Goal: Task Accomplishment & Management: Complete application form

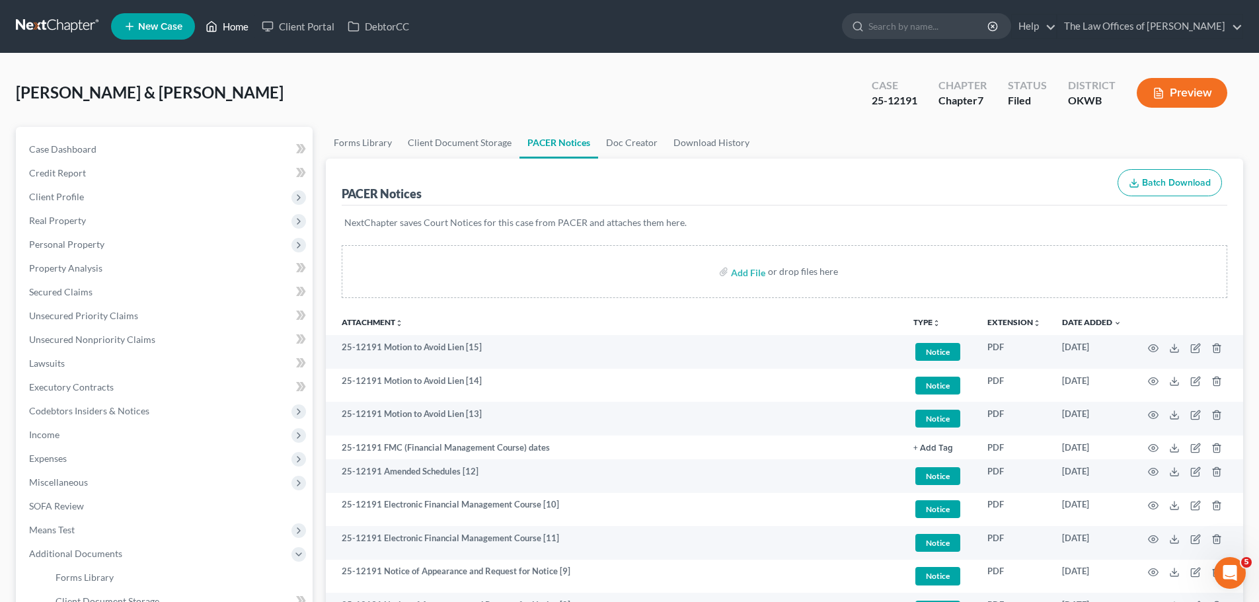
click at [235, 23] on link "Home" at bounding box center [227, 27] width 56 height 24
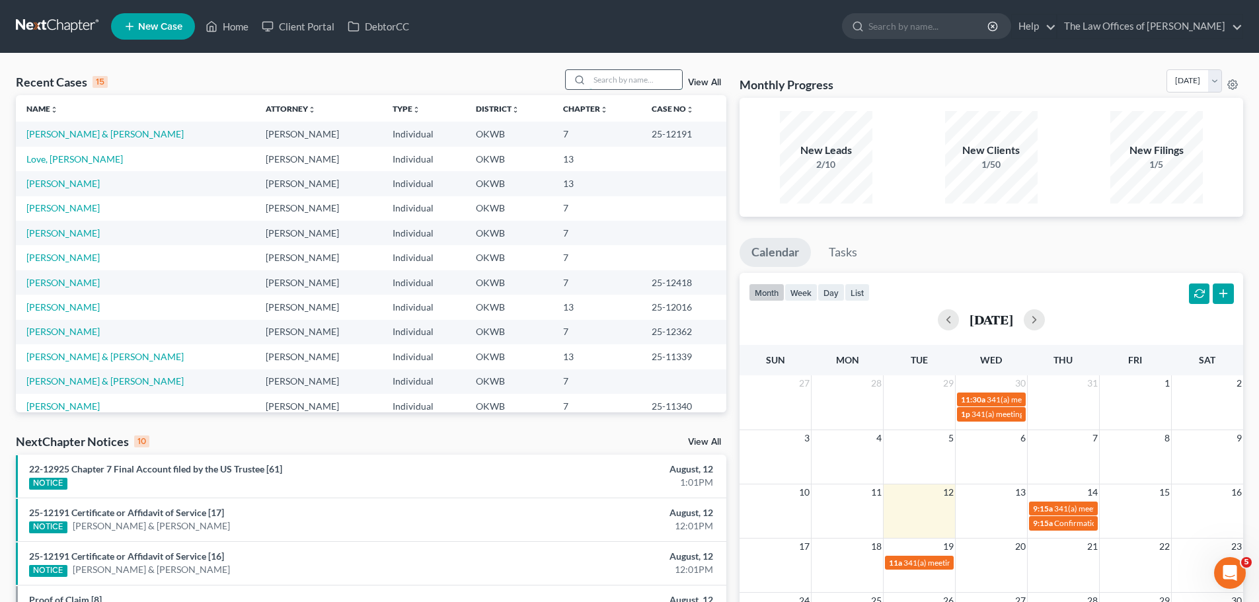
click at [635, 79] on input "search" at bounding box center [636, 79] width 93 height 19
type input "LOVE"
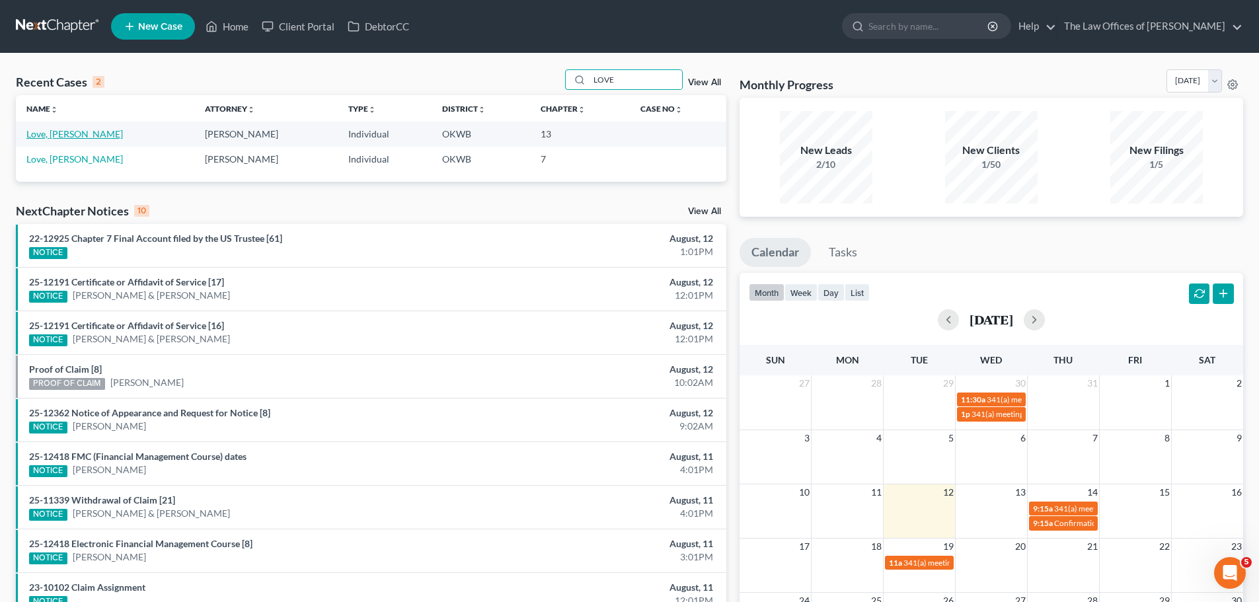
click at [60, 132] on link "Love, [PERSON_NAME]" at bounding box center [74, 133] width 97 height 11
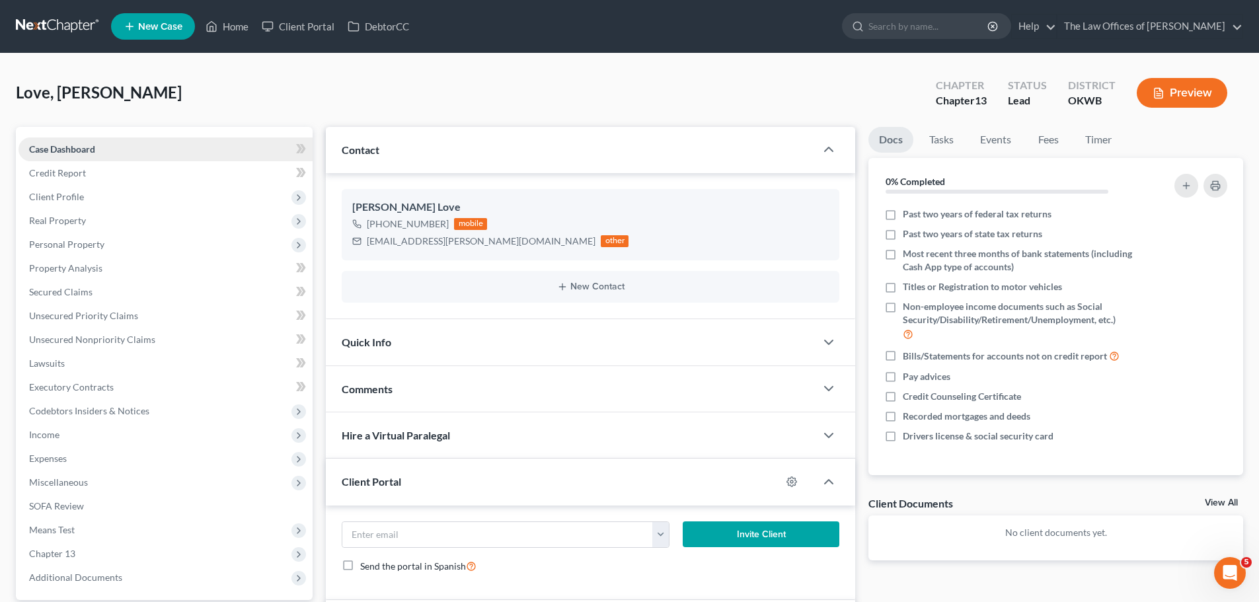
click at [133, 153] on link "Case Dashboard" at bounding box center [166, 150] width 294 height 24
click at [147, 198] on span "Client Profile" at bounding box center [166, 197] width 294 height 24
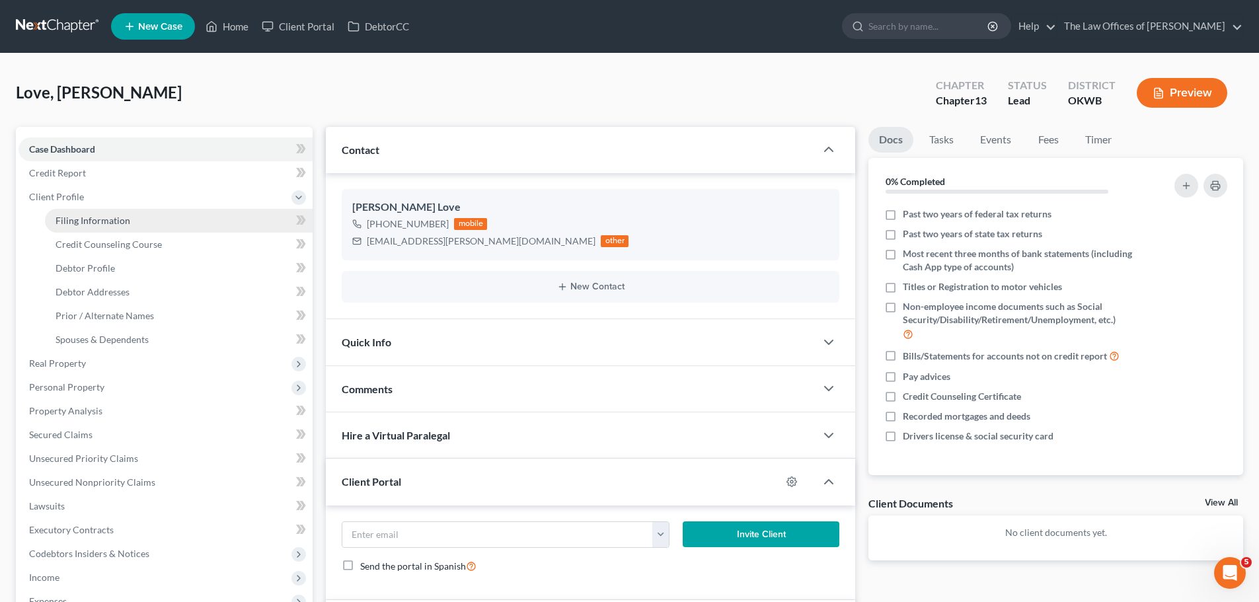
drag, startPoint x: 143, startPoint y: 219, endPoint x: 145, endPoint y: 211, distance: 8.2
click at [143, 218] on link "Filing Information" at bounding box center [179, 221] width 268 height 24
select select "1"
select select "0"
select select "3"
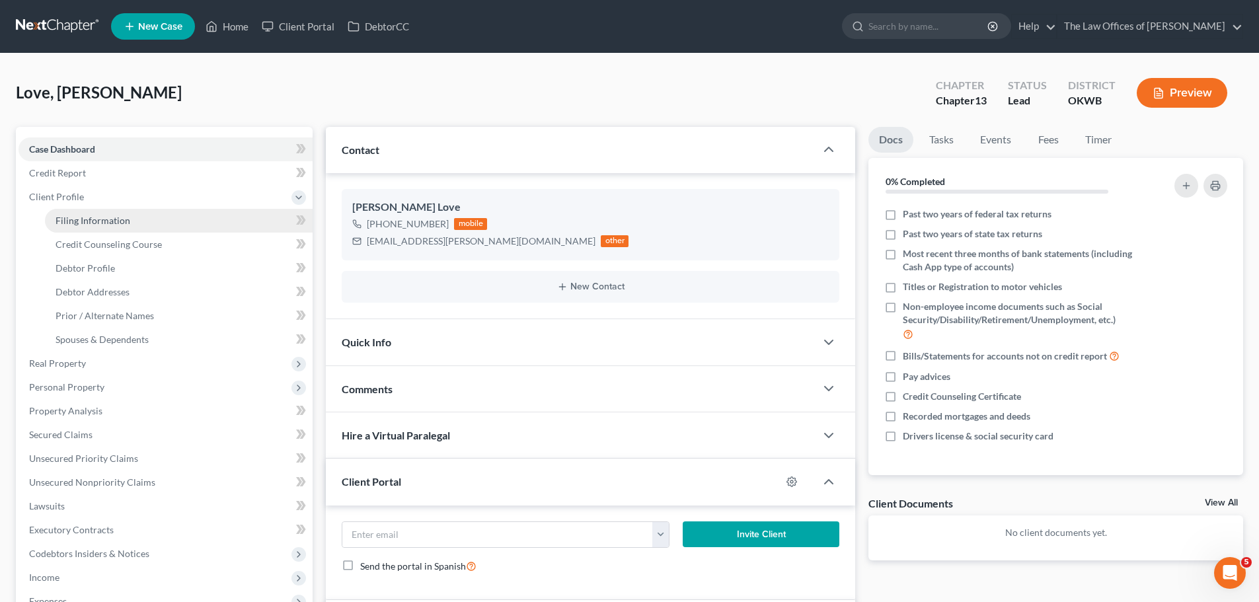
select select "0"
select select "37"
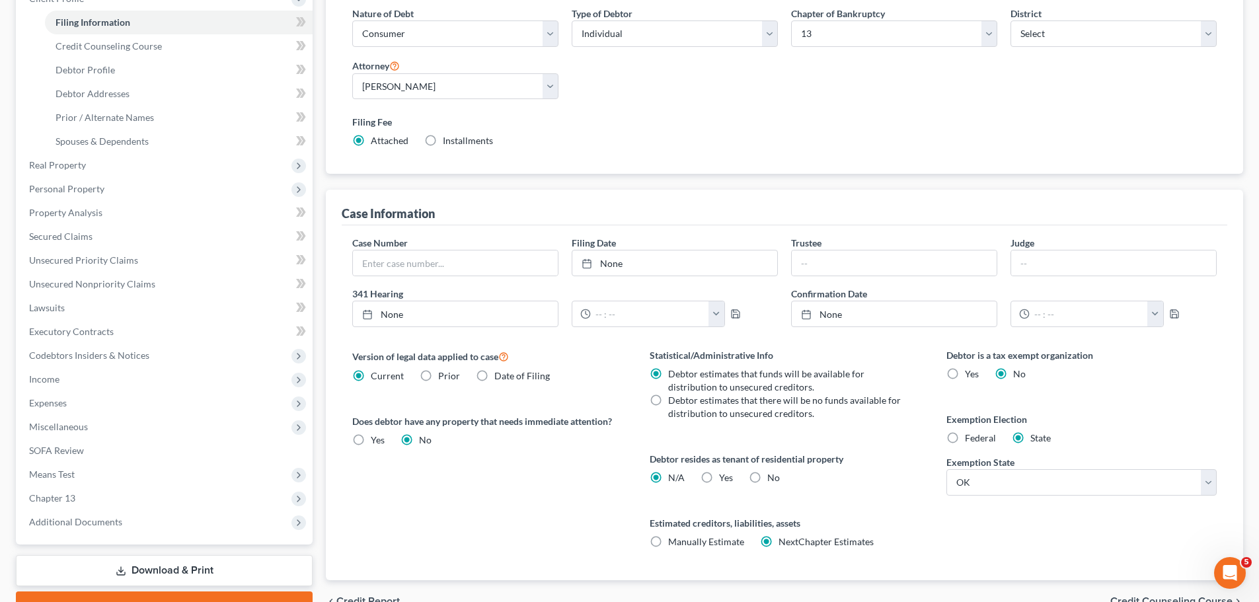
scroll to position [264, 0]
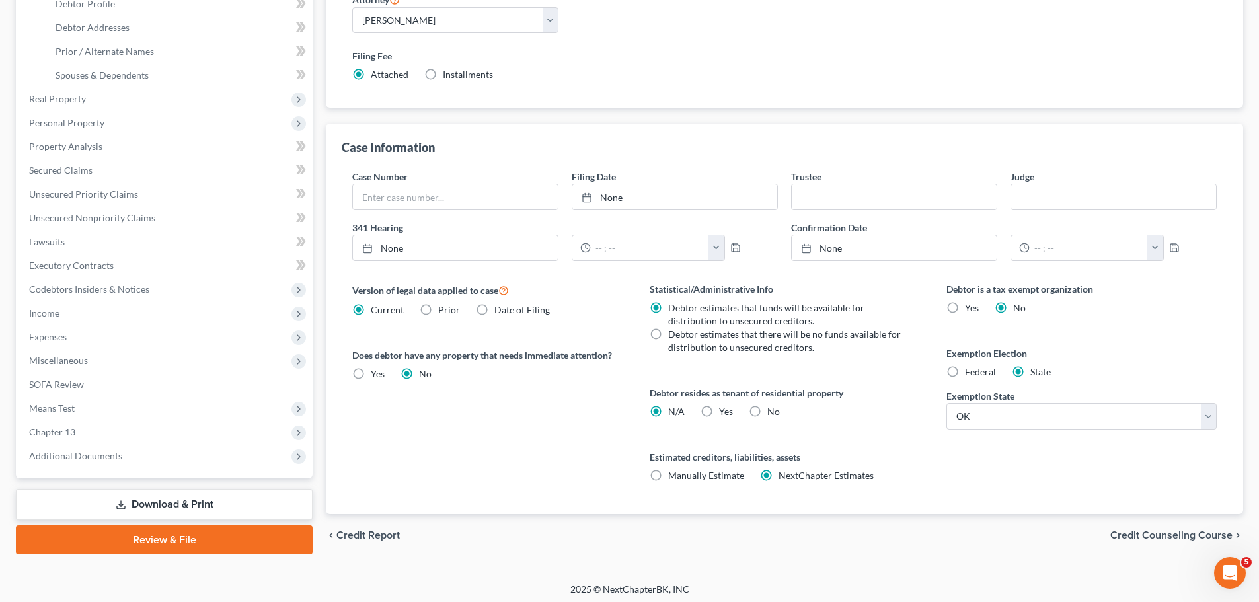
click at [719, 413] on label "Yes Yes" at bounding box center [726, 411] width 14 height 13
click at [725, 413] on input "Yes Yes" at bounding box center [729, 409] width 9 height 9
radio input "true"
radio input "false"
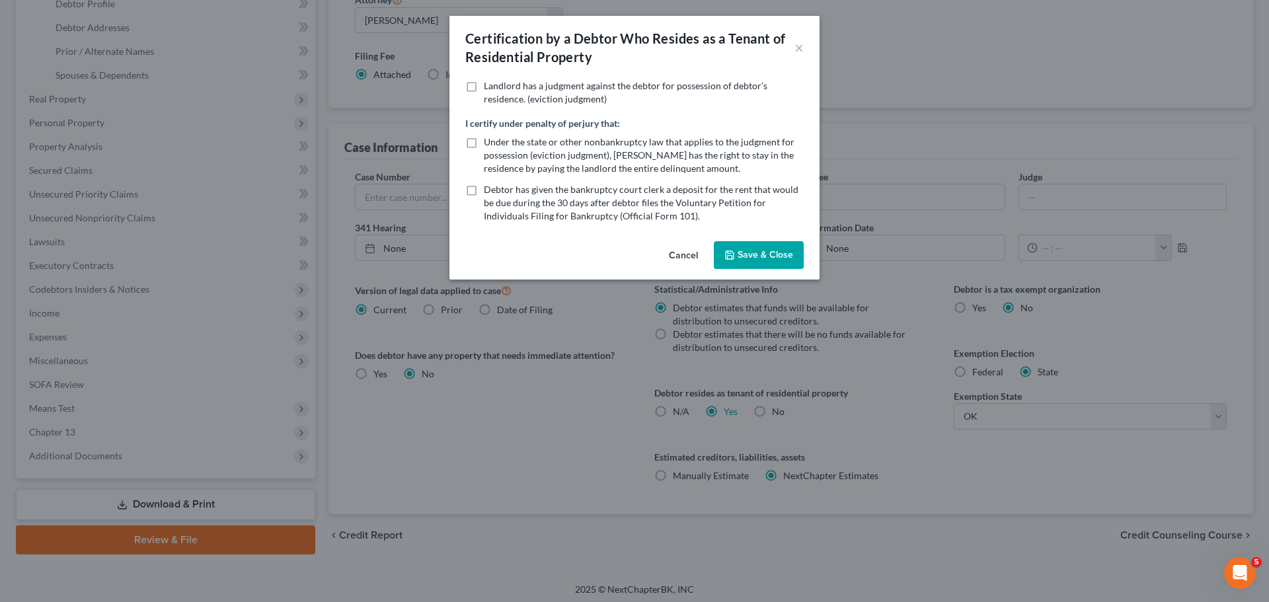
click at [766, 253] on button "Save & Close" at bounding box center [759, 255] width 90 height 28
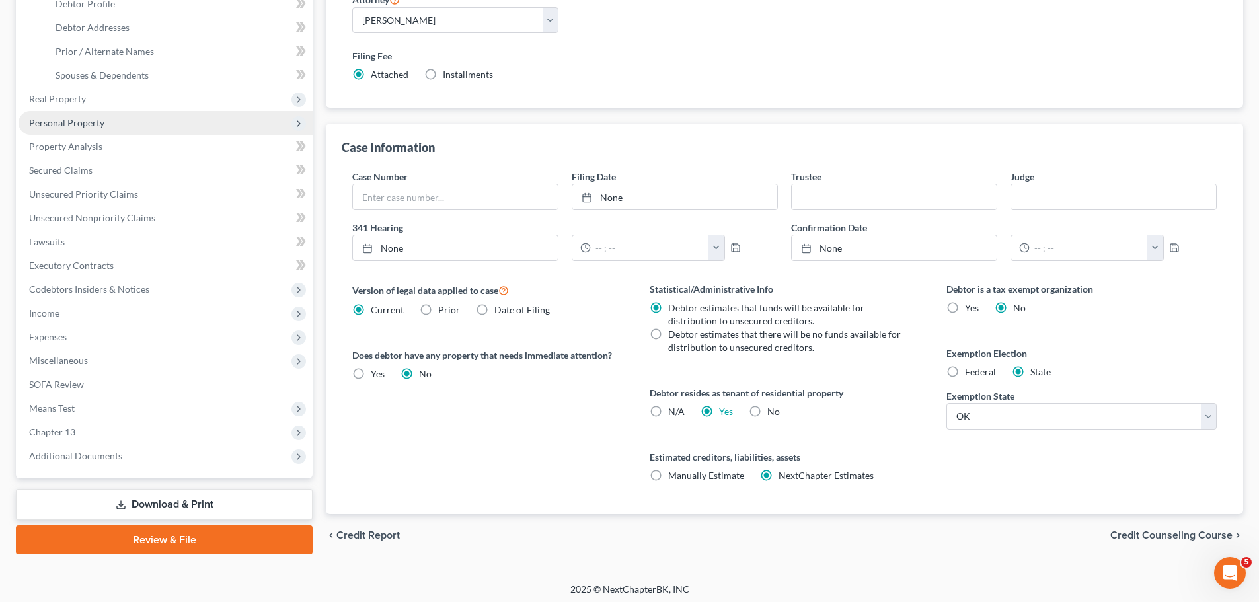
scroll to position [198, 0]
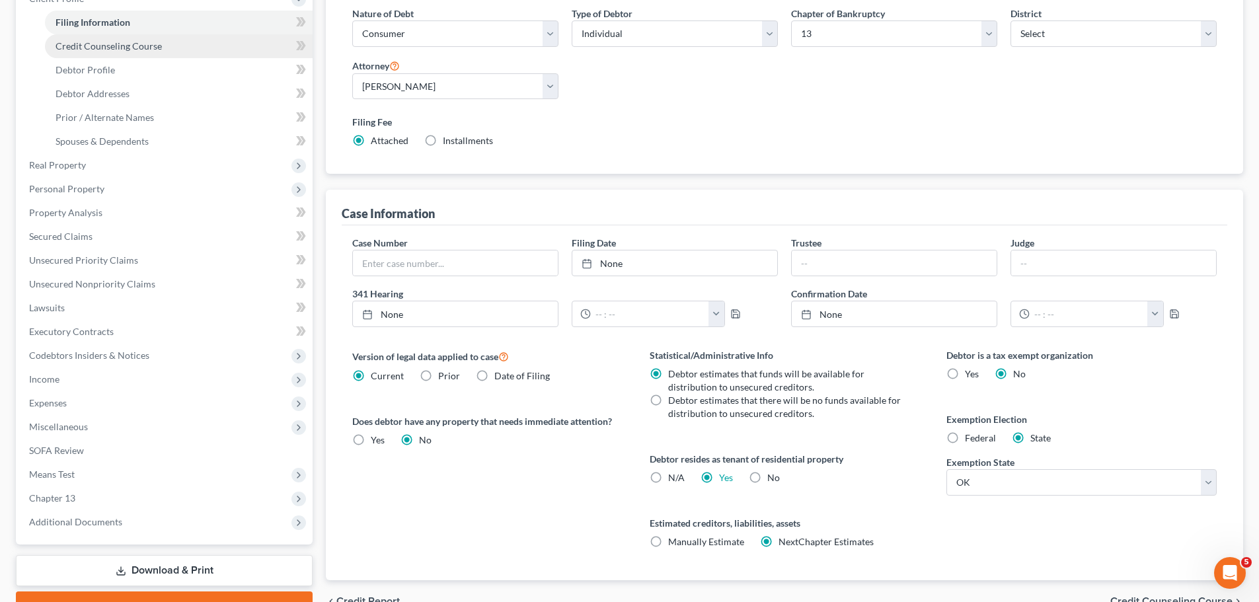
click at [162, 48] on link "Credit Counseling Course" at bounding box center [179, 46] width 268 height 24
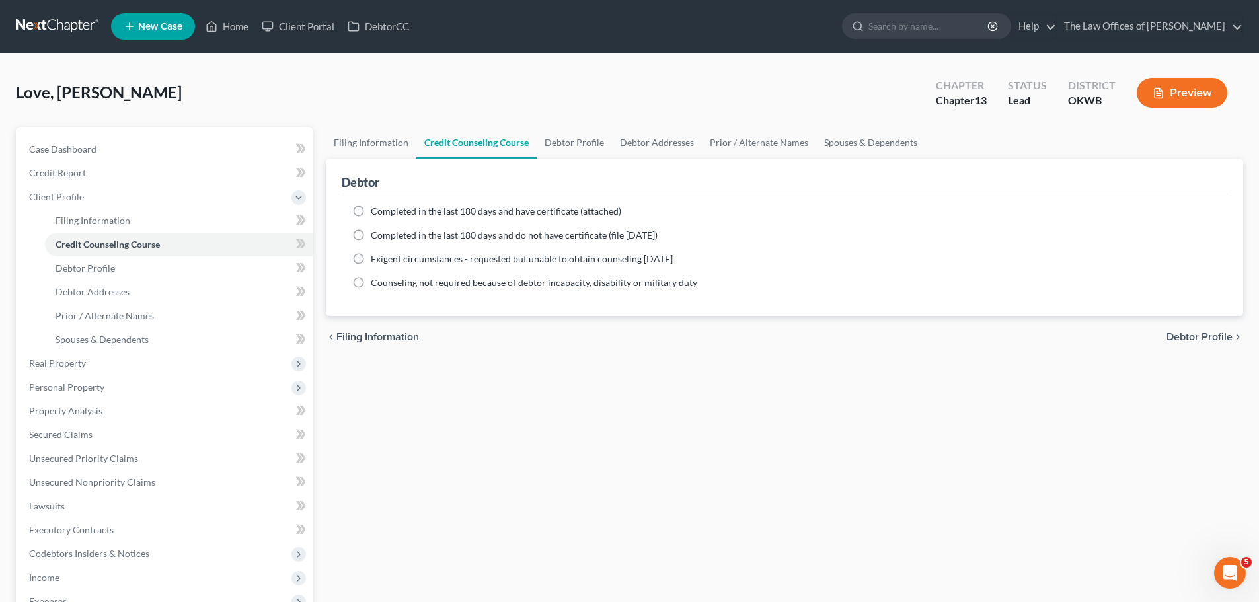
click at [417, 215] on span "Completed in the last 180 days and have certificate (attached)" at bounding box center [496, 211] width 251 height 11
click at [385, 214] on input "Completed in the last 180 days and have certificate (attached)" at bounding box center [380, 209] width 9 height 9
radio input "true"
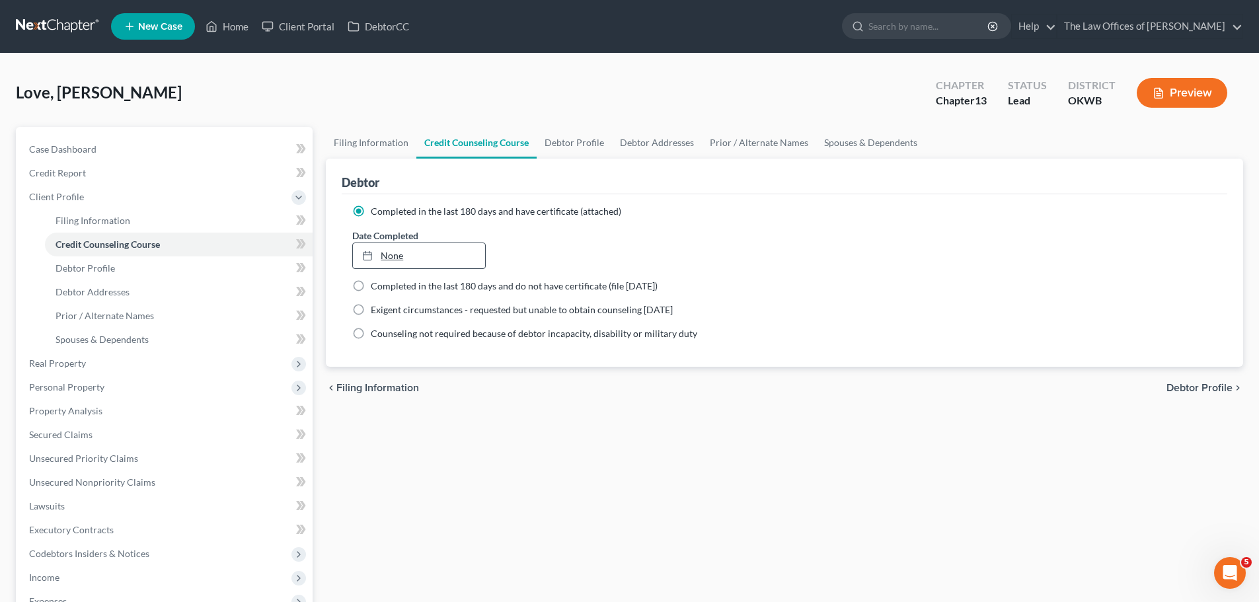
type input "[DATE]"
click at [412, 247] on link "[DATE]" at bounding box center [419, 255] width 132 height 25
click at [99, 264] on span "Debtor Profile" at bounding box center [85, 267] width 59 height 11
select select "0"
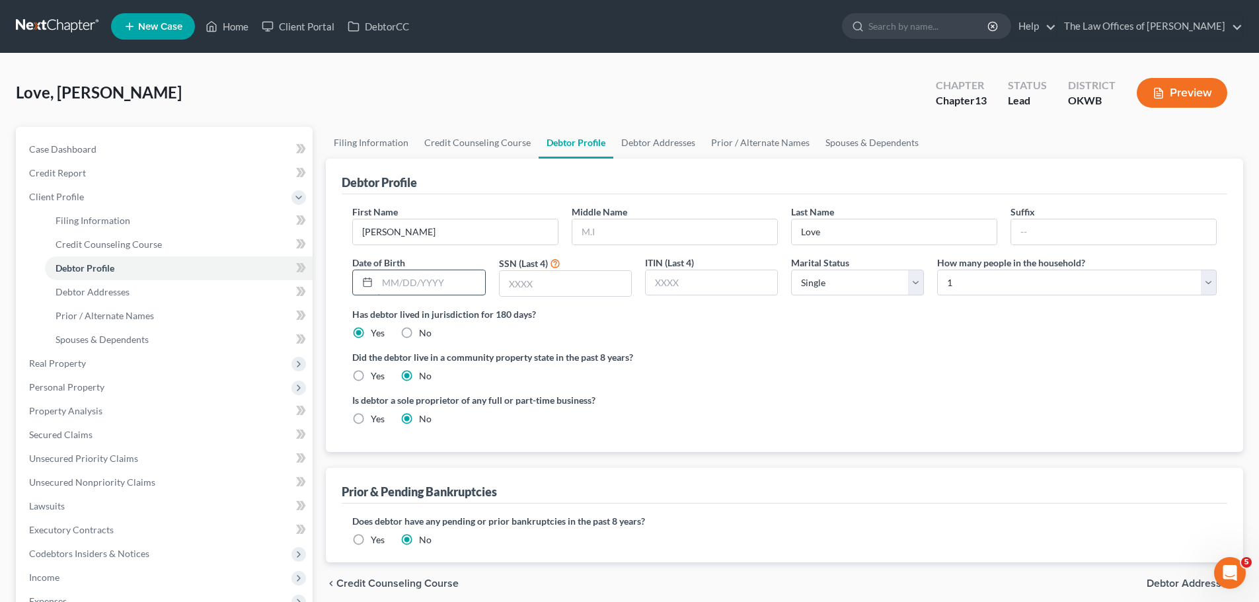
click at [414, 284] on input "text" at bounding box center [430, 282] width 107 height 25
type input "[DATE]"
click at [634, 218] on div "Middle Name" at bounding box center [674, 225] width 219 height 40
click at [634, 226] on input "text" at bounding box center [675, 231] width 205 height 25
type input "d"
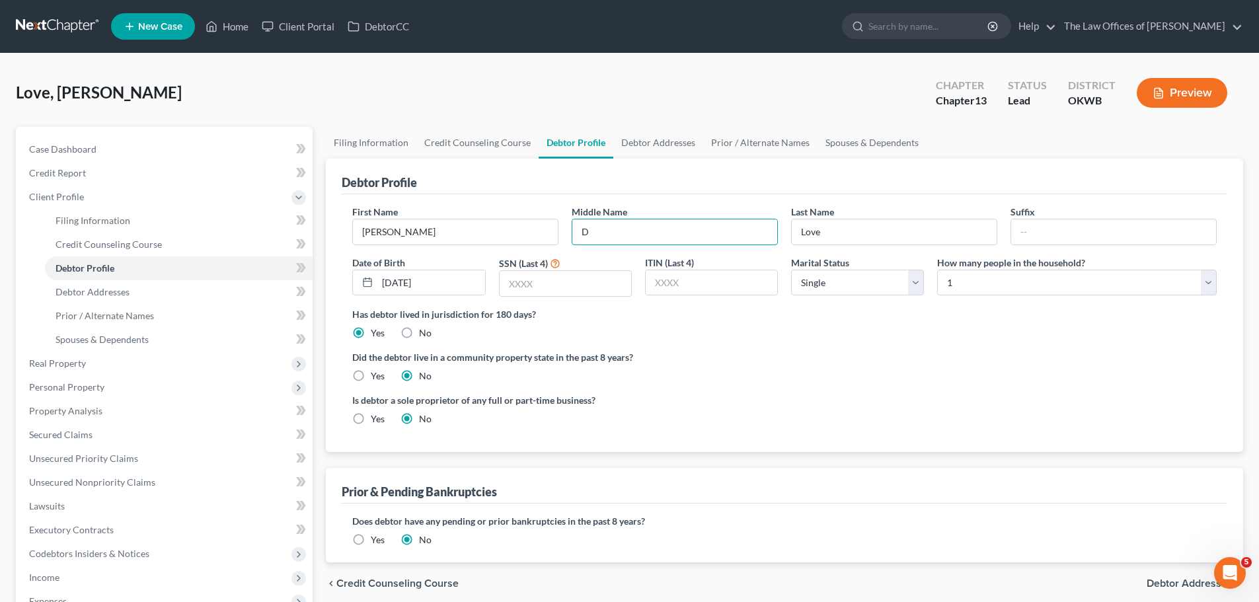
type input "D"
click at [598, 272] on input "text" at bounding box center [566, 283] width 132 height 25
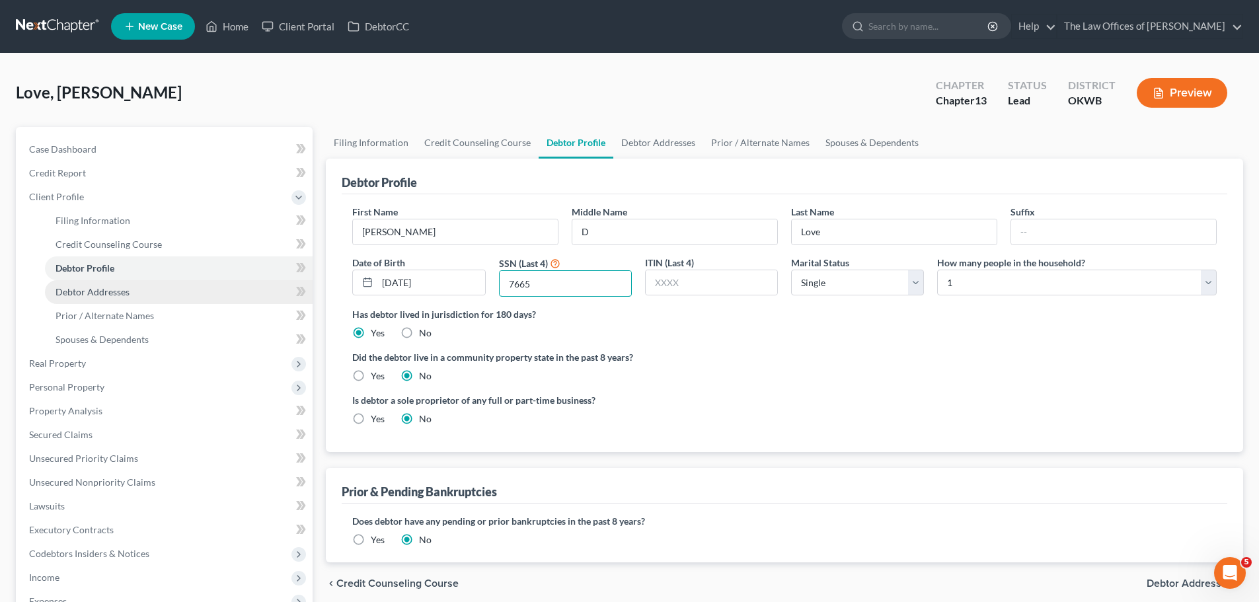
type input "7665"
click at [151, 300] on link "Debtor Addresses" at bounding box center [179, 292] width 268 height 24
select select "0"
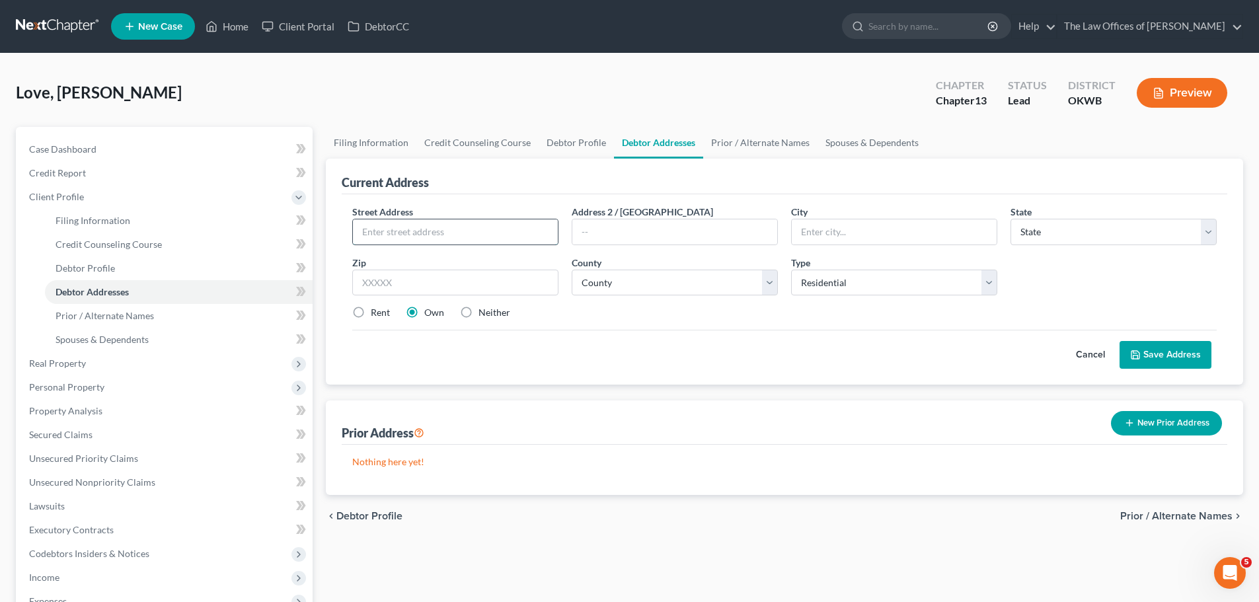
click at [405, 234] on input "text" at bounding box center [455, 231] width 205 height 25
type input "[STREET_ADDRESS]"
type input "o"
click at [397, 290] on input "text" at bounding box center [455, 283] width 206 height 26
type input "73114"
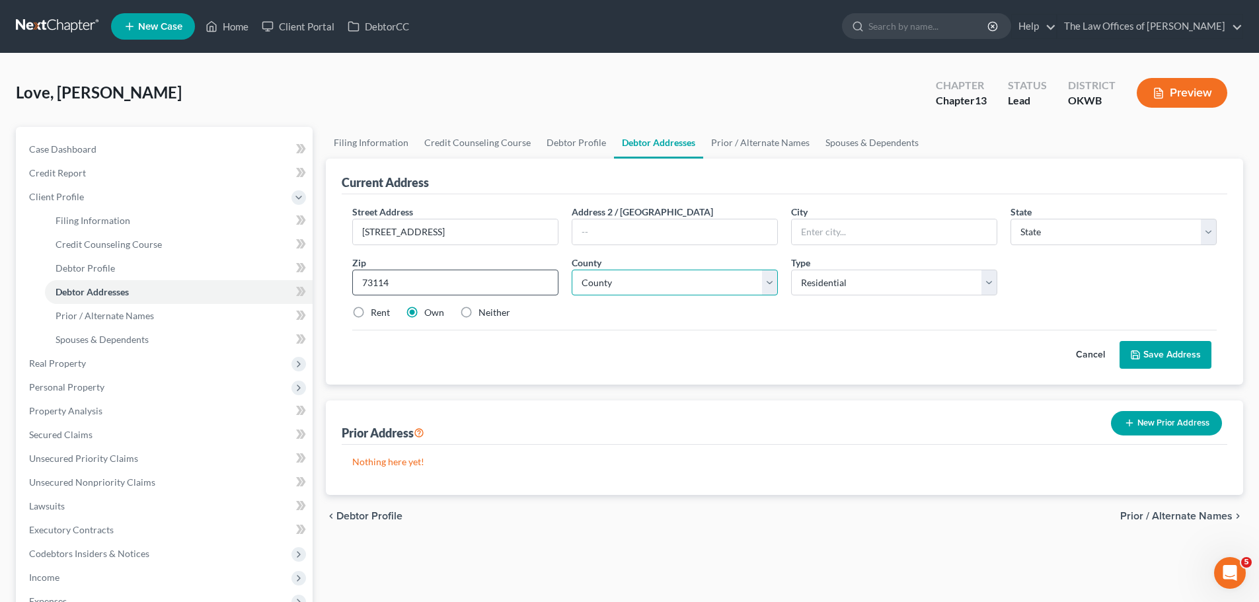
type input "[US_STATE][GEOGRAPHIC_DATA]"
select select "37"
click at [376, 310] on label "Rent" at bounding box center [380, 312] width 19 height 13
click at [376, 310] on input "Rent" at bounding box center [380, 310] width 9 height 9
radio input "true"
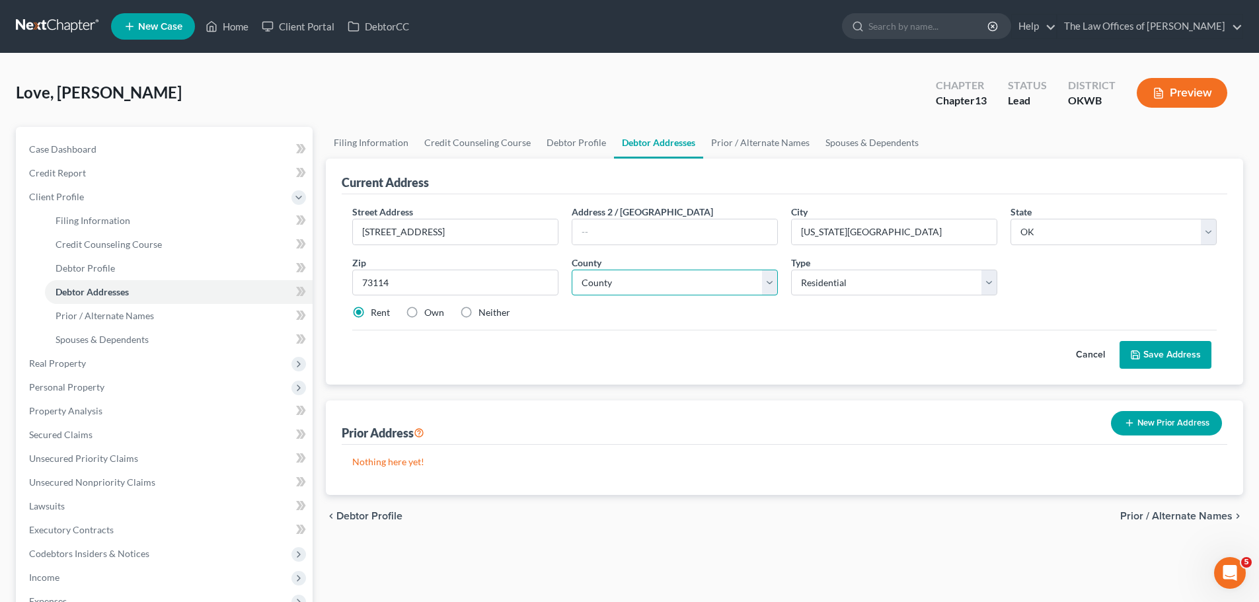
click at [689, 284] on select "County [GEOGRAPHIC_DATA] [GEOGRAPHIC_DATA] [GEOGRAPHIC_DATA] [GEOGRAPHIC_DATA] …" at bounding box center [675, 283] width 206 height 26
select select "54"
click at [572, 270] on select "County [GEOGRAPHIC_DATA] [GEOGRAPHIC_DATA] [GEOGRAPHIC_DATA] [GEOGRAPHIC_DATA] …" at bounding box center [675, 283] width 206 height 26
click at [1160, 363] on button "Save Address" at bounding box center [1166, 355] width 92 height 28
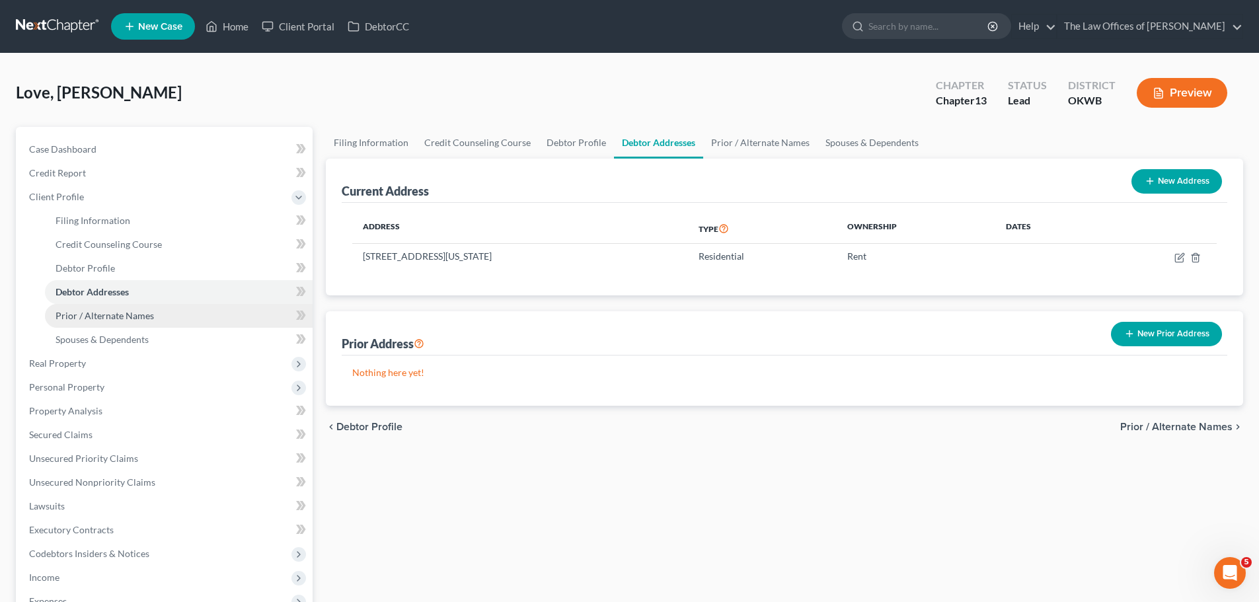
click at [103, 318] on span "Prior / Alternate Names" at bounding box center [105, 315] width 99 height 11
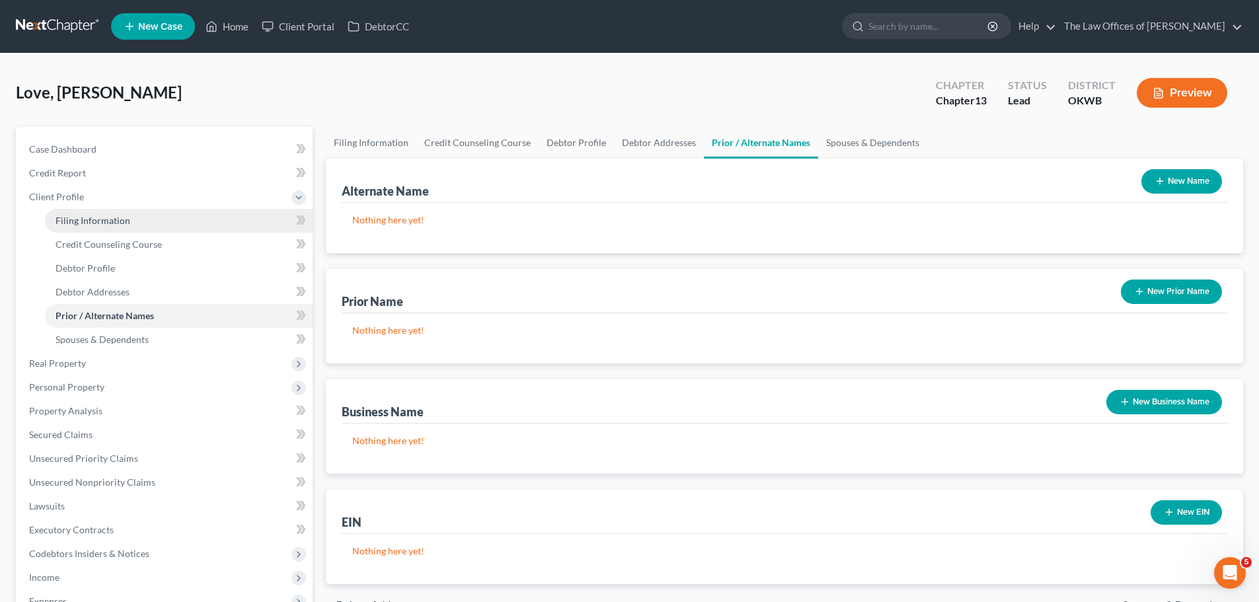
click at [69, 218] on span "Filing Information" at bounding box center [93, 220] width 75 height 11
select select "1"
select select "0"
select select "3"
select select "65"
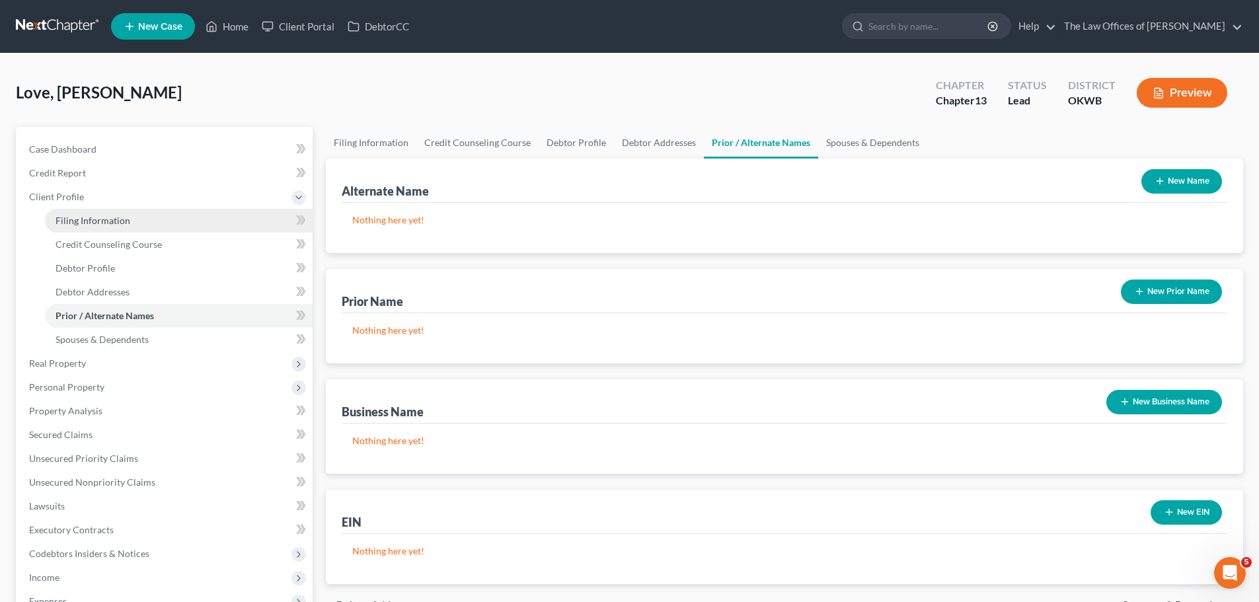
select select "0"
select select "37"
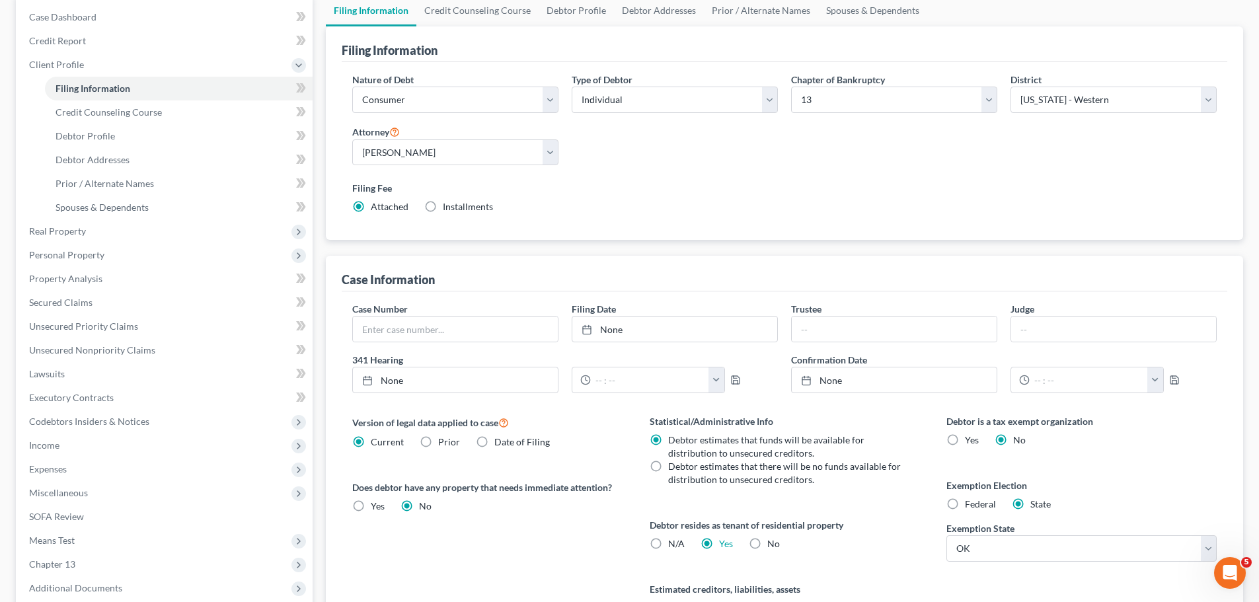
scroll to position [269, 0]
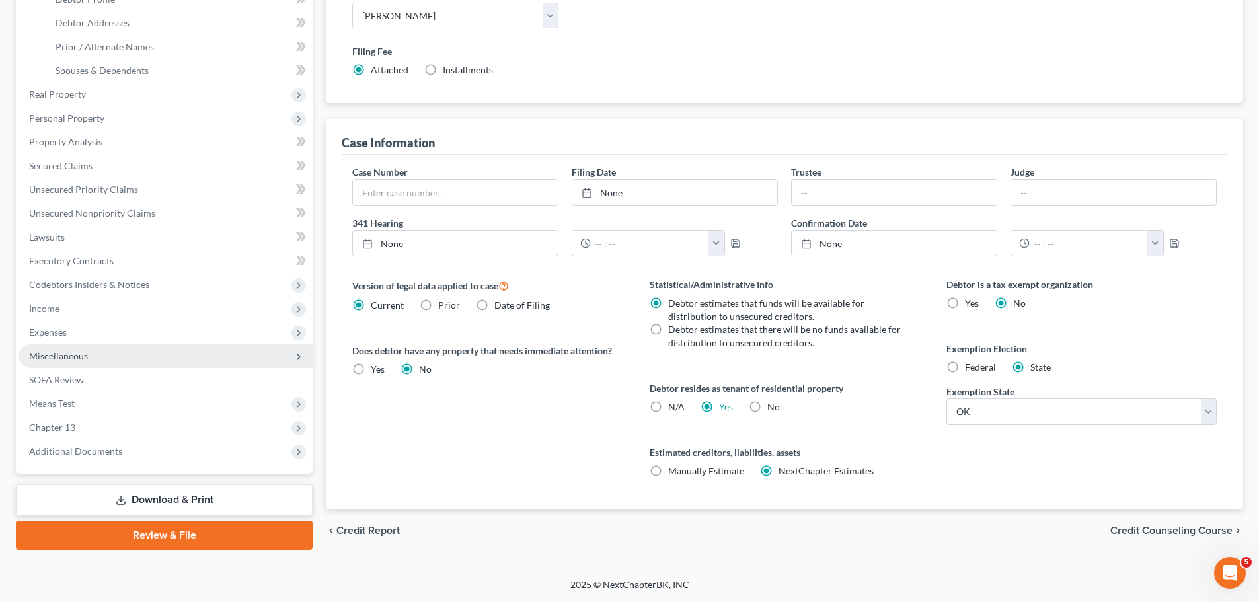
click at [98, 358] on span "Miscellaneous" at bounding box center [166, 356] width 294 height 24
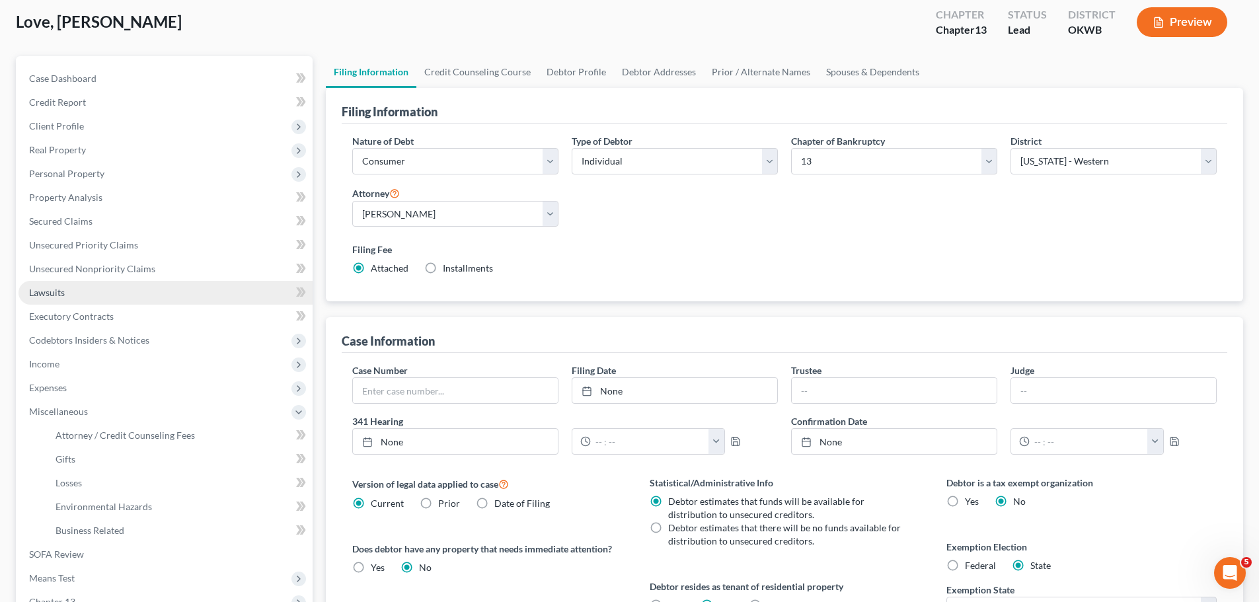
scroll to position [5, 0]
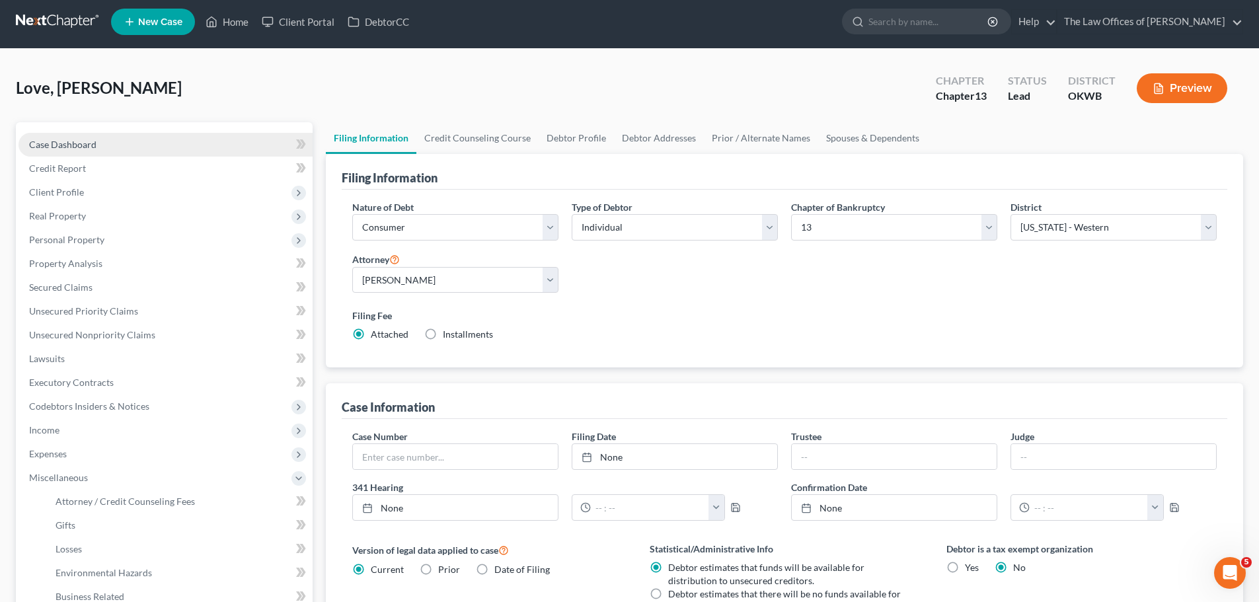
click at [86, 145] on span "Case Dashboard" at bounding box center [62, 144] width 67 height 11
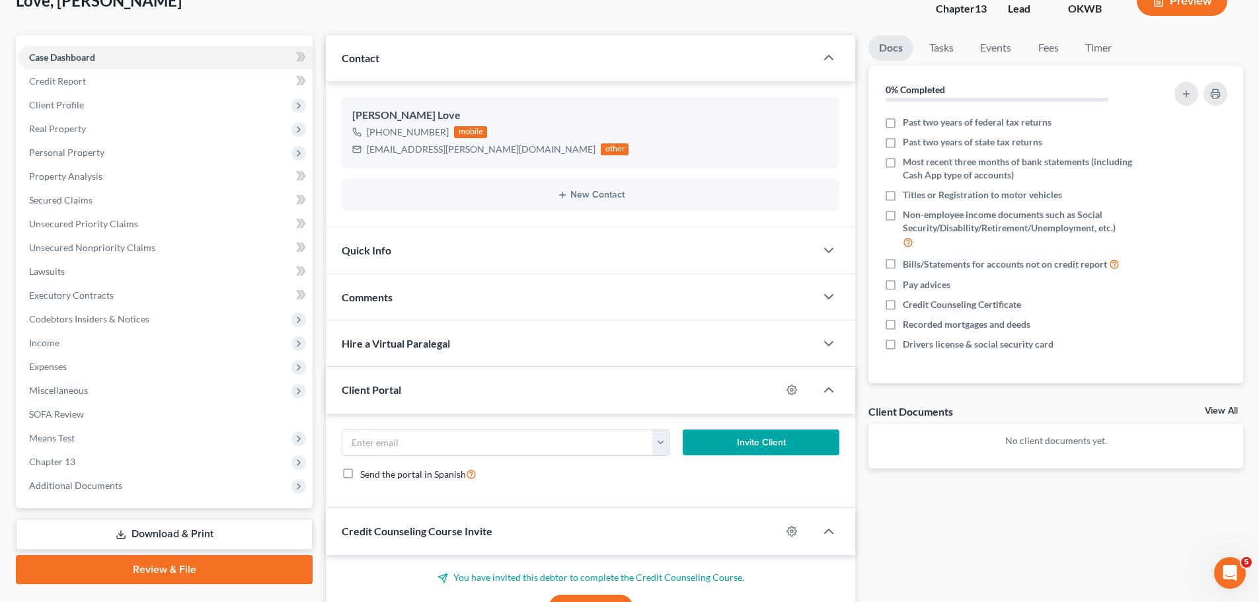
scroll to position [26, 0]
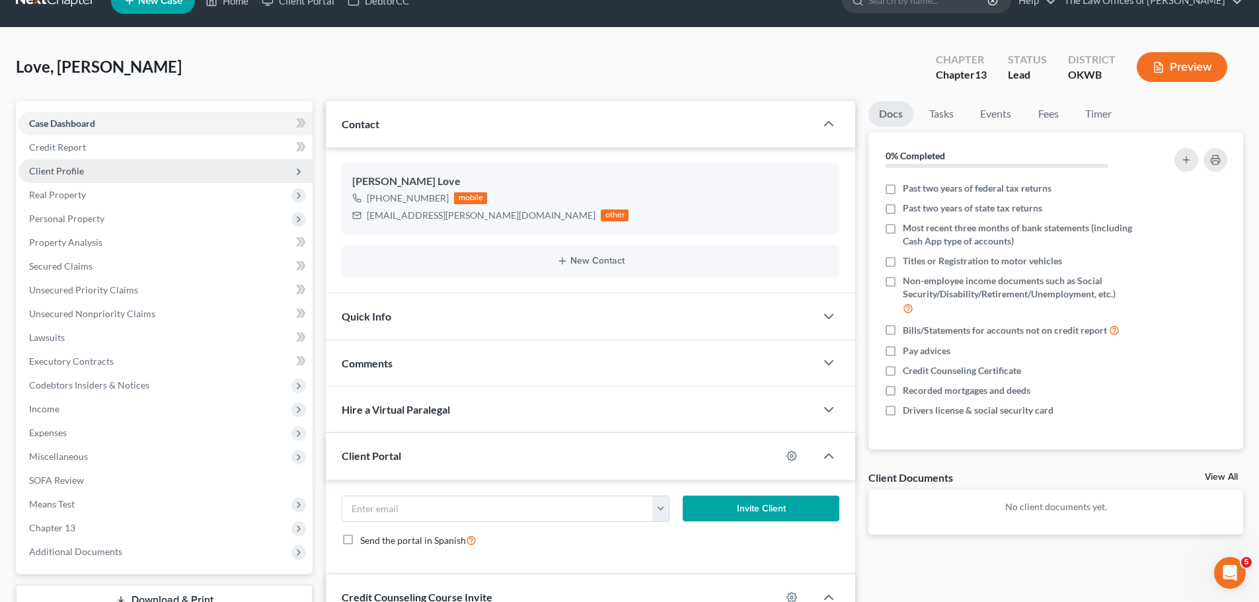
click at [102, 164] on span "Client Profile" at bounding box center [166, 171] width 294 height 24
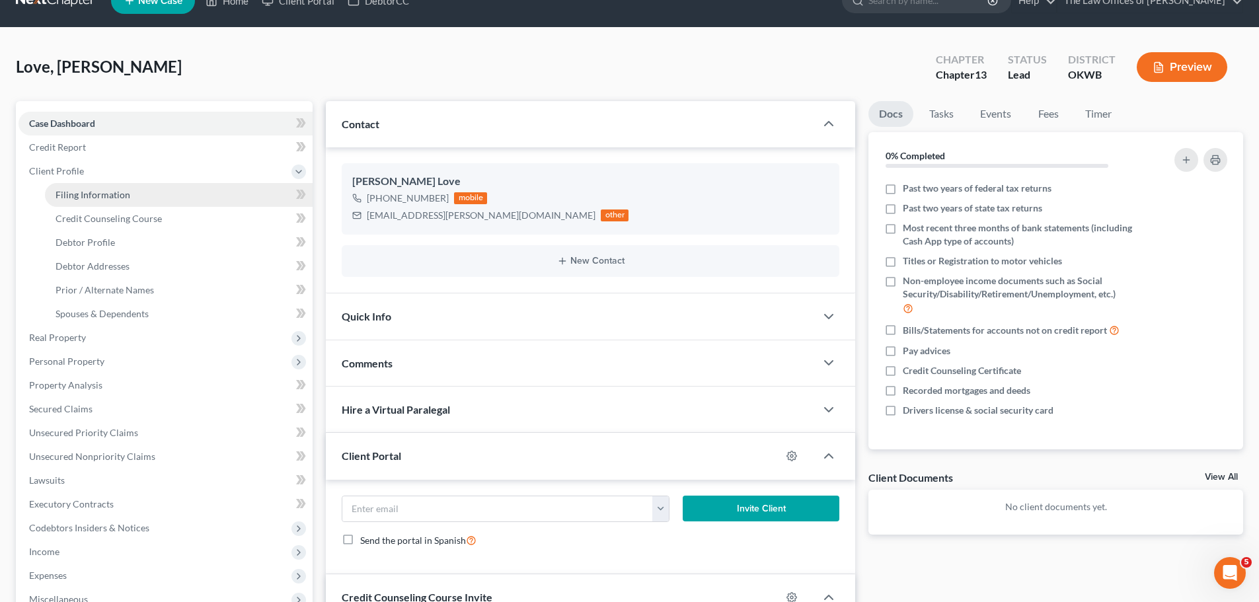
click at [104, 189] on span "Filing Information" at bounding box center [93, 194] width 75 height 11
select select "1"
select select "0"
select select "3"
select select "65"
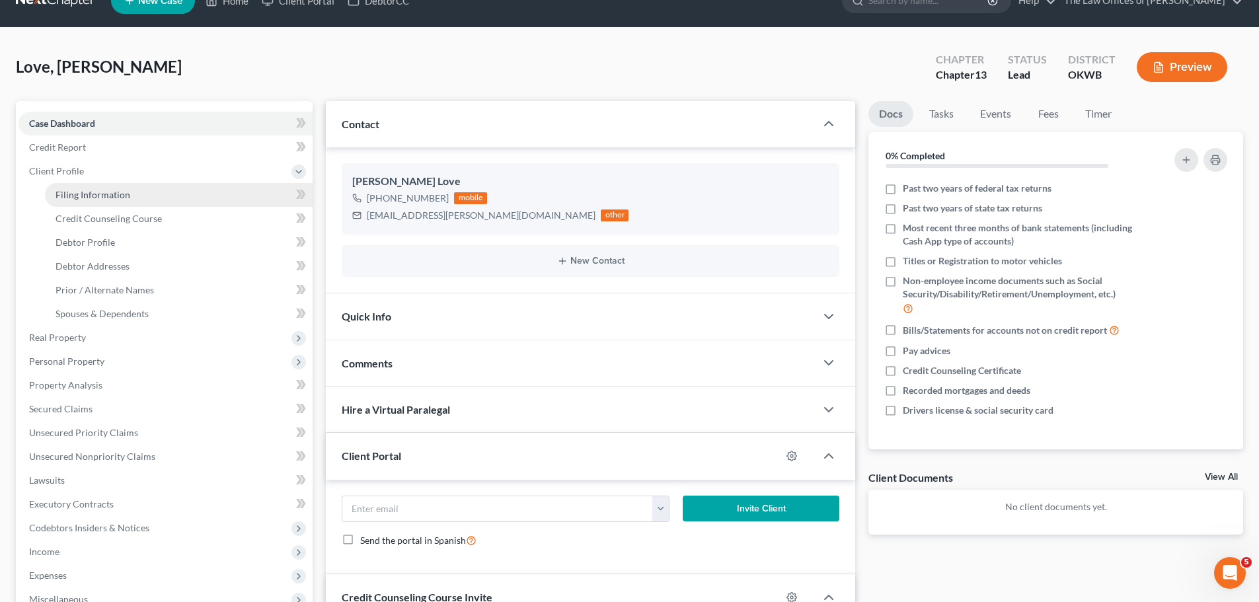
select select "0"
select select "37"
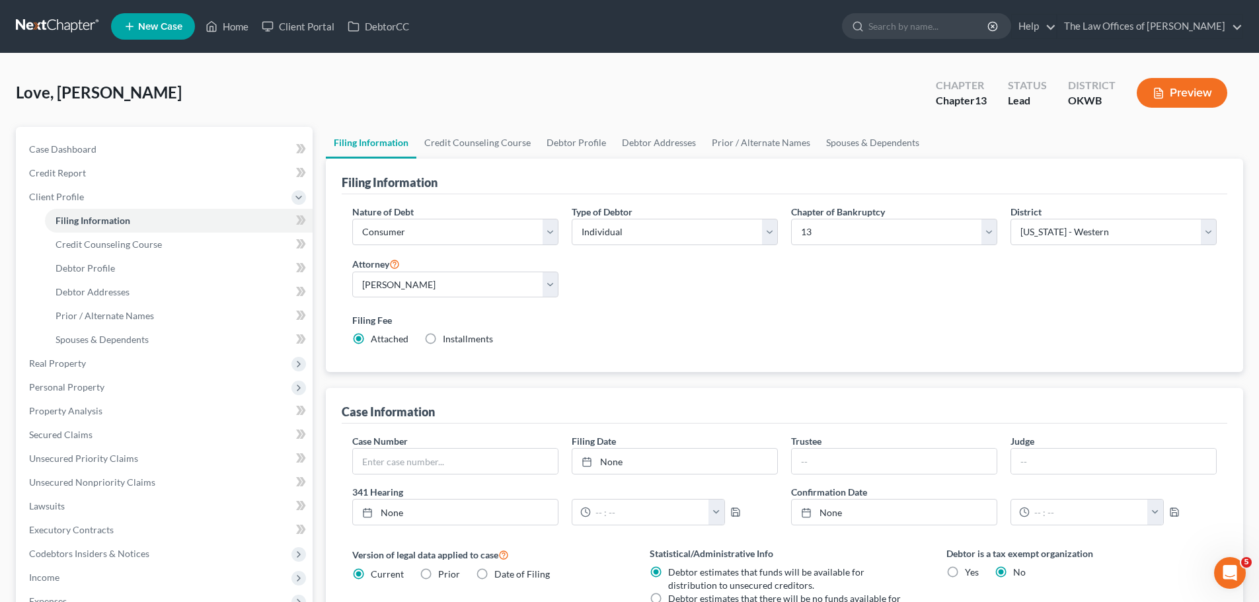
scroll to position [66, 0]
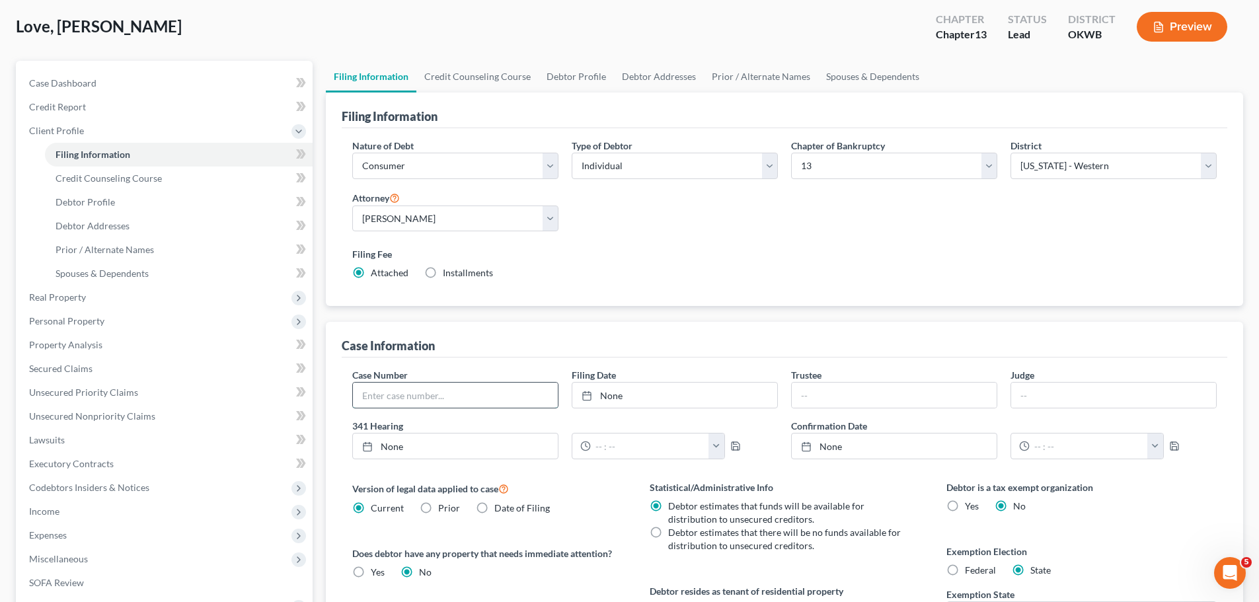
click at [396, 405] on input "text" at bounding box center [455, 395] width 205 height 25
click at [338, 467] on div "Case Information Case Number Filing Date None close Date Time chevron_left [DAT…" at bounding box center [785, 517] width 918 height 391
click at [438, 508] on label "Prior" at bounding box center [449, 508] width 22 height 13
click at [444, 508] on input "Prior" at bounding box center [448, 506] width 9 height 9
radio input "true"
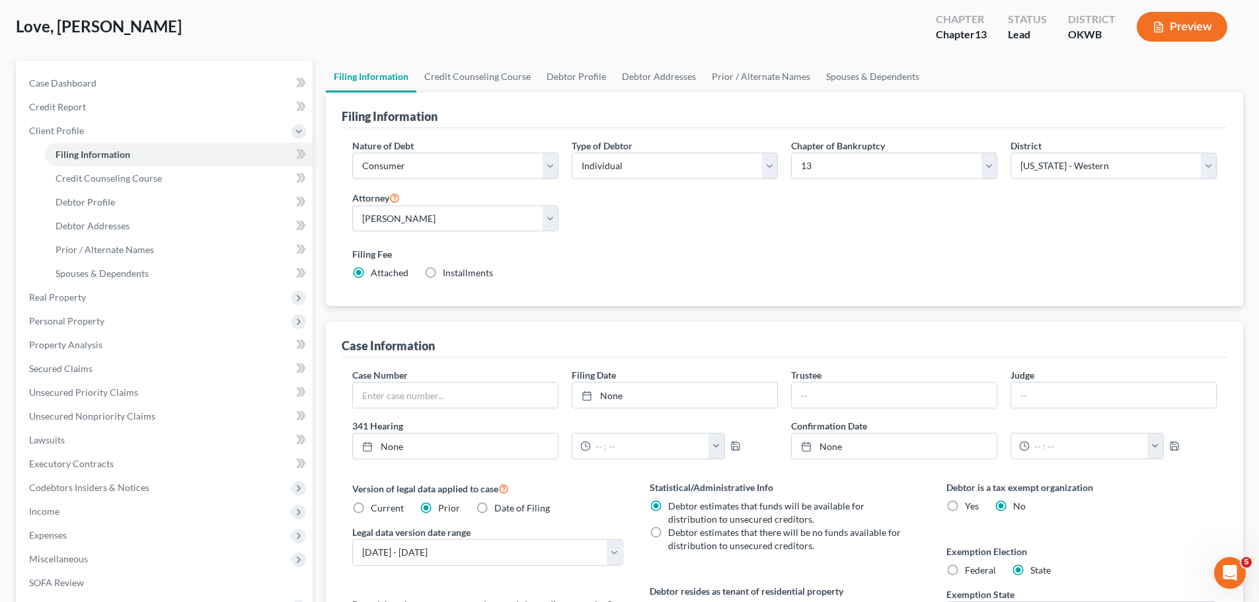
click at [387, 506] on span "Current" at bounding box center [387, 507] width 33 height 11
click at [385, 506] on input "Current" at bounding box center [380, 506] width 9 height 9
radio input "true"
radio input "false"
click at [405, 398] on input "text" at bounding box center [455, 395] width 205 height 25
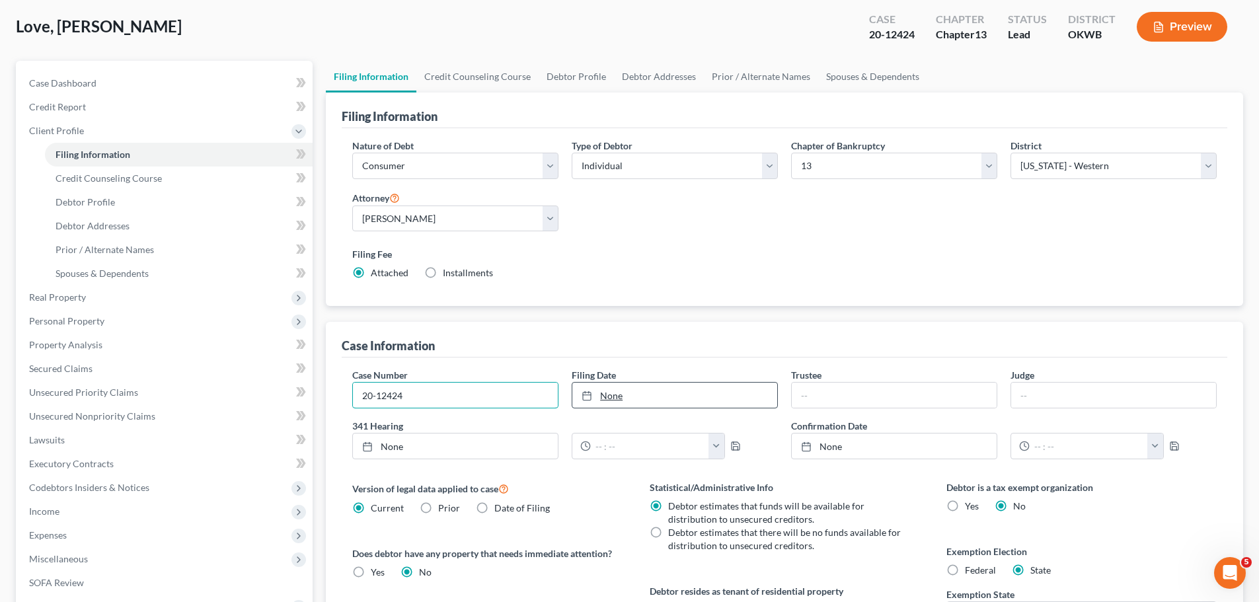
type input "20-12424"
drag, startPoint x: 689, startPoint y: 396, endPoint x: 685, endPoint y: 389, distance: 7.7
click at [689, 397] on link "None" at bounding box center [675, 395] width 205 height 25
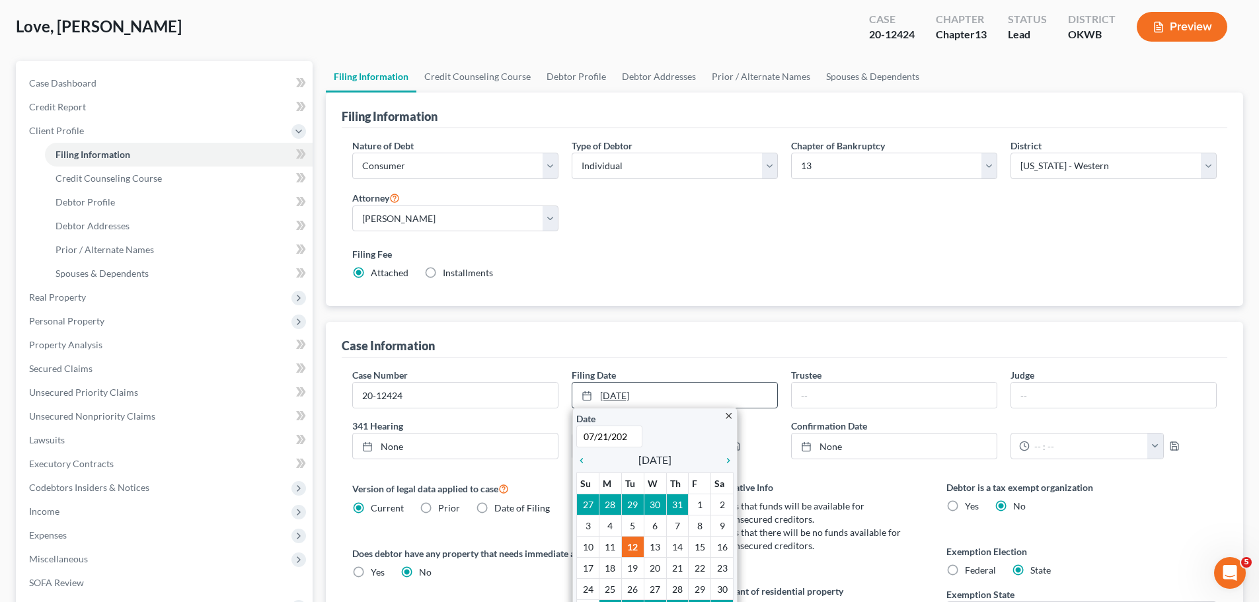
type input "[DATE]"
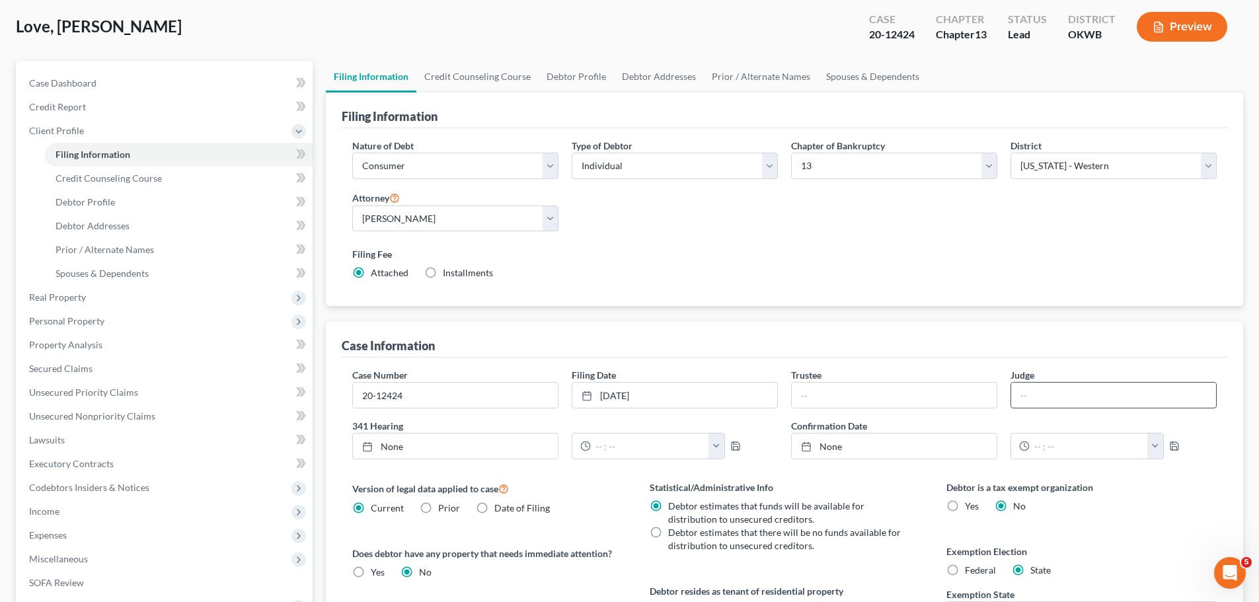
click at [1057, 395] on input "text" at bounding box center [1113, 395] width 205 height 25
type input "J"
type input "Hall"
click at [474, 452] on link "None" at bounding box center [455, 446] width 205 height 25
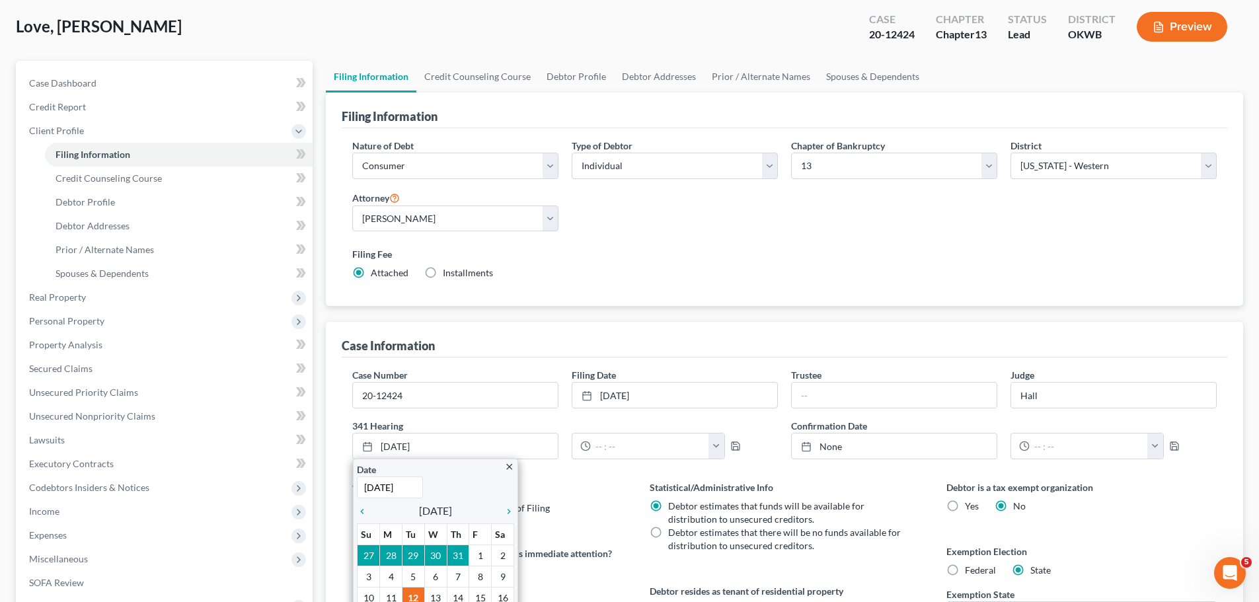
click at [1115, 524] on div "Debtor is a tax exempt organization Yes No Exemption Election Federal State Exe…" at bounding box center [1081, 597] width 297 height 232
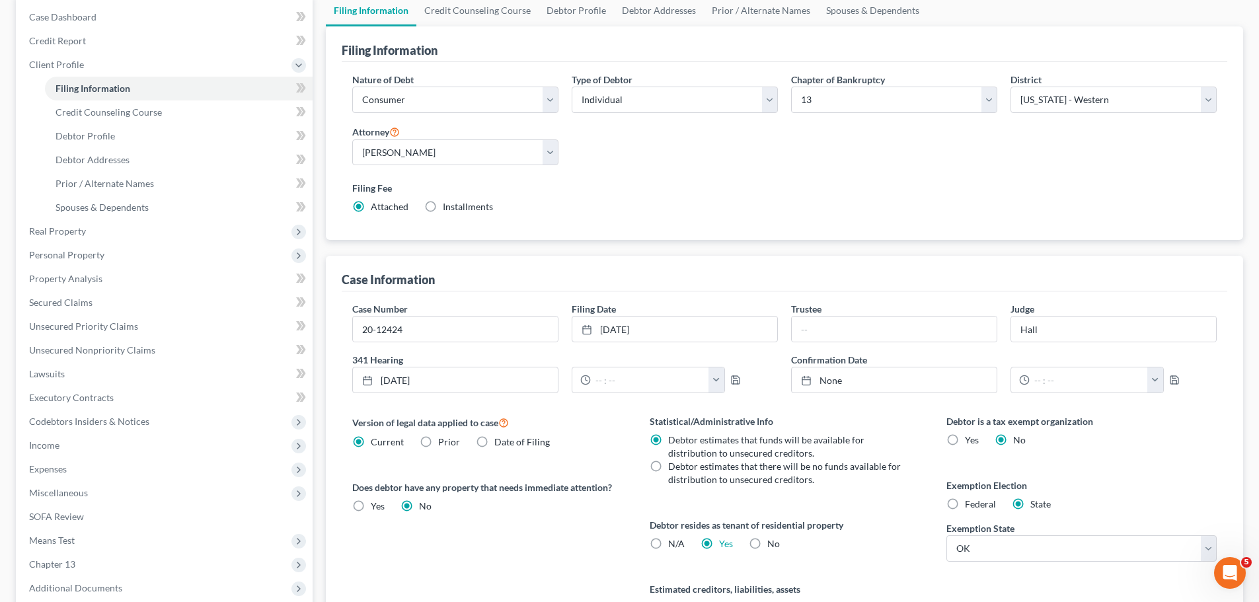
scroll to position [269, 0]
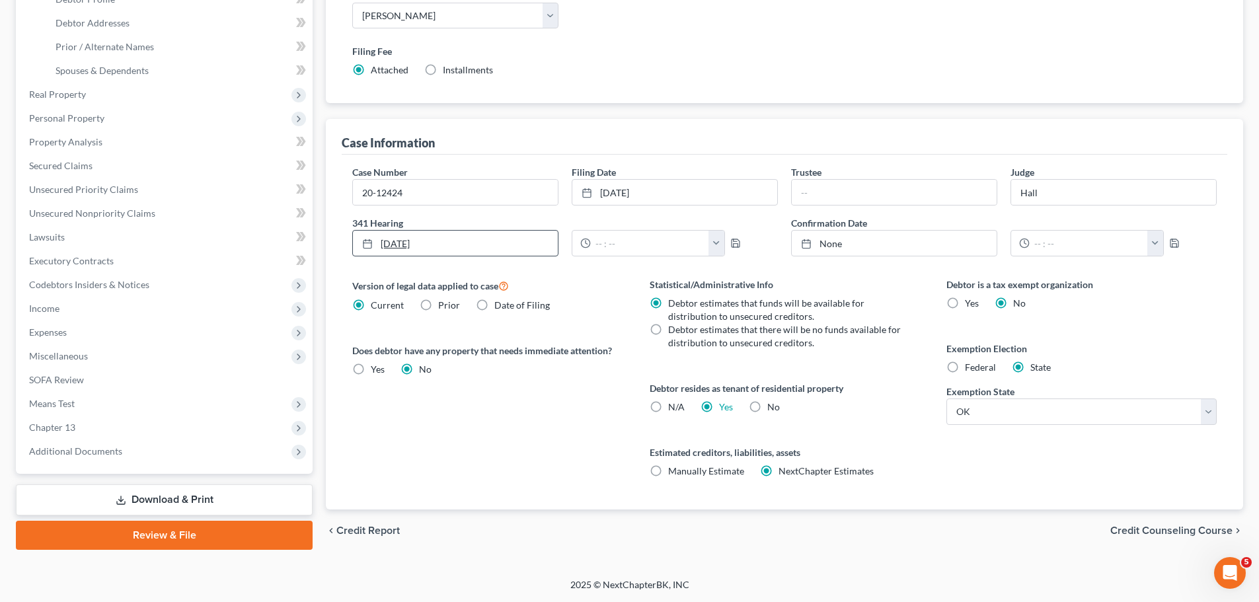
click at [430, 252] on link "[DATE]" at bounding box center [455, 243] width 205 height 25
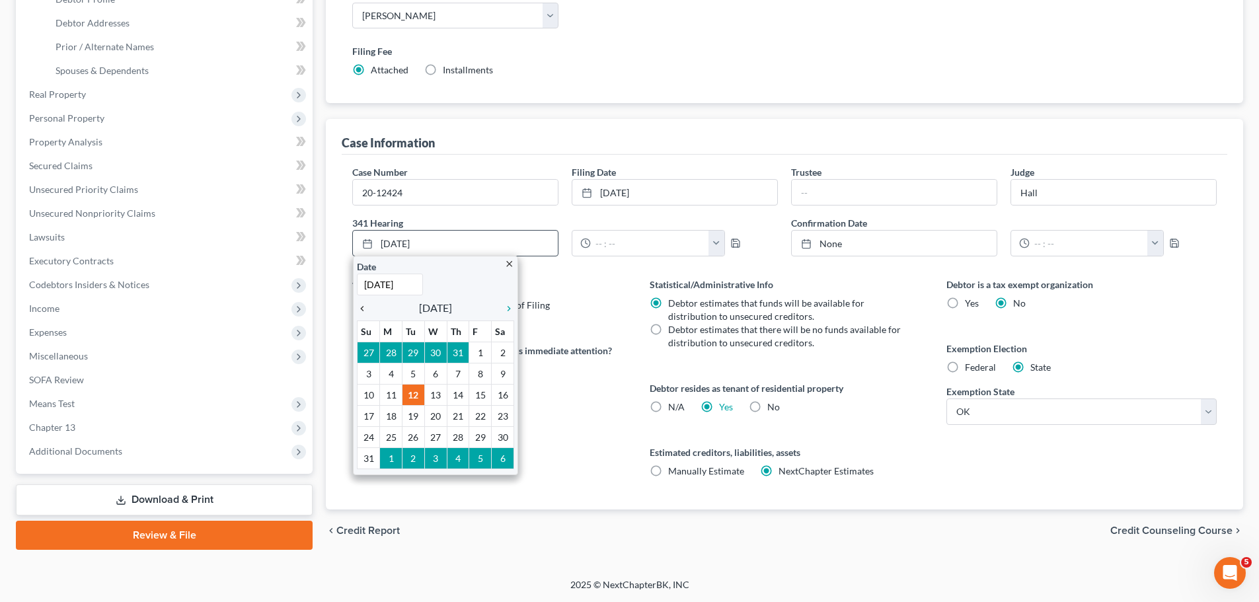
click at [364, 310] on icon "chevron_left" at bounding box center [365, 308] width 17 height 11
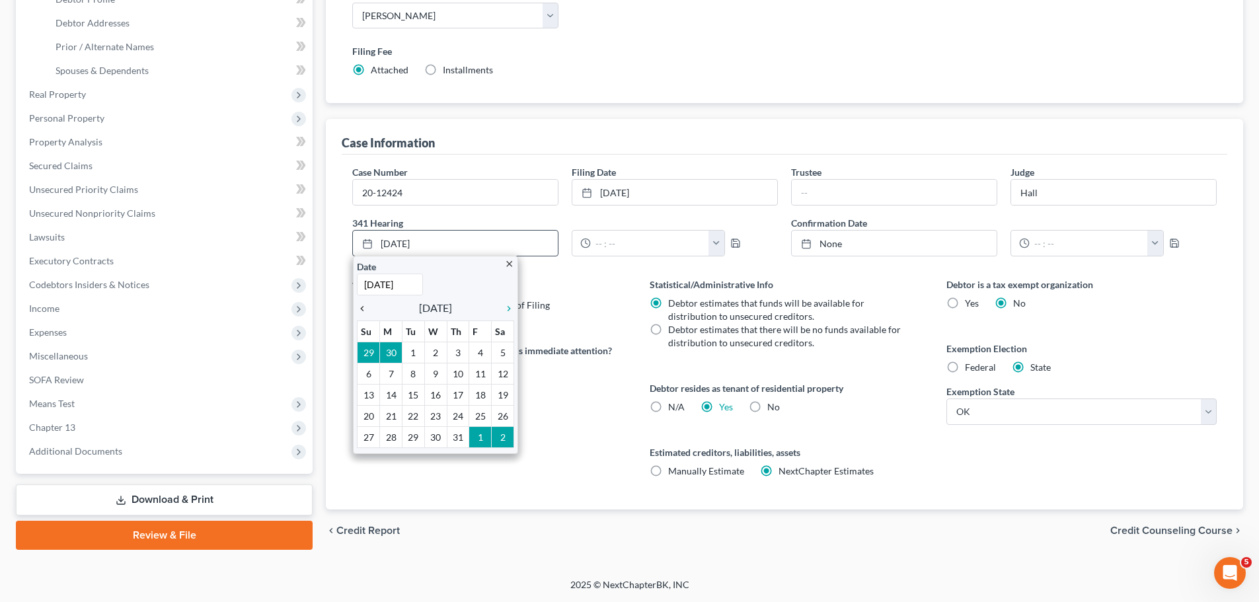
click at [364, 310] on icon "chevron_left" at bounding box center [365, 308] width 17 height 11
click at [409, 282] on input "[DATE]" at bounding box center [390, 285] width 66 height 22
type input "8"
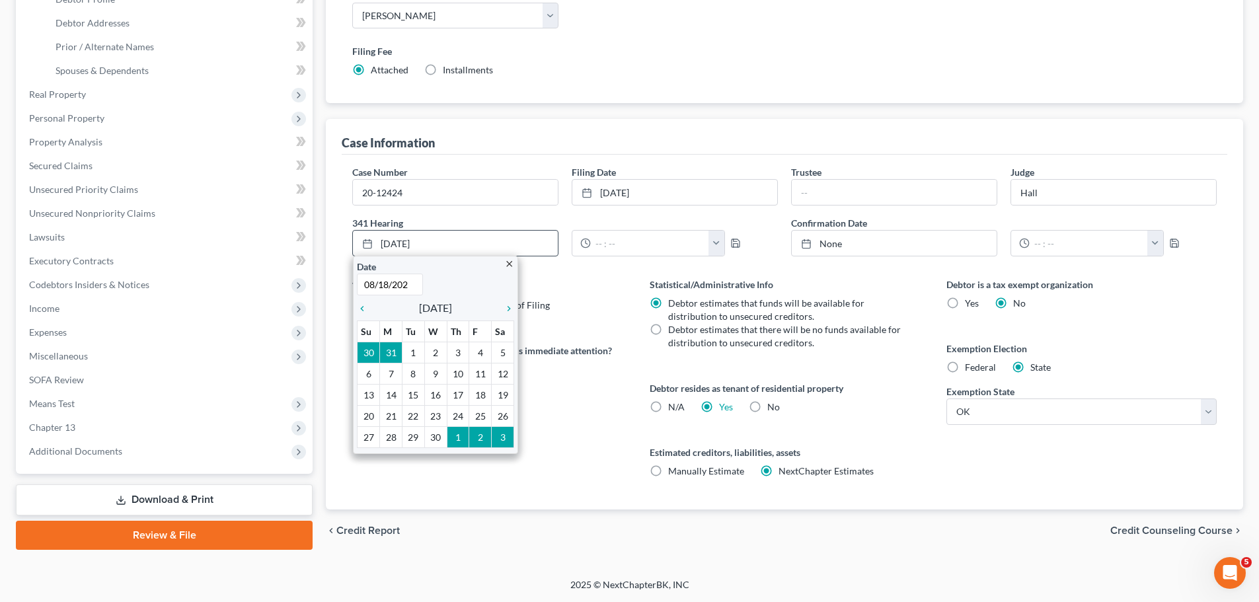
type input "[DATE]"
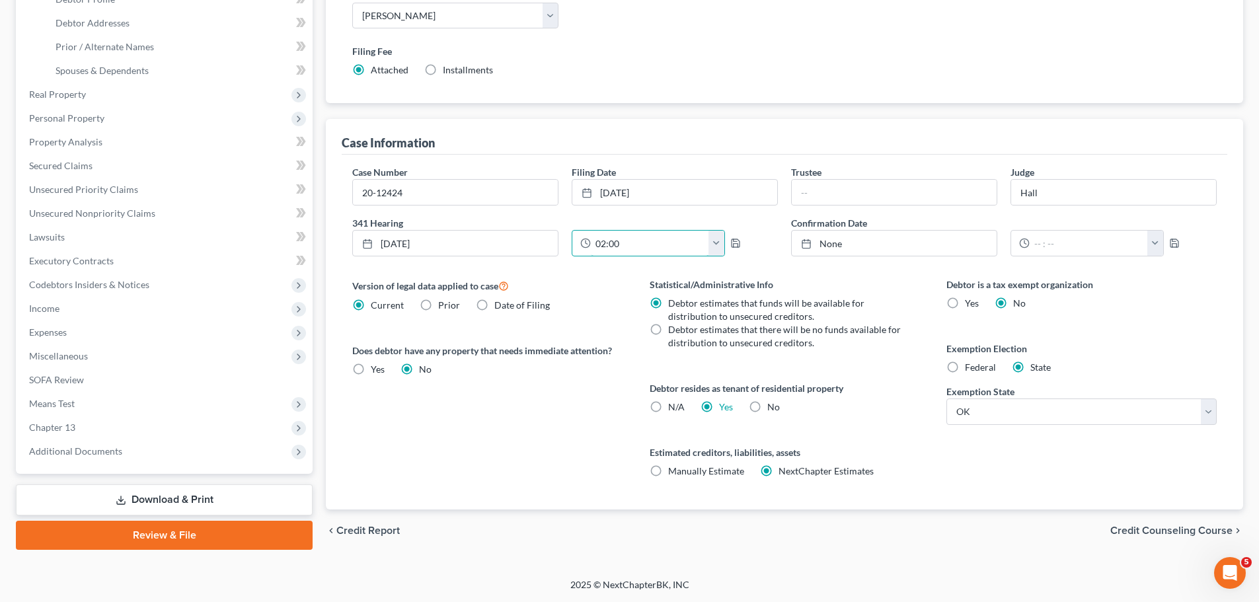
type input "02:00"
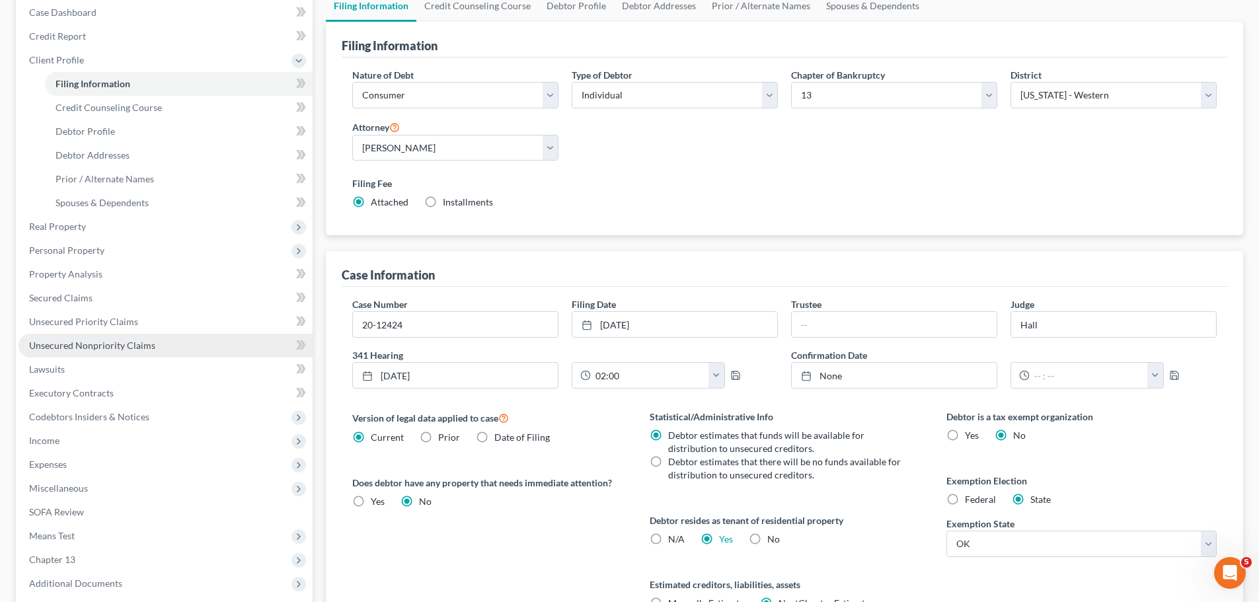
scroll to position [71, 0]
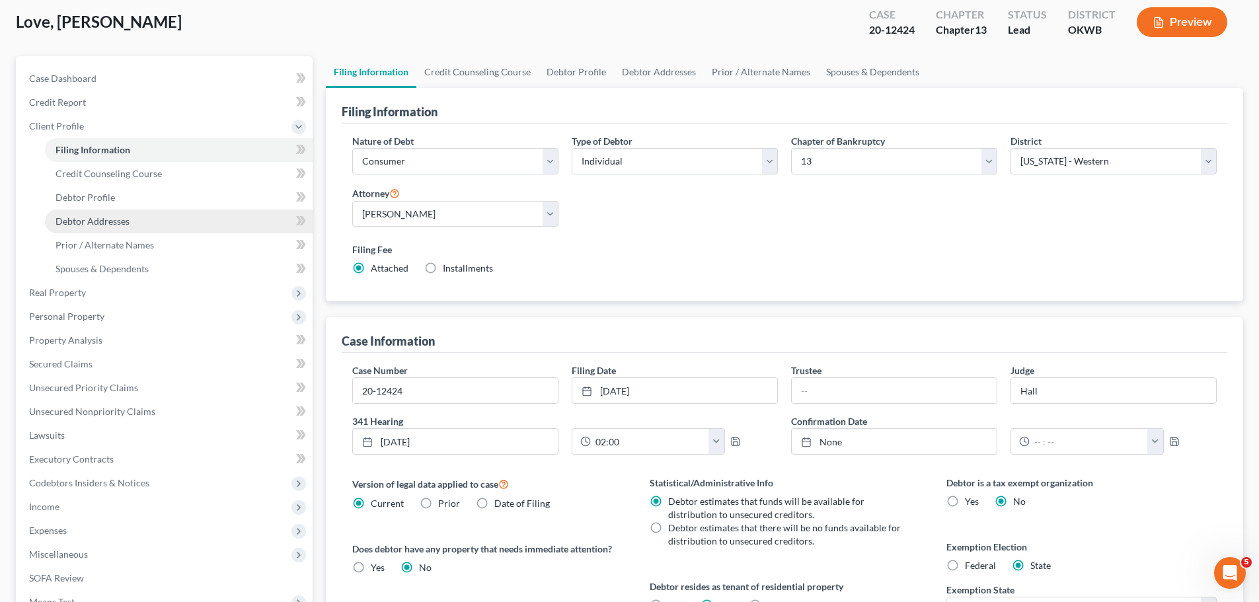
click at [91, 226] on span "Debtor Addresses" at bounding box center [93, 221] width 74 height 11
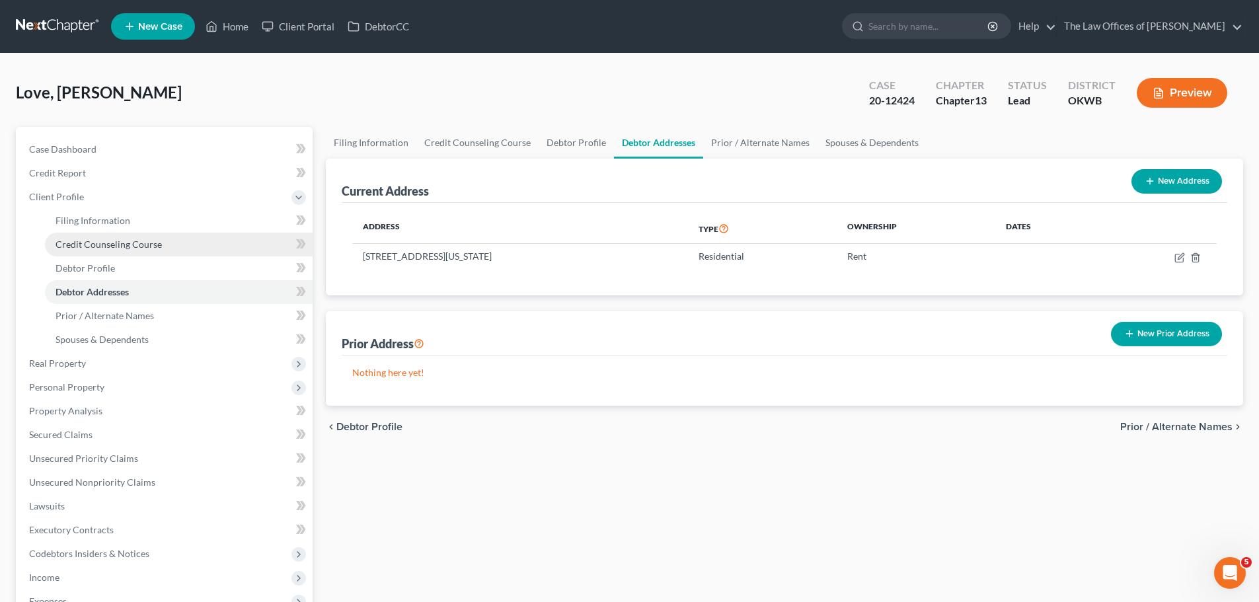
click at [115, 241] on span "Credit Counseling Course" at bounding box center [109, 244] width 106 height 11
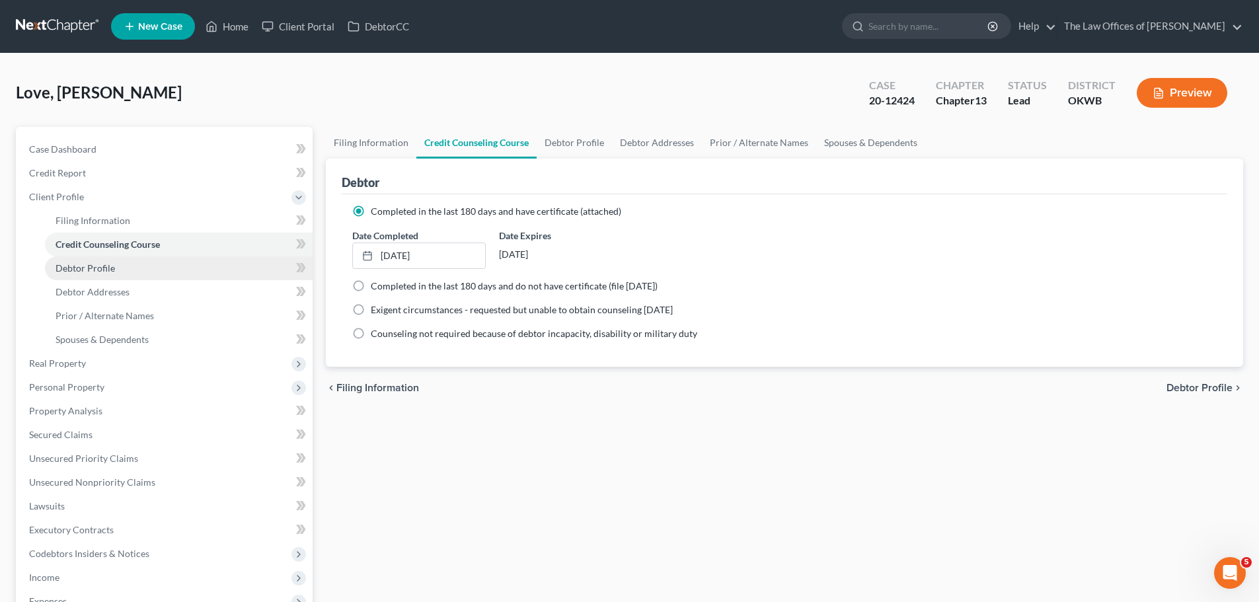
click at [102, 264] on span "Debtor Profile" at bounding box center [85, 267] width 59 height 11
select select "0"
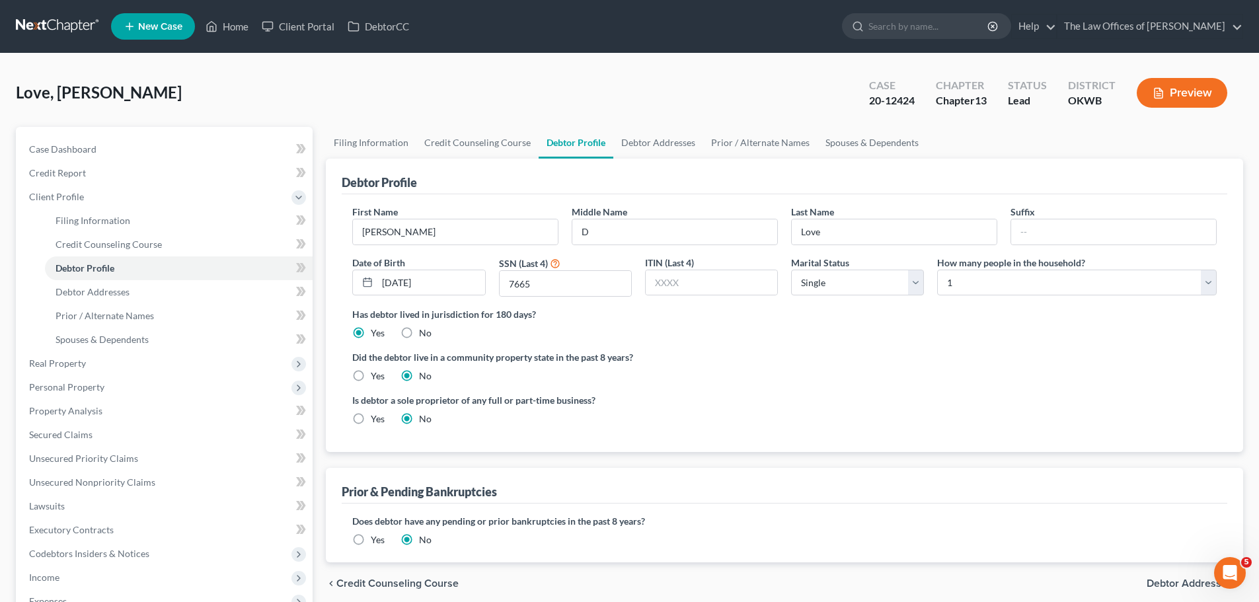
scroll to position [66, 0]
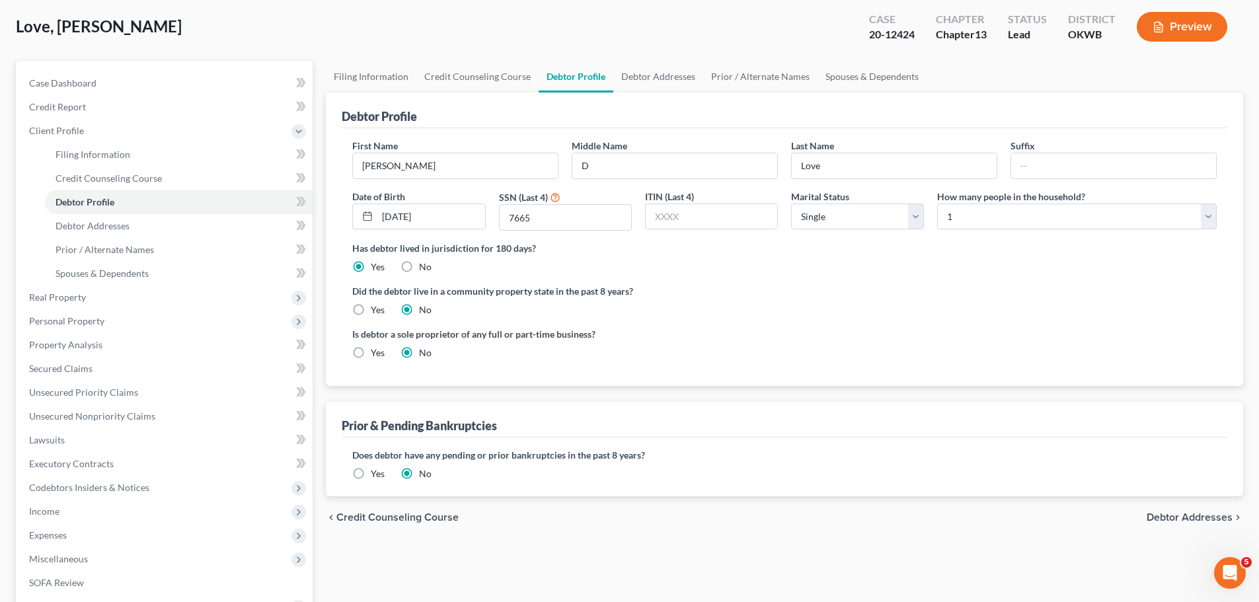
click at [371, 470] on label "Yes" at bounding box center [378, 473] width 14 height 13
click at [376, 470] on input "Yes" at bounding box center [380, 471] width 9 height 9
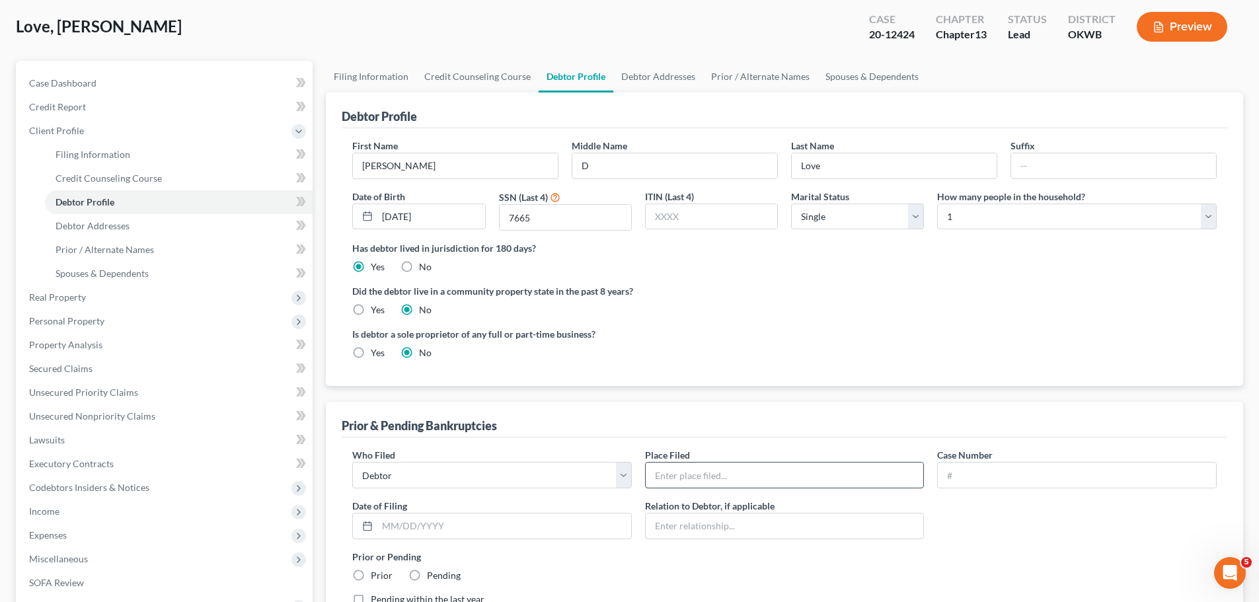
click at [722, 474] on input "text" at bounding box center [785, 475] width 278 height 25
type input "Western District of [US_STATE]"
click at [972, 465] on input "text" at bounding box center [1077, 475] width 278 height 25
click at [987, 477] on input "text" at bounding box center [1077, 475] width 278 height 25
type input "20-12424"
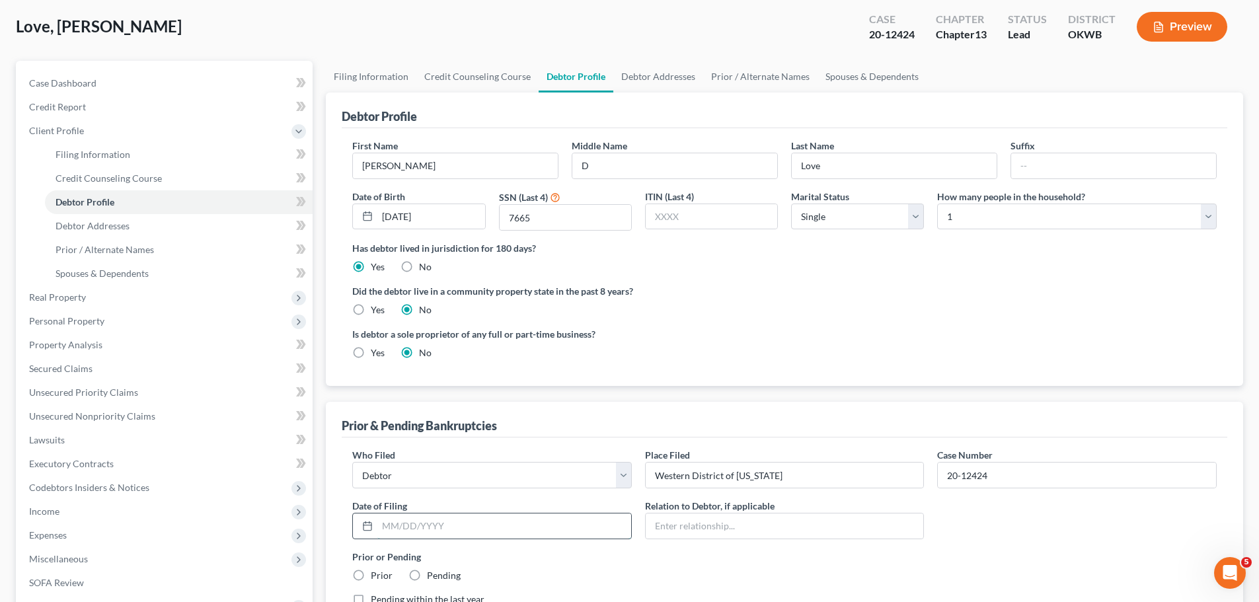
click at [551, 528] on input "text" at bounding box center [504, 526] width 254 height 25
type input "[DATE]"
click at [682, 524] on input "text" at bounding box center [785, 526] width 278 height 25
type input "s"
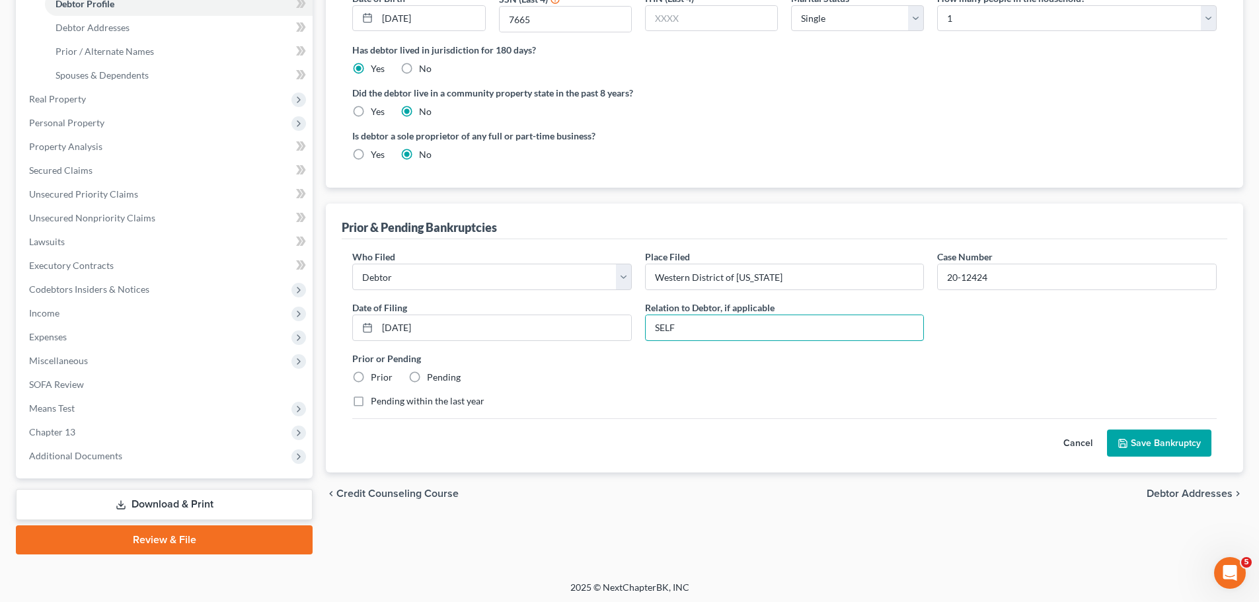
type input "SELF"
click at [371, 380] on label "Prior" at bounding box center [382, 377] width 22 height 13
click at [376, 379] on input "Prior" at bounding box center [380, 375] width 9 height 9
radio input "true"
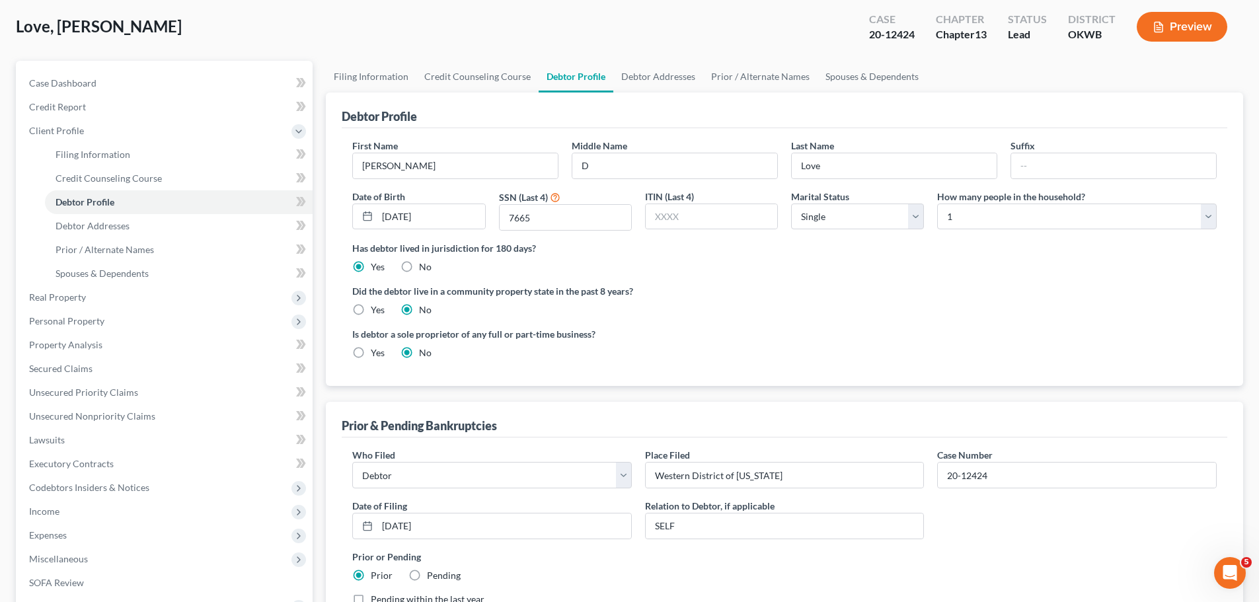
scroll to position [198, 0]
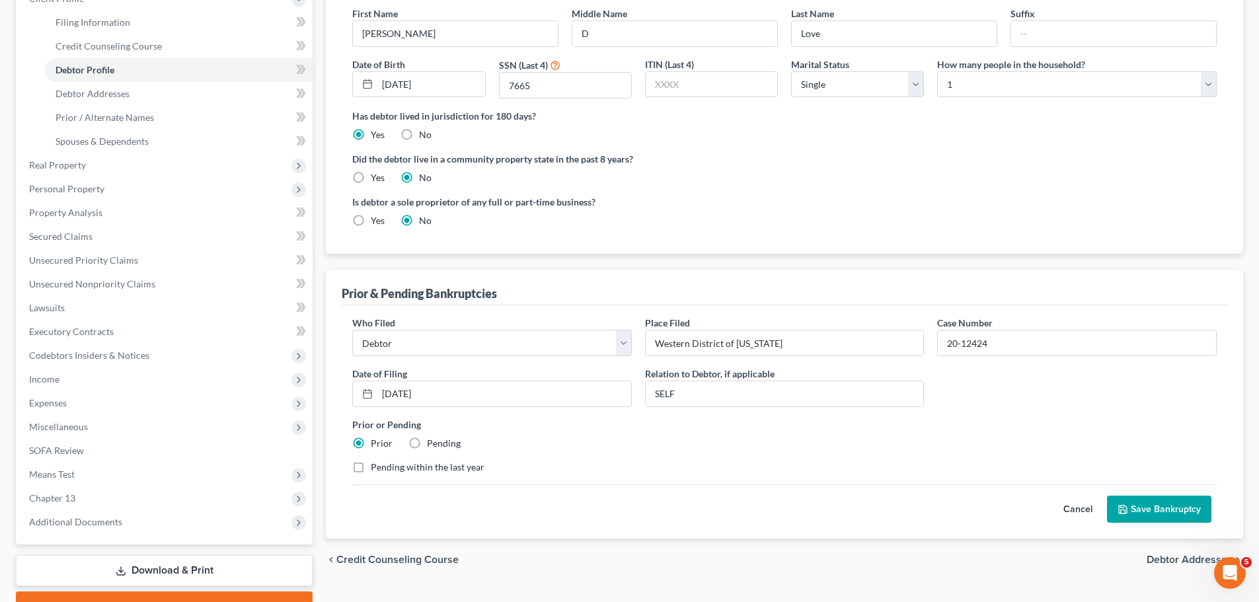
click at [1152, 511] on button "Save Bankruptcy" at bounding box center [1159, 510] width 104 height 28
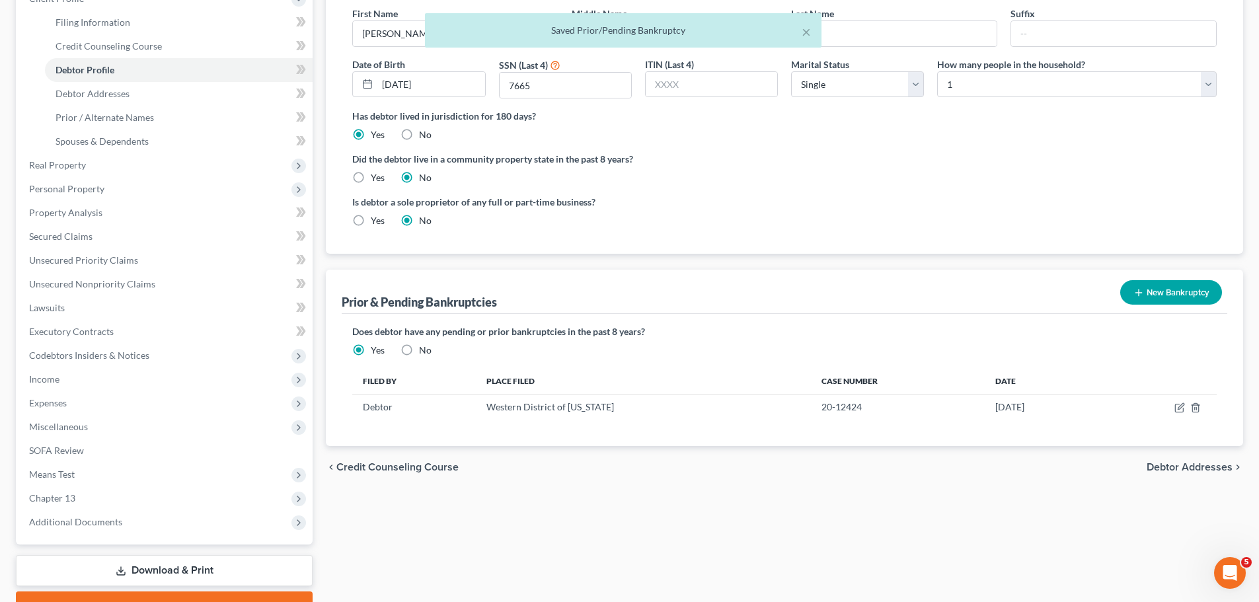
scroll to position [0, 0]
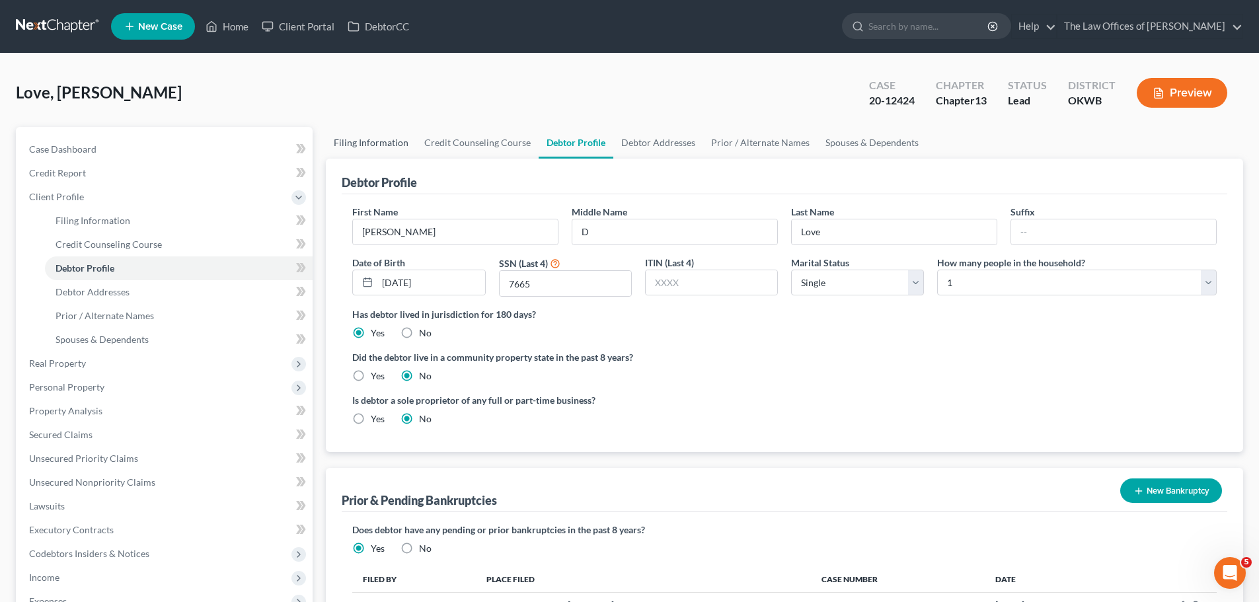
click at [387, 143] on link "Filing Information" at bounding box center [371, 143] width 91 height 32
select select "1"
select select "0"
select select "3"
select select "65"
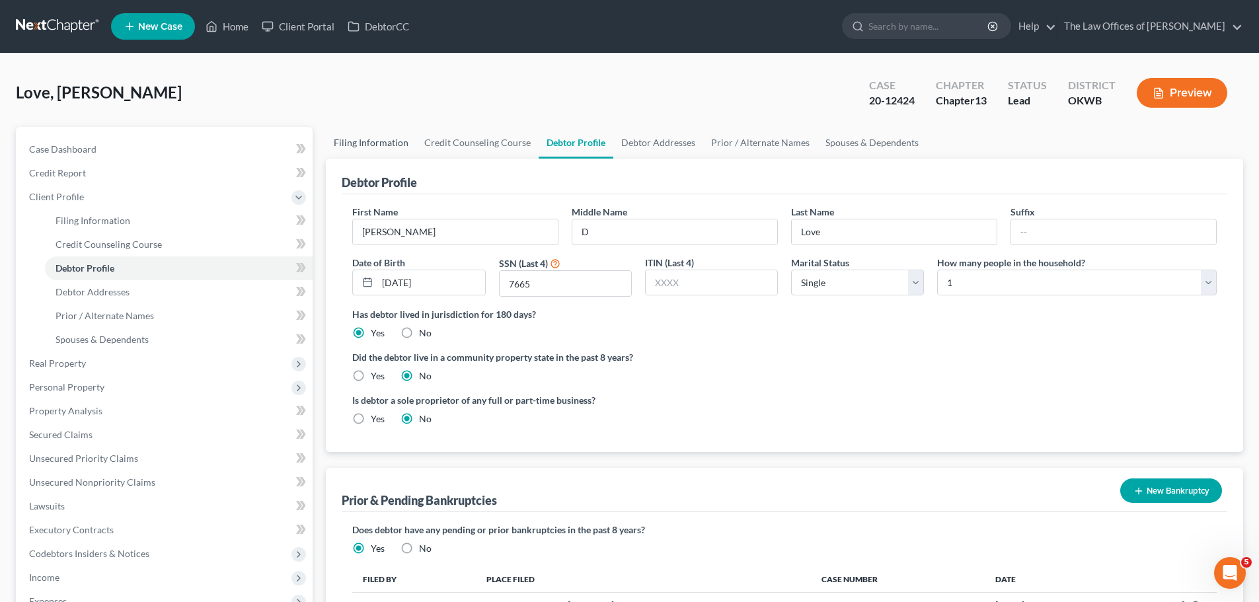
select select "0"
select select "37"
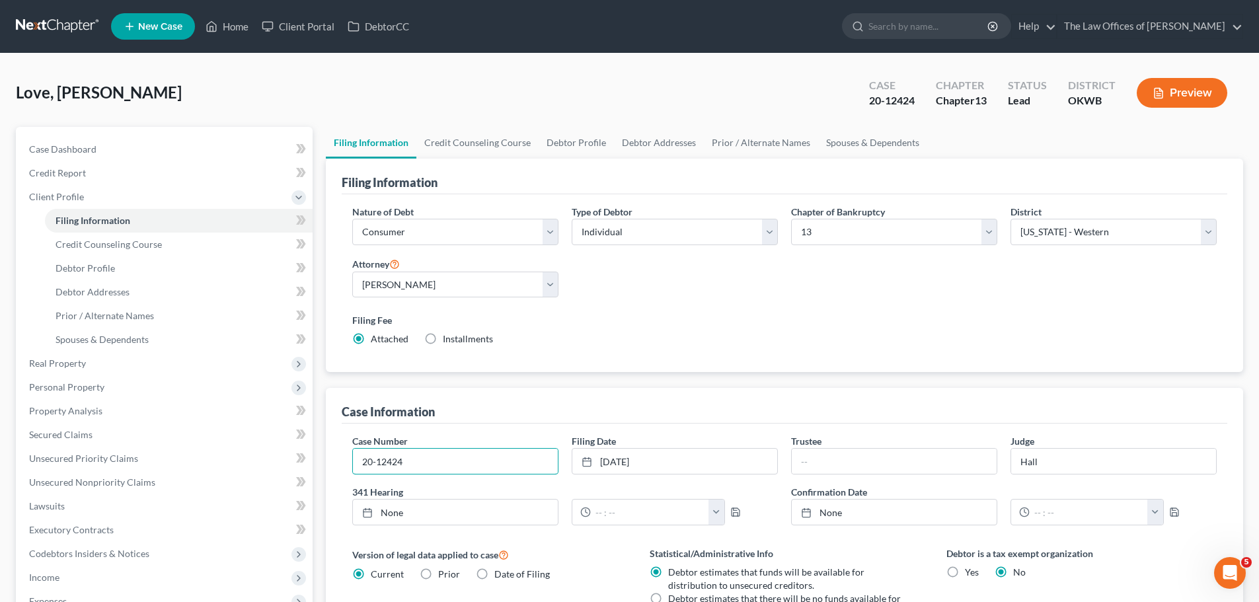
drag, startPoint x: 467, startPoint y: 454, endPoint x: 326, endPoint y: 440, distance: 141.6
click at [317, 457] on div "Petition Navigation Case Dashboard Payments Invoices Payments Payments Credit R…" at bounding box center [629, 474] width 1241 height 694
click at [688, 455] on link "[DATE]" at bounding box center [675, 461] width 205 height 25
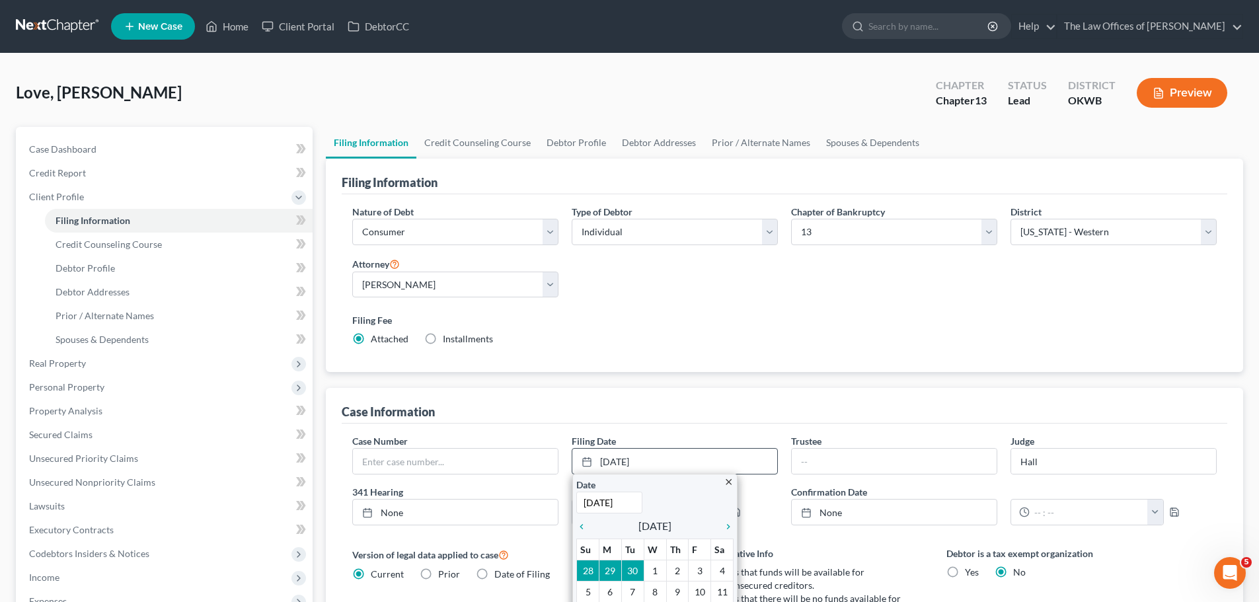
click at [729, 481] on icon "close" at bounding box center [729, 482] width 10 height 10
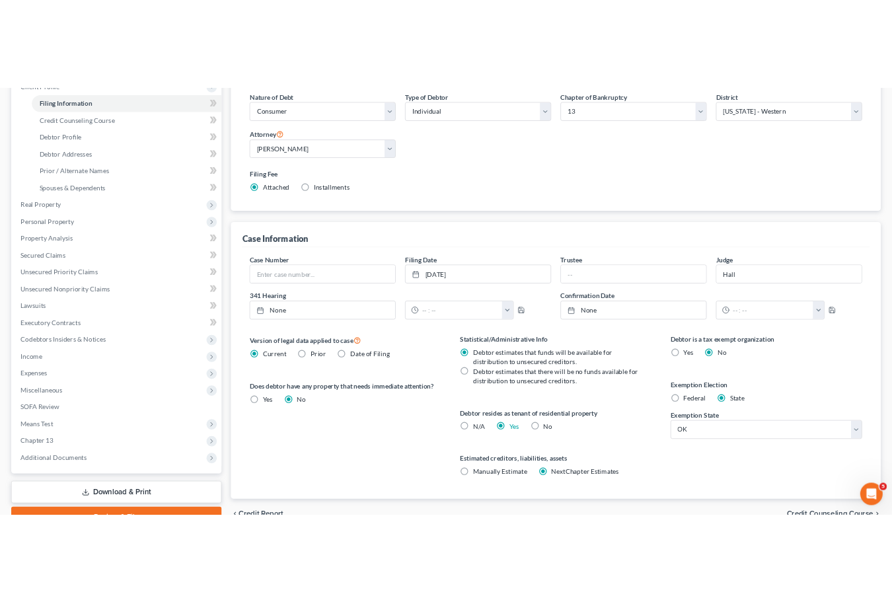
scroll to position [264, 0]
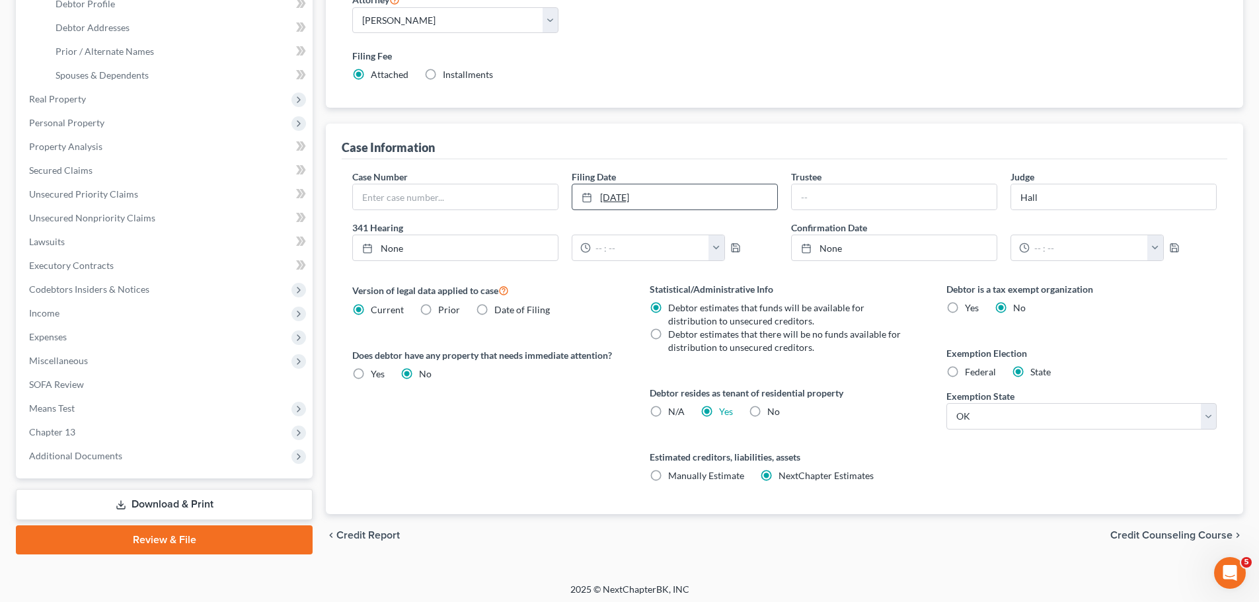
drag, startPoint x: 596, startPoint y: 200, endPoint x: 603, endPoint y: 197, distance: 7.1
click at [598, 199] on div at bounding box center [591, 197] width 19 height 11
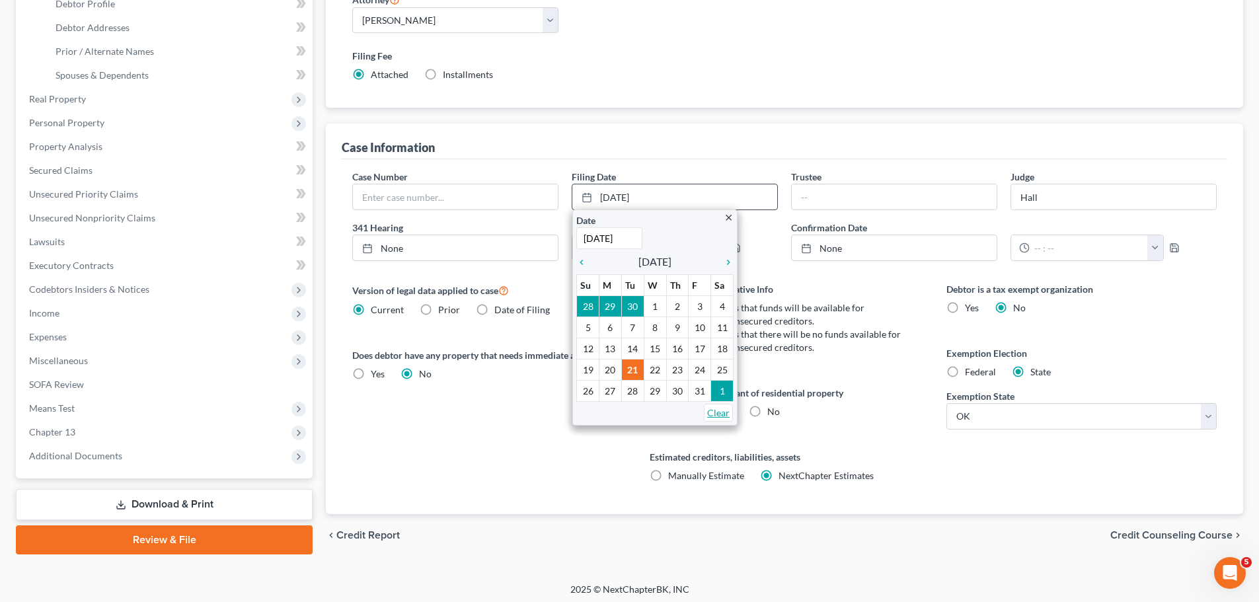
click at [716, 411] on link "Clear" at bounding box center [718, 413] width 29 height 18
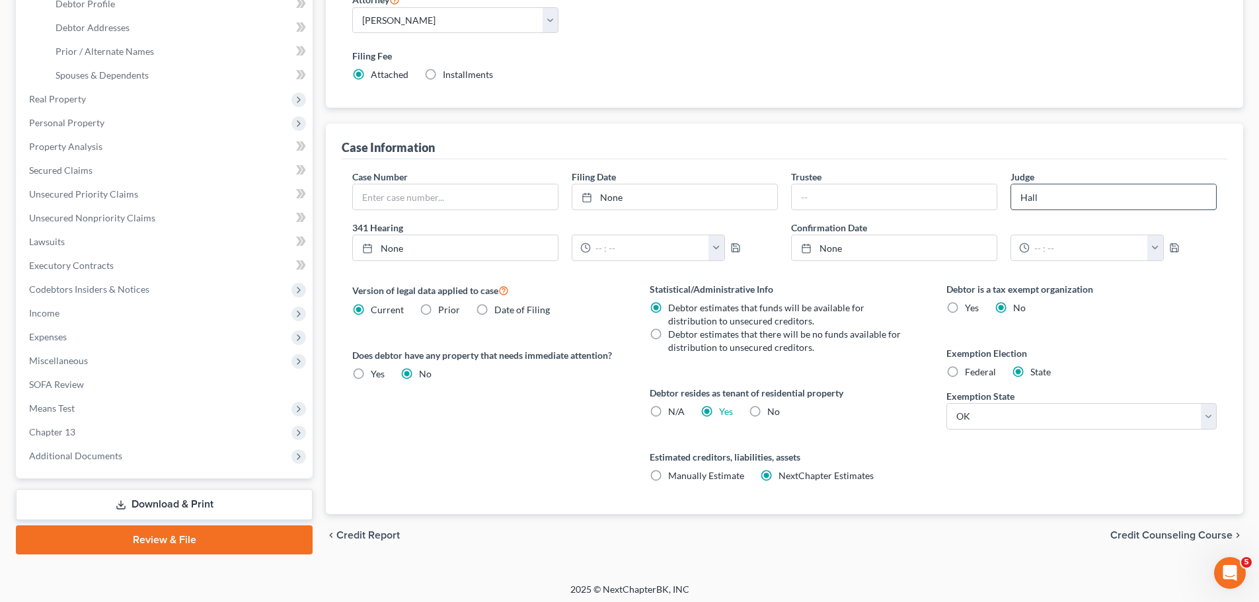
click at [1039, 187] on input "Hall" at bounding box center [1113, 196] width 205 height 25
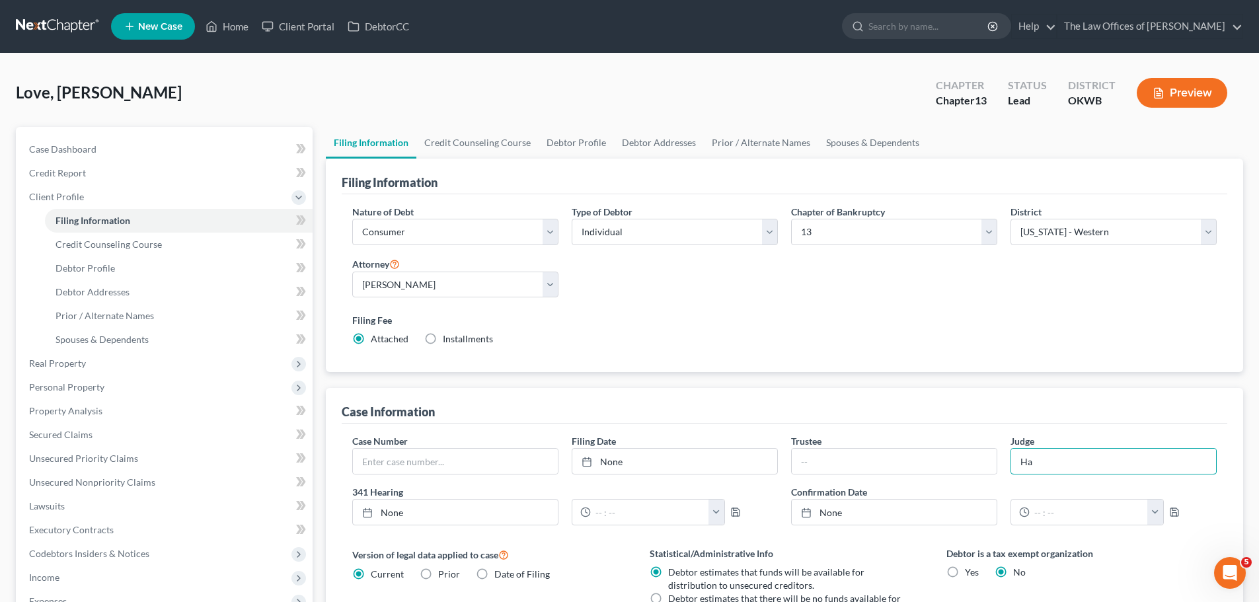
scroll to position [132, 0]
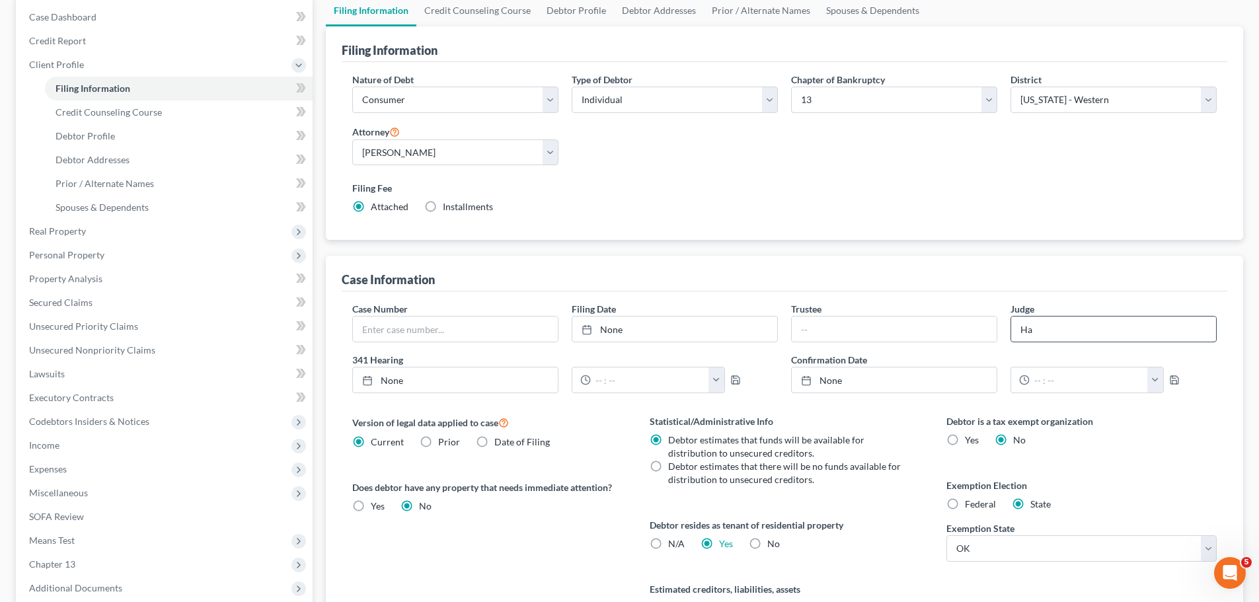
click at [1059, 342] on div "Ha" at bounding box center [1114, 329] width 206 height 26
type input "H"
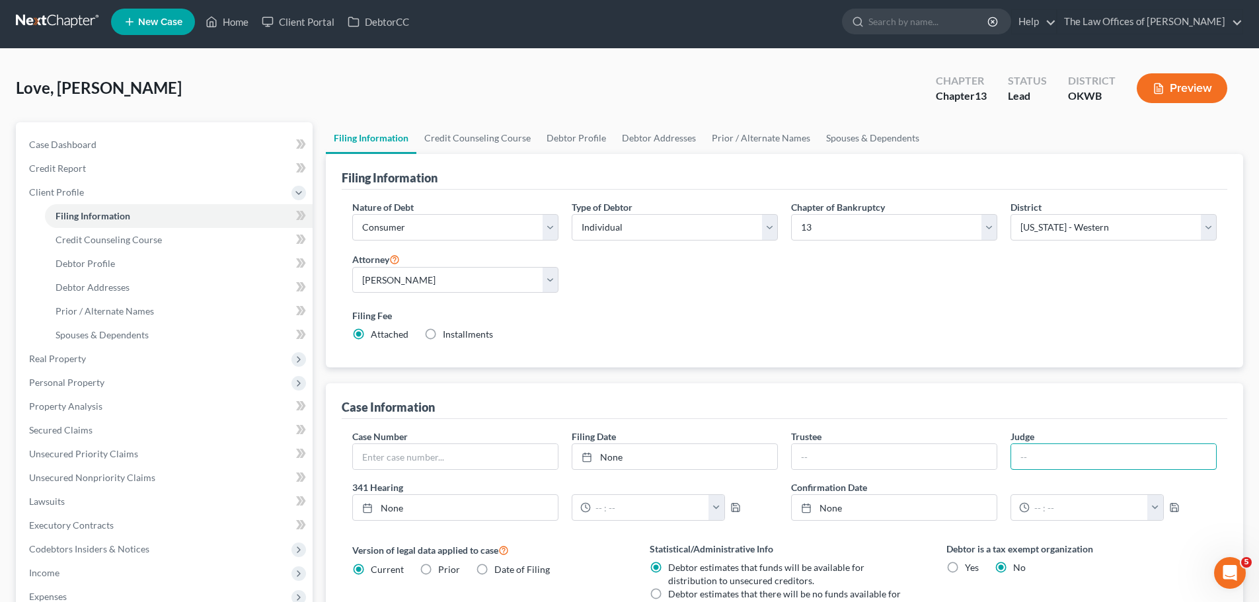
scroll to position [0, 0]
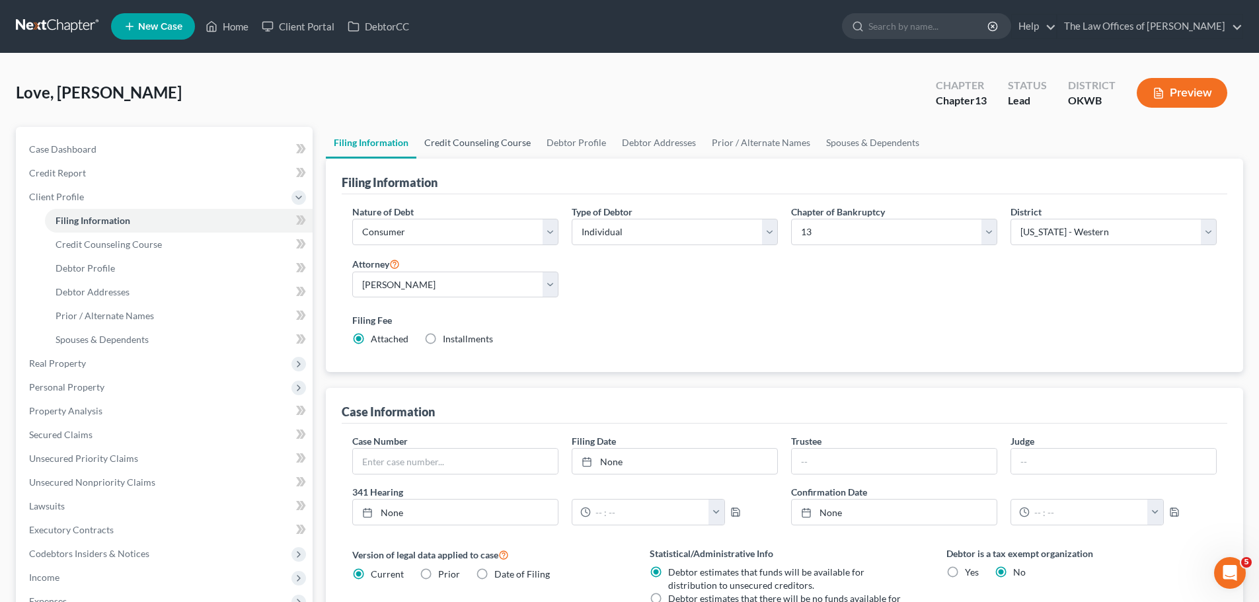
click at [446, 135] on link "Credit Counseling Course" at bounding box center [477, 143] width 122 height 32
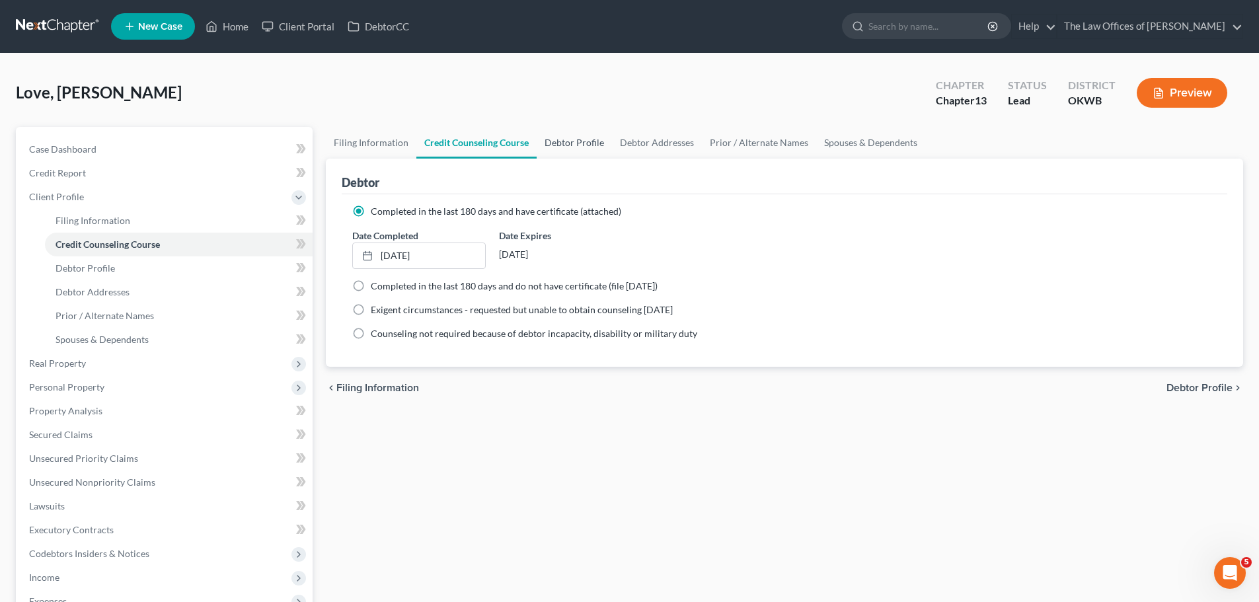
click at [603, 141] on link "Debtor Profile" at bounding box center [574, 143] width 75 height 32
select select "0"
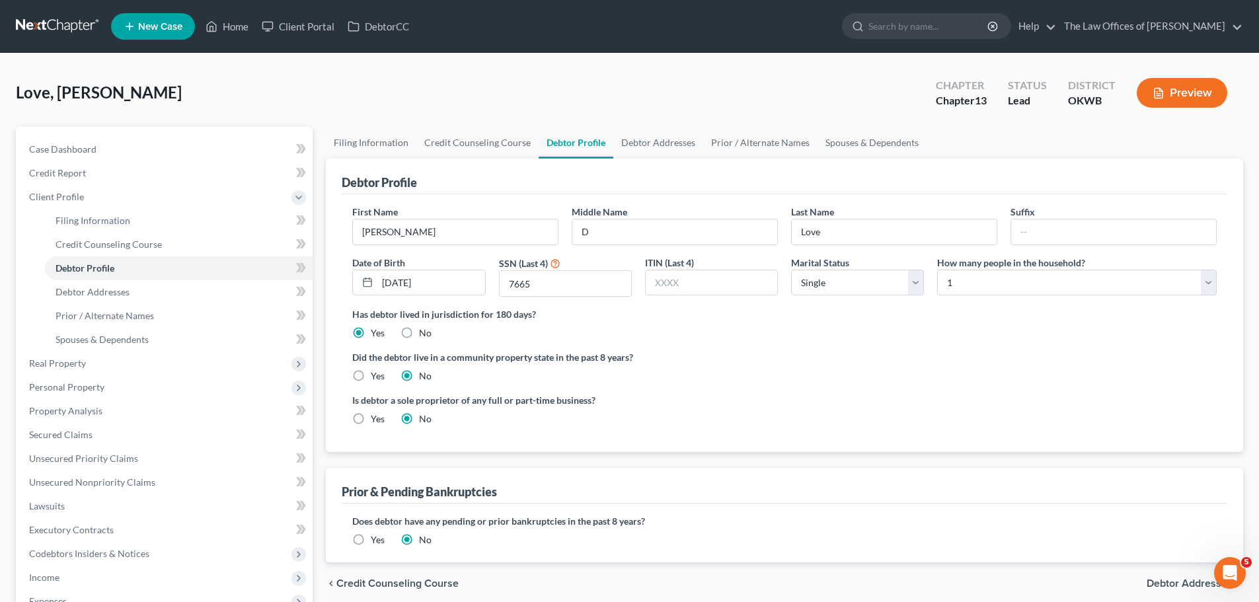
radio input "true"
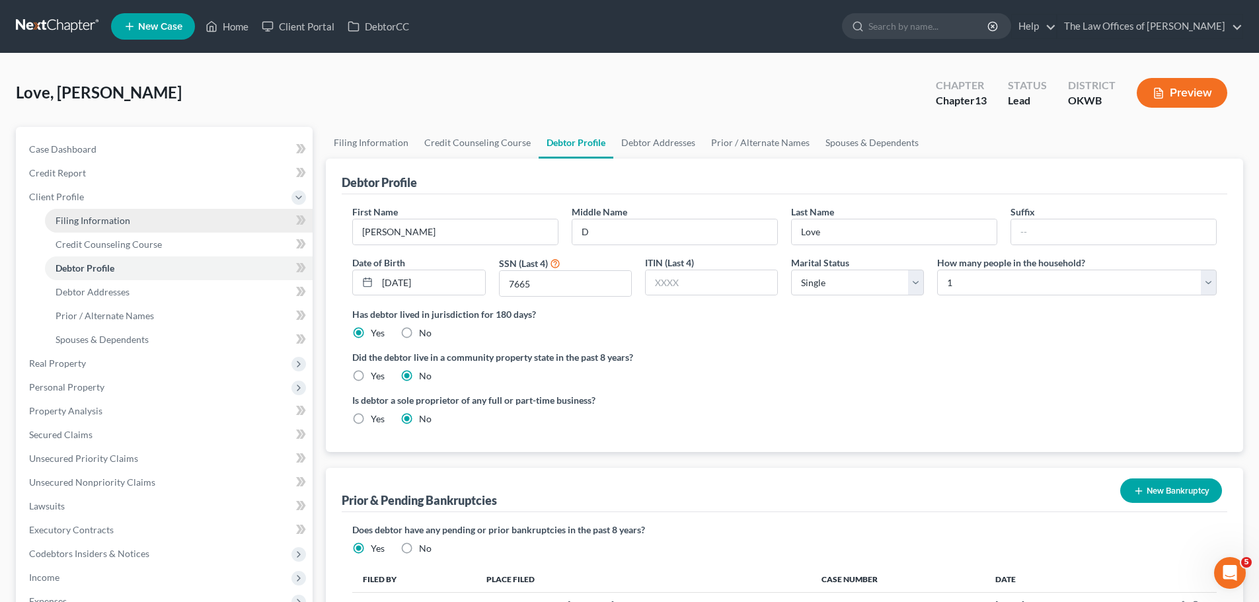
click at [123, 223] on span "Filing Information" at bounding box center [93, 220] width 75 height 11
select select "1"
select select "0"
select select "3"
select select "65"
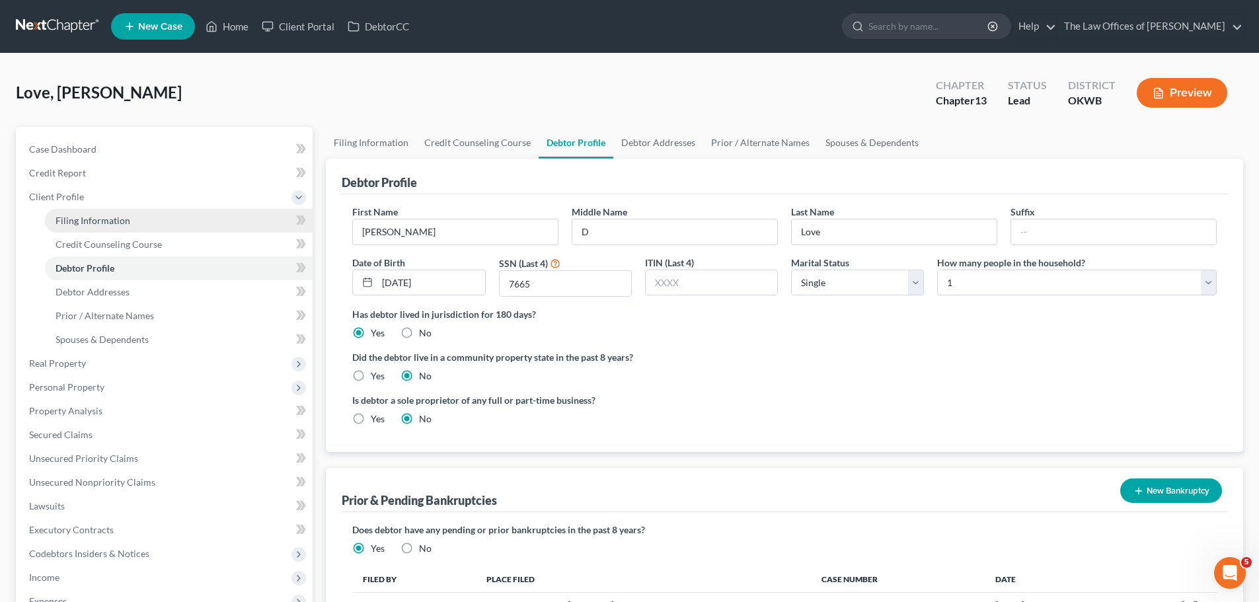
select select "0"
select select "37"
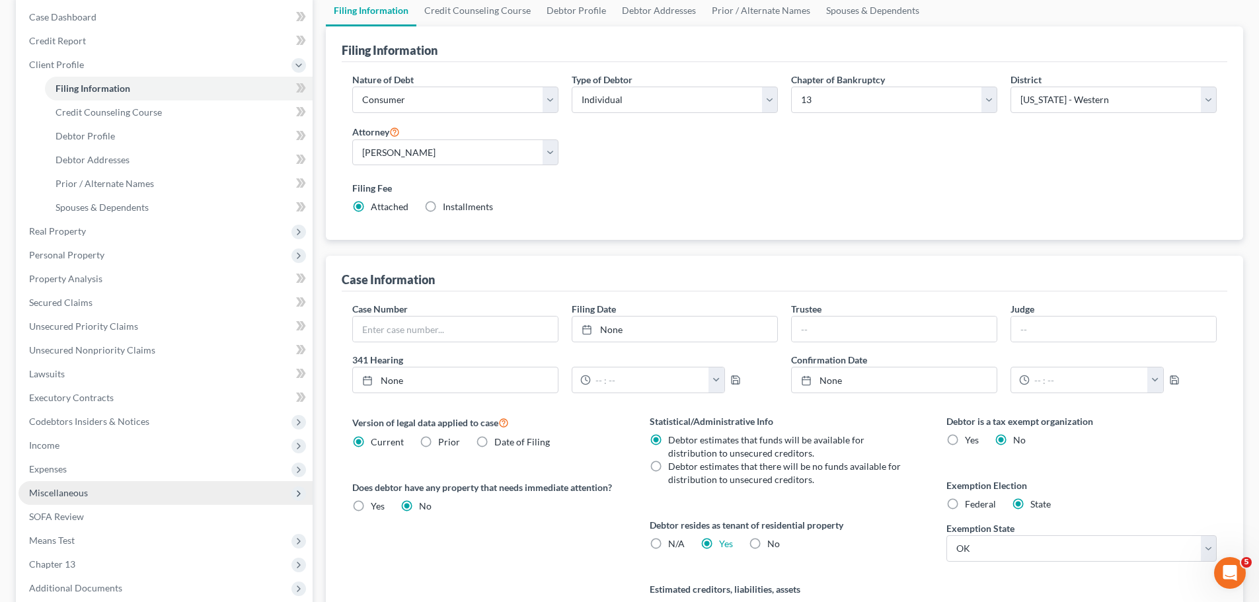
scroll to position [264, 0]
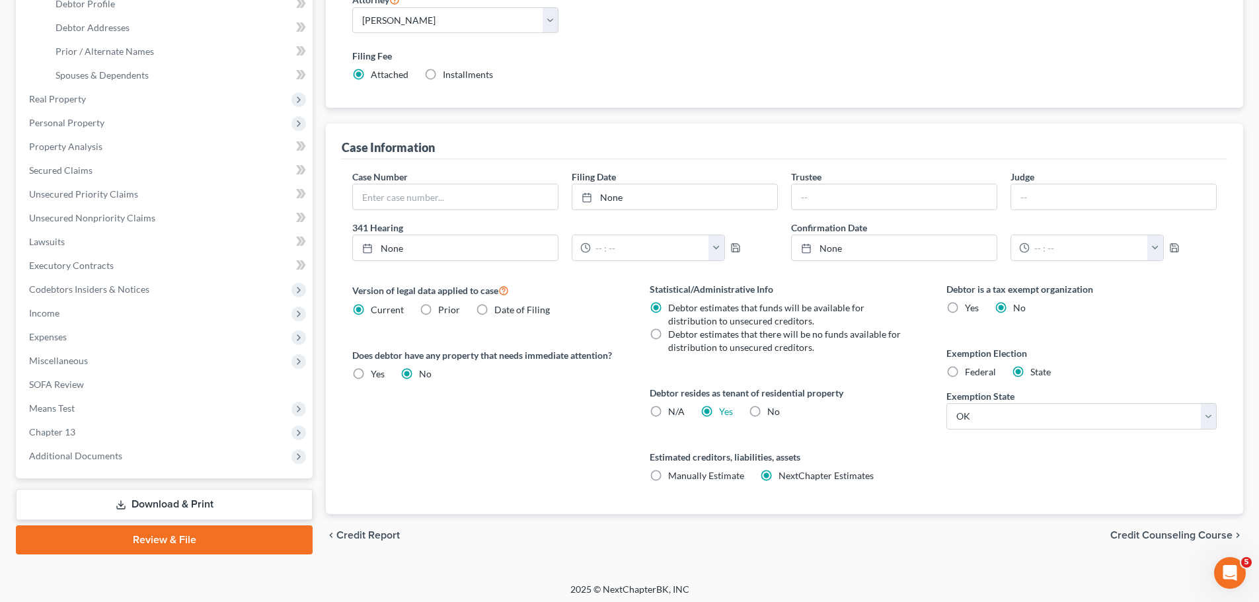
click at [181, 505] on link "Download & Print" at bounding box center [164, 504] width 297 height 31
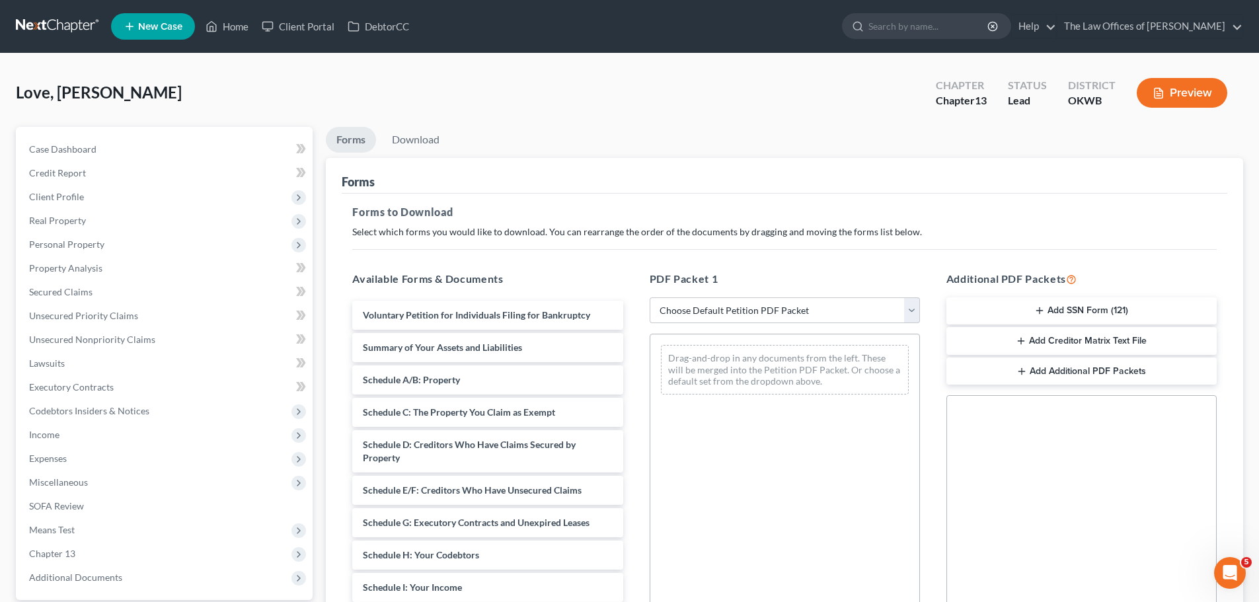
click at [1078, 314] on button "Add SSN Form (121)" at bounding box center [1082, 311] width 270 height 28
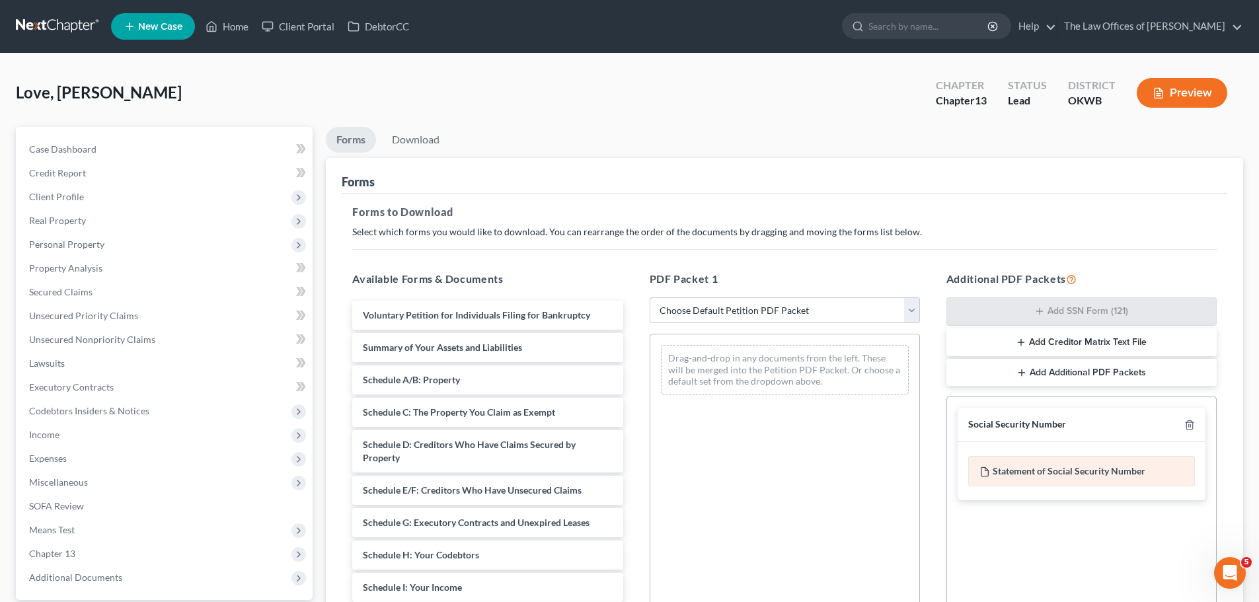
click at [1068, 469] on div "Statement of Social Security Number" at bounding box center [1082, 471] width 227 height 30
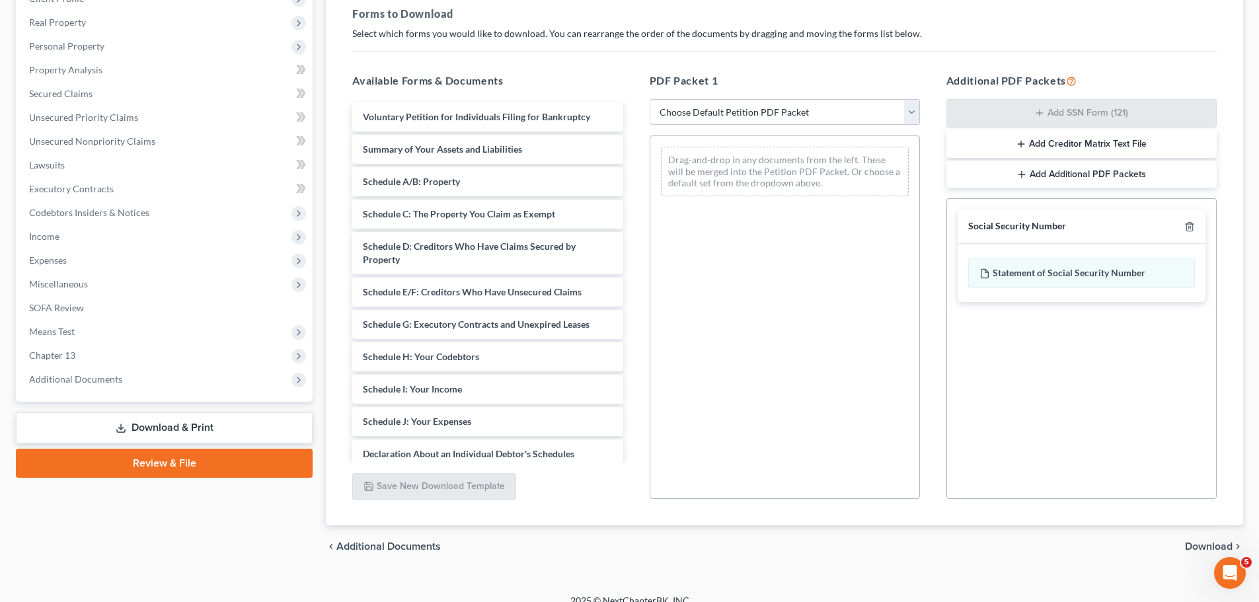
click at [1195, 541] on span "Download" at bounding box center [1209, 546] width 48 height 11
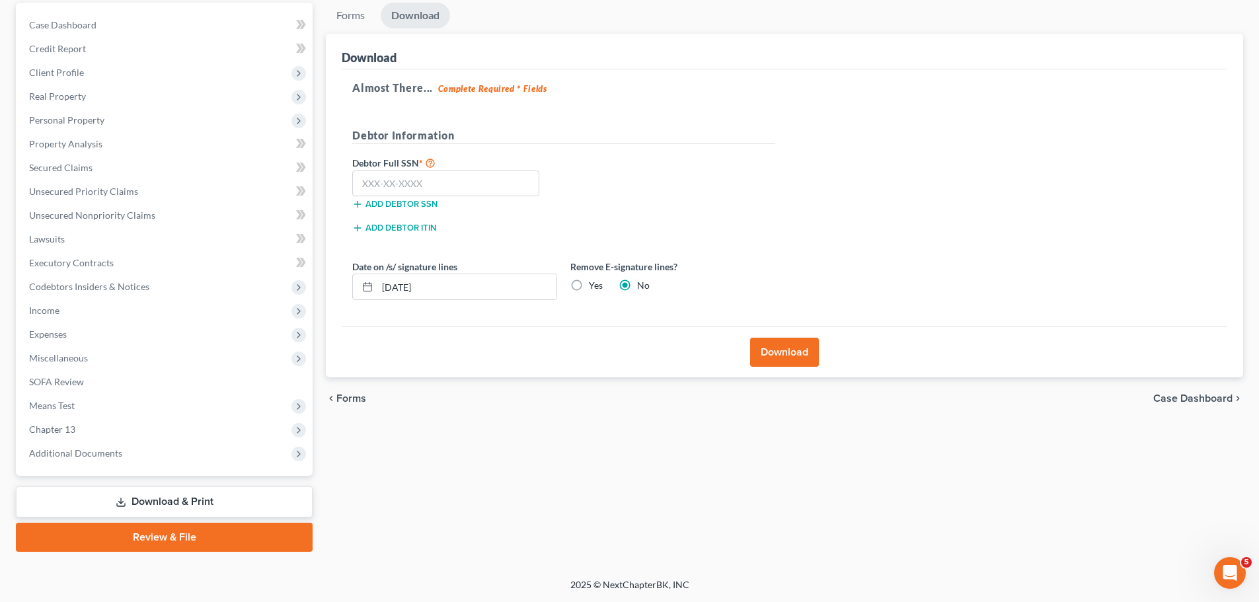
scroll to position [124, 0]
click at [505, 182] on input "text" at bounding box center [445, 184] width 187 height 26
click at [434, 179] on input "text" at bounding box center [445, 184] width 187 height 26
type input "444-80-7665"
click at [789, 344] on button "Download" at bounding box center [784, 352] width 69 height 29
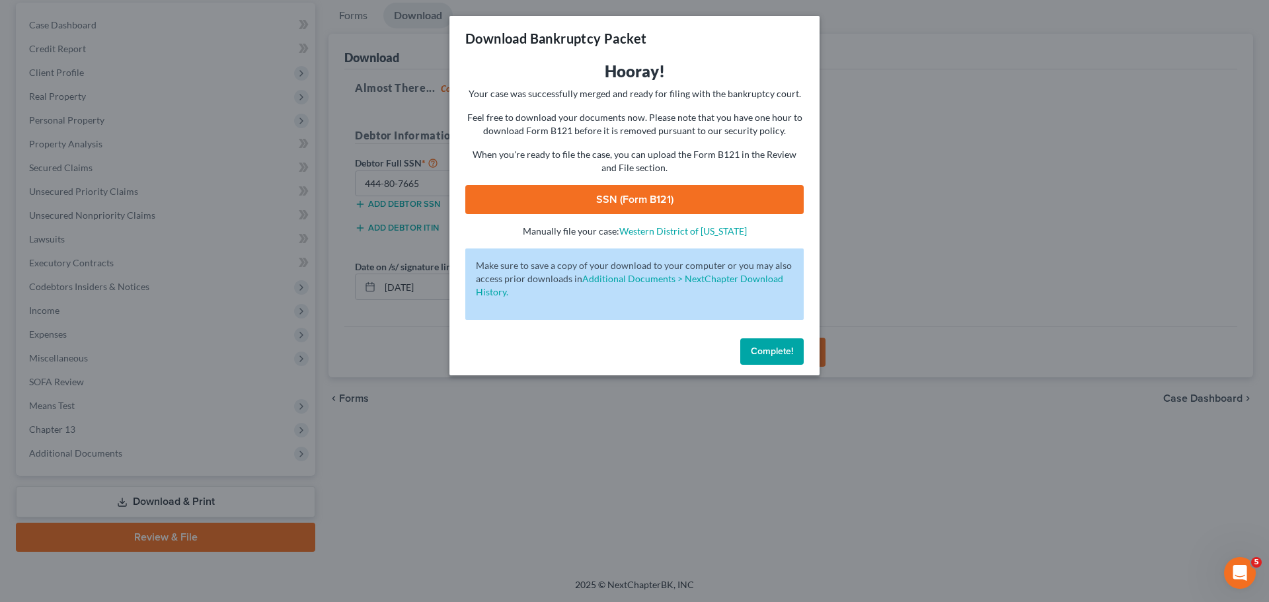
click at [620, 200] on link "SSN (Form B121)" at bounding box center [634, 199] width 338 height 29
click at [758, 360] on button "Complete!" at bounding box center [771, 351] width 63 height 26
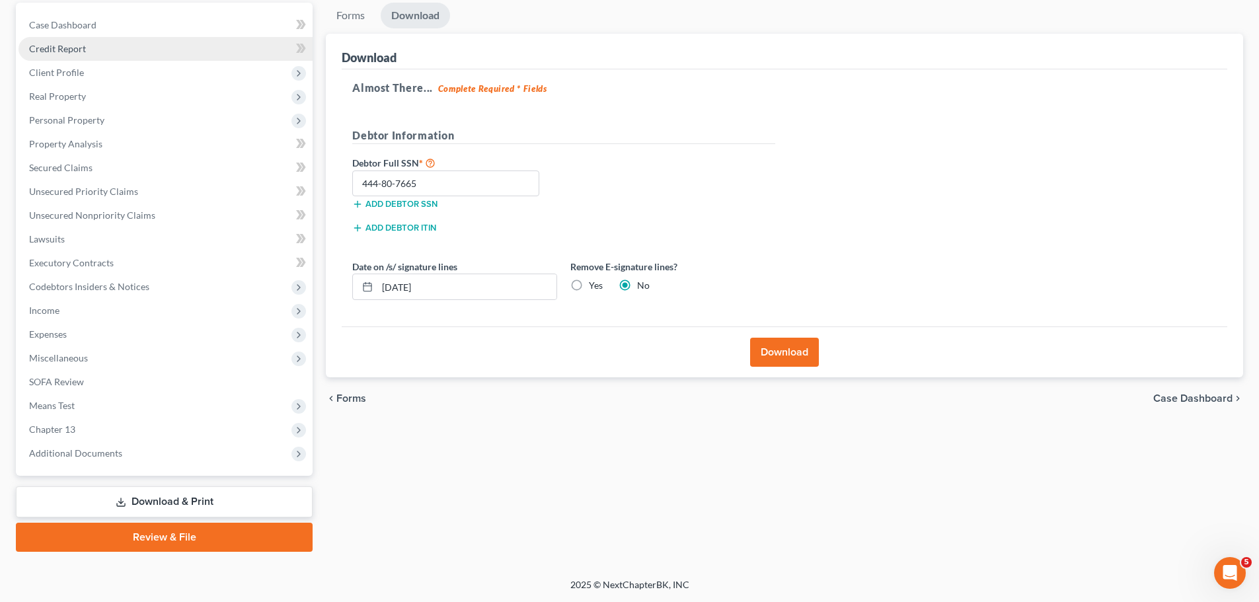
scroll to position [0, 0]
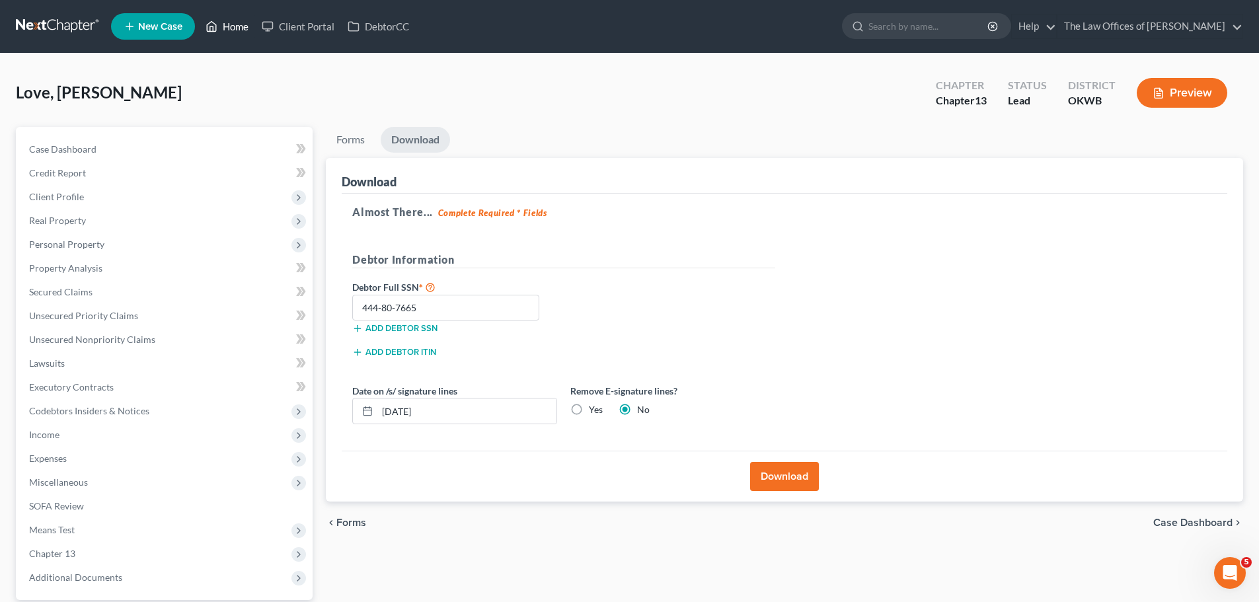
click at [251, 24] on link "Home" at bounding box center [227, 27] width 56 height 24
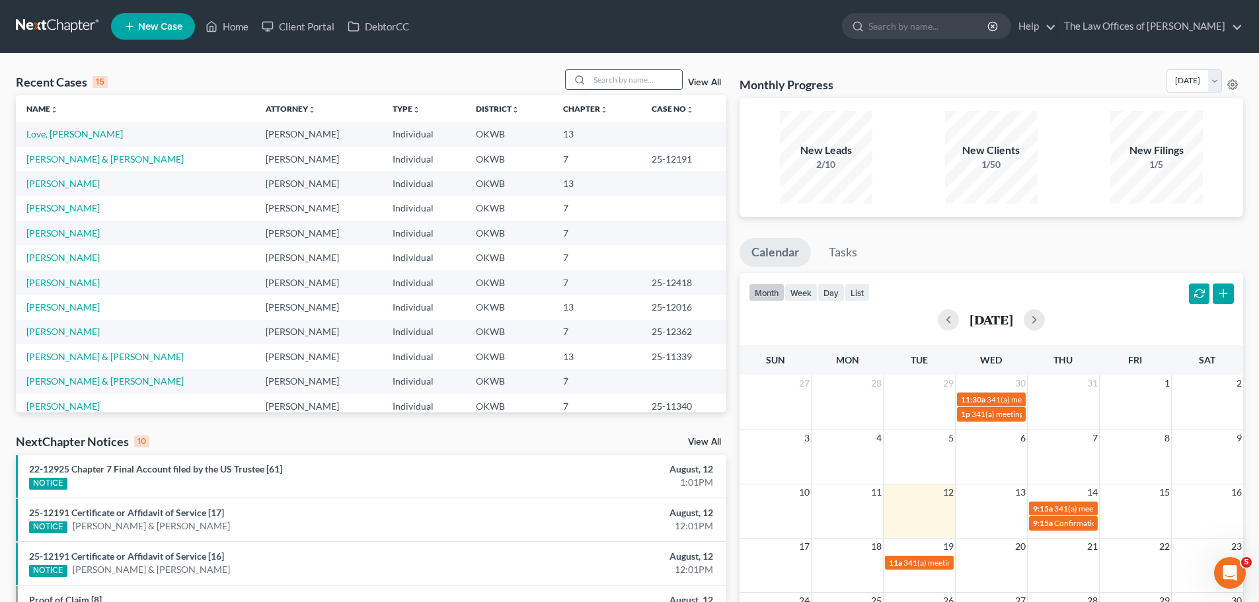
click at [614, 83] on input "search" at bounding box center [636, 79] width 93 height 19
type input "[PERSON_NAME]"
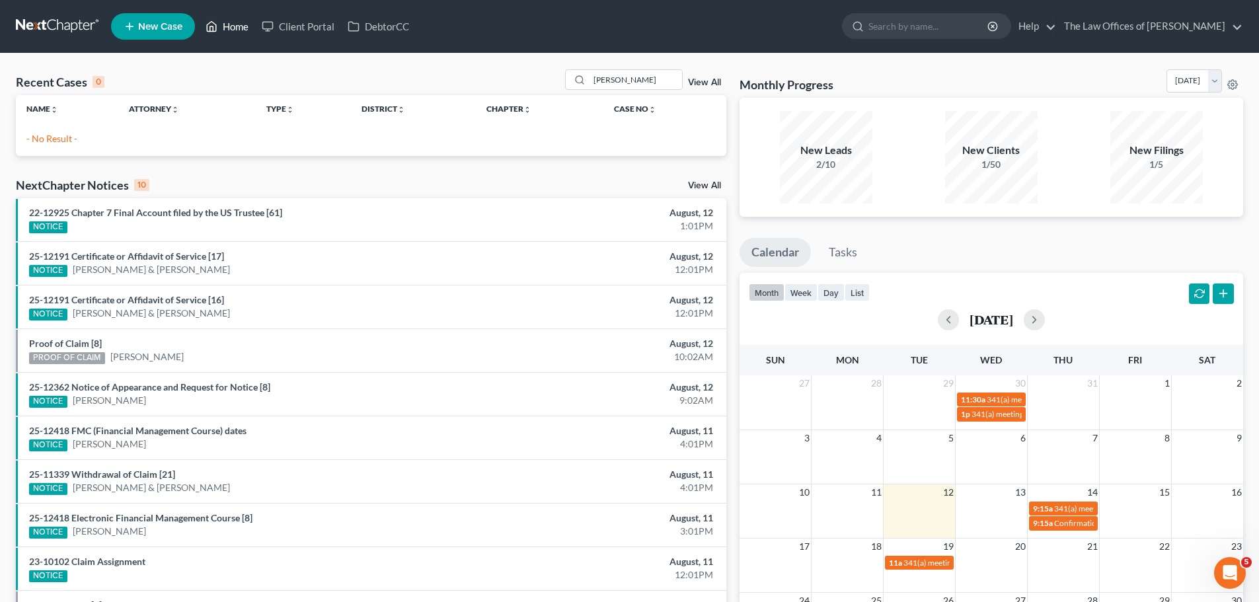
click at [230, 28] on link "Home" at bounding box center [227, 27] width 56 height 24
click at [231, 26] on link "Home" at bounding box center [227, 27] width 56 height 24
drag, startPoint x: 663, startPoint y: 74, endPoint x: 480, endPoint y: 69, distance: 183.2
click at [480, 69] on div "Recent Cases 0 [PERSON_NAME] View All Name unfold_more expand_more expand_less …" at bounding box center [629, 397] width 1259 height 686
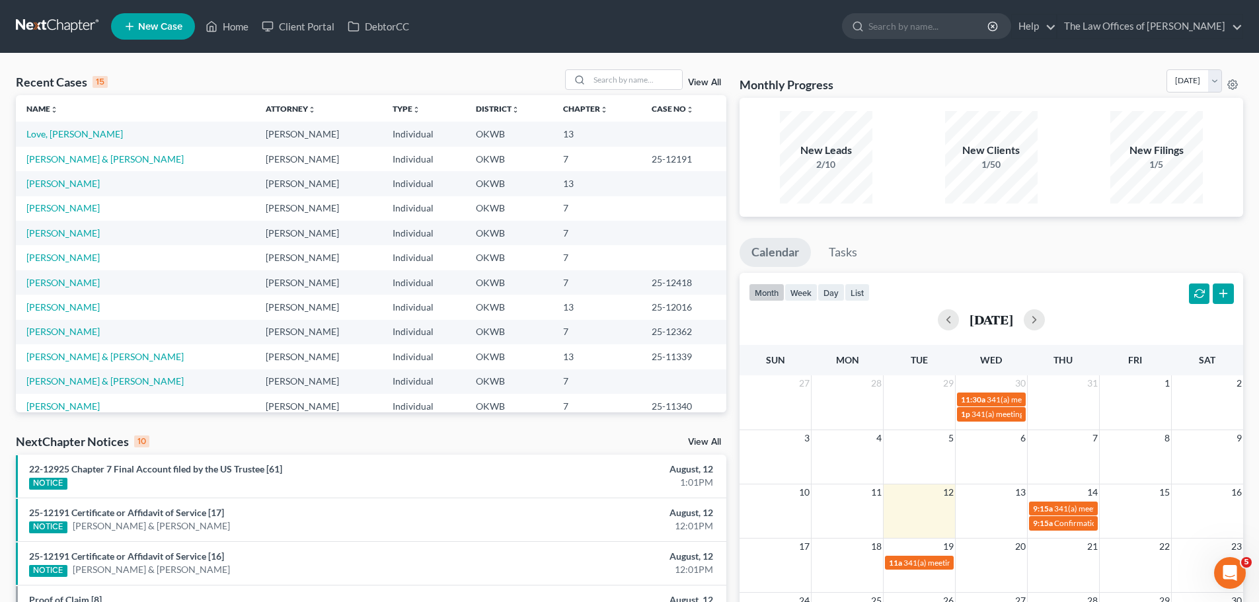
click at [171, 30] on span "New Case" at bounding box center [160, 27] width 44 height 10
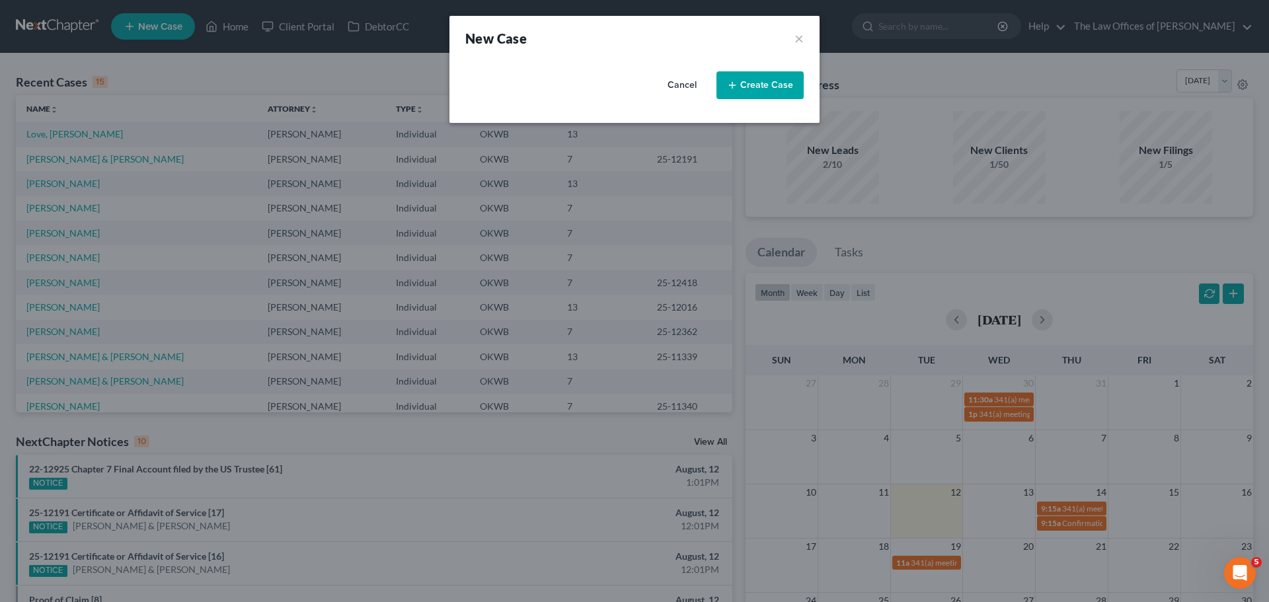
select select "65"
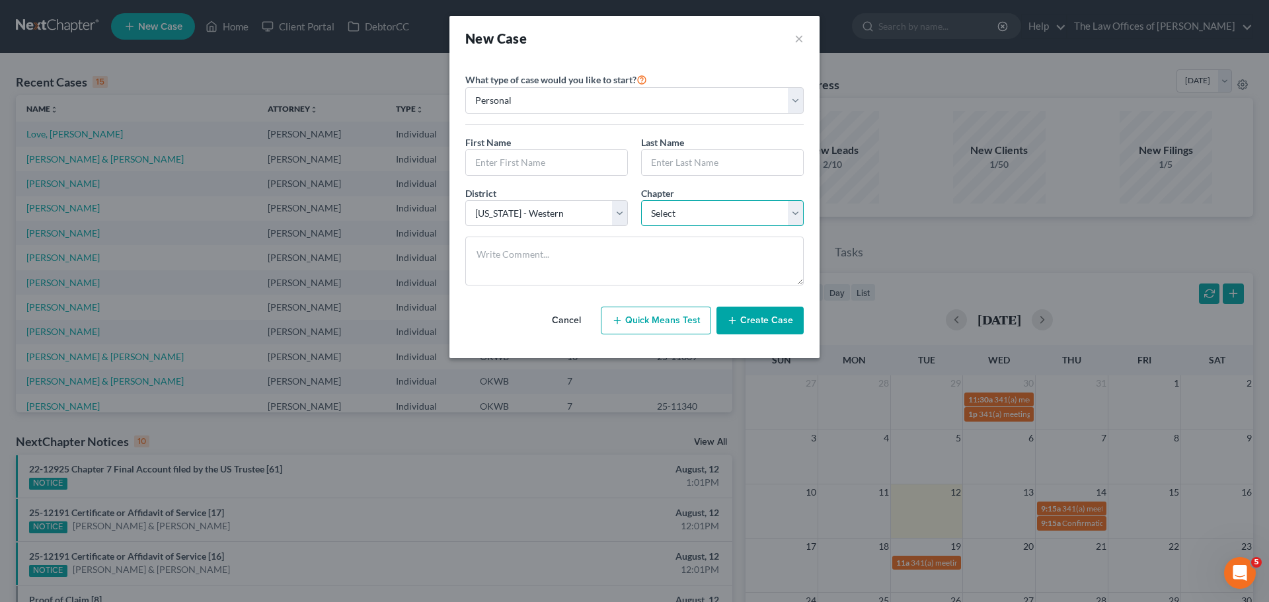
click at [690, 210] on select "Select 7 11 12 13" at bounding box center [722, 213] width 163 height 26
select select "3"
click at [641, 200] on select "Select 7 11 12 13" at bounding box center [722, 213] width 163 height 26
click at [542, 166] on input "text" at bounding box center [546, 162] width 161 height 25
type input "d"
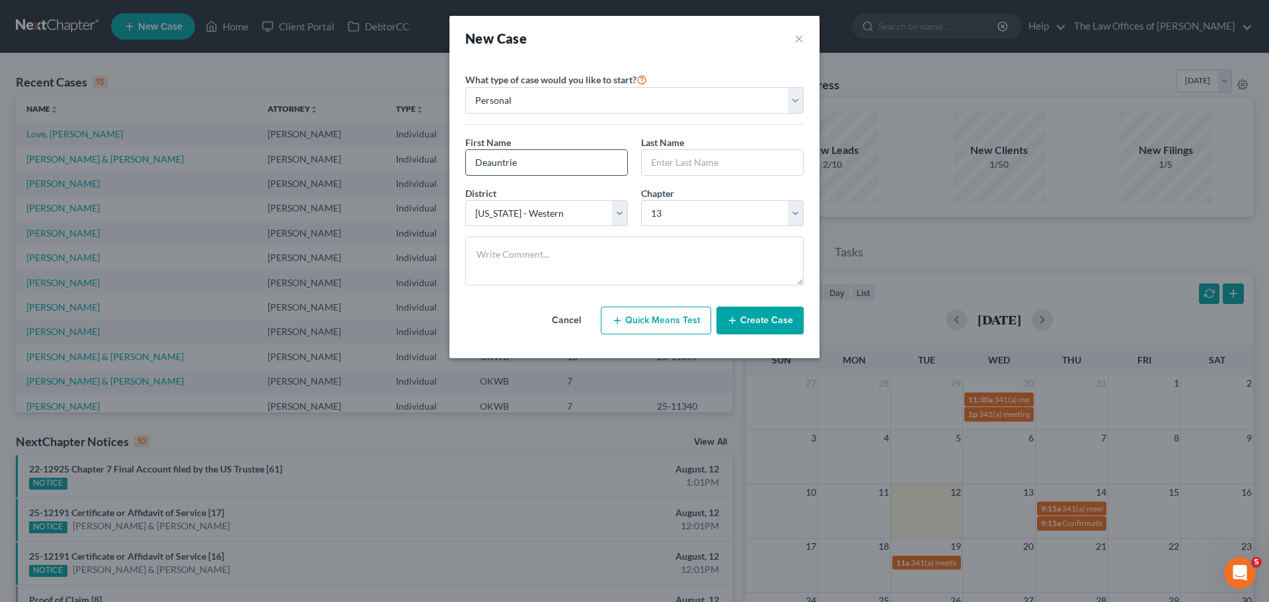
type input "Deauntrie"
type input "D"
type input "[PERSON_NAME]"
click at [734, 315] on button "Create Case" at bounding box center [760, 321] width 87 height 28
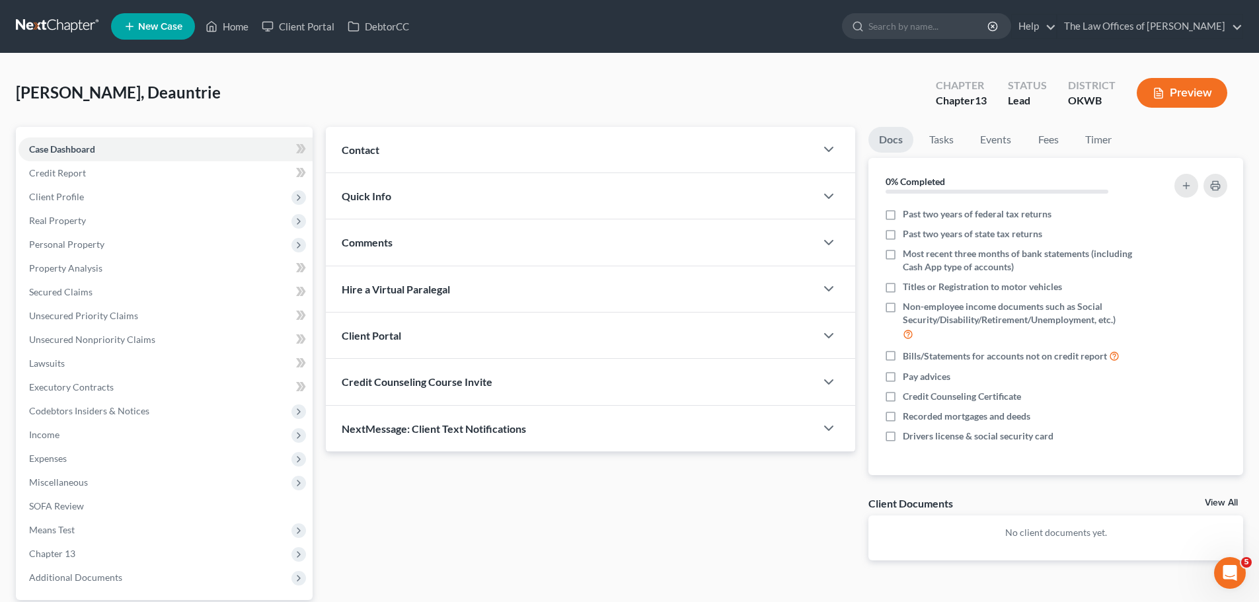
click at [376, 153] on span "Contact" at bounding box center [361, 149] width 38 height 13
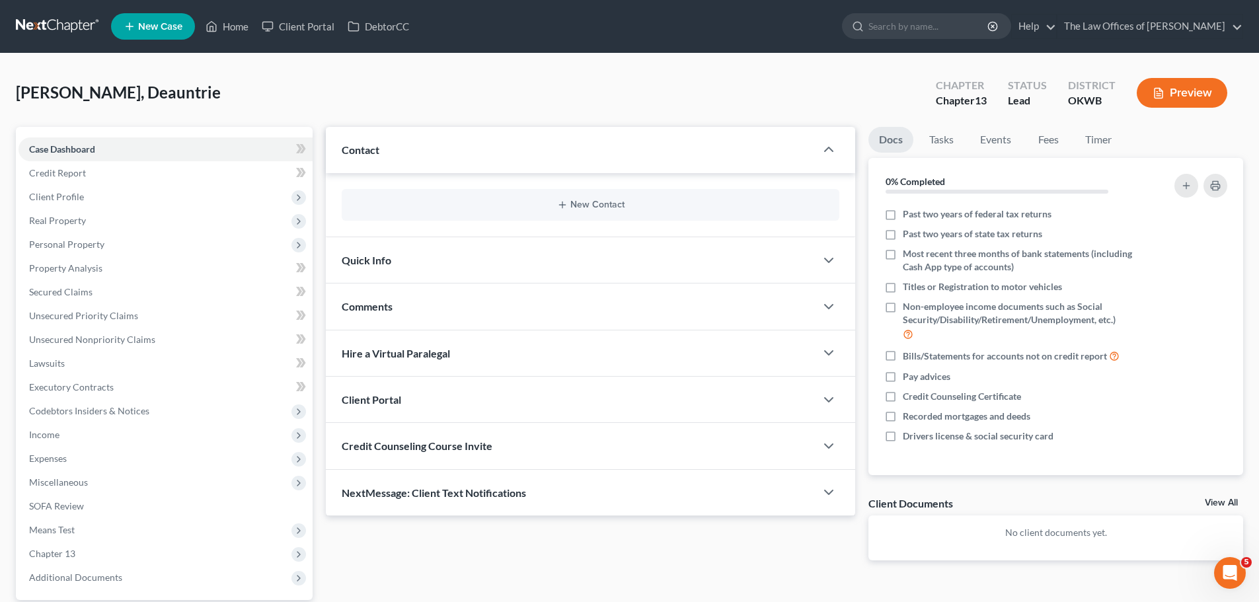
click at [464, 196] on div "New Contact" at bounding box center [591, 205] width 498 height 32
click at [601, 204] on button "New Contact" at bounding box center [590, 205] width 477 height 11
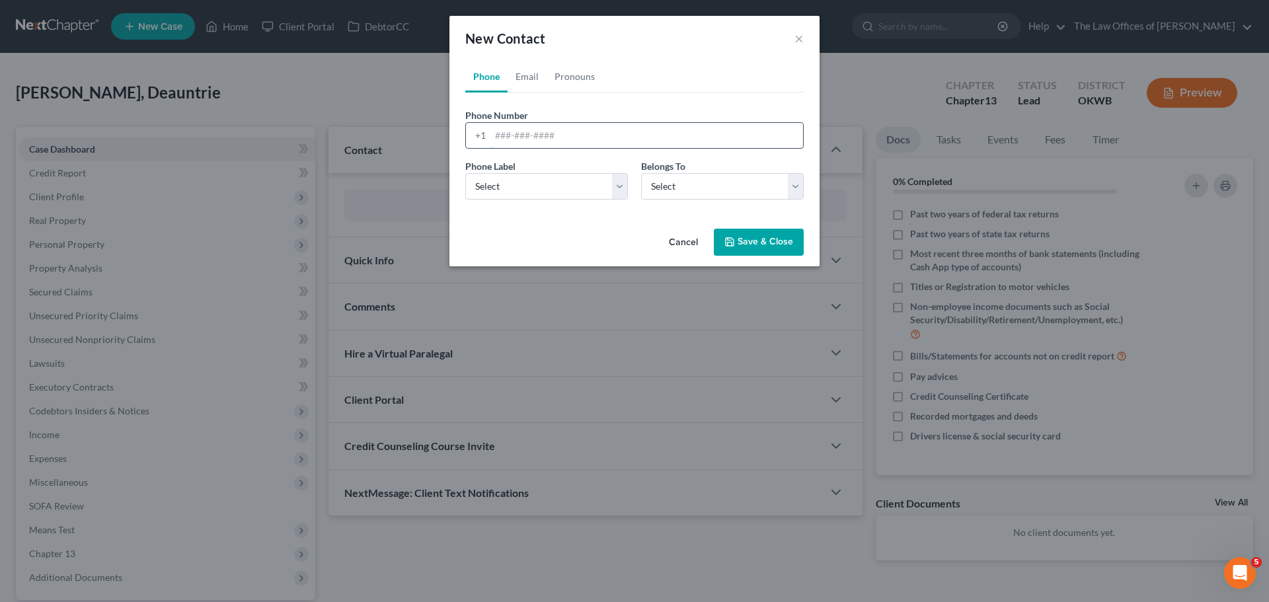
click at [526, 134] on input "tel" at bounding box center [647, 135] width 313 height 25
type input "5"
type input "4055517955"
click at [541, 184] on select "Select Mobile Home Work Other" at bounding box center [546, 186] width 163 height 26
select select "0"
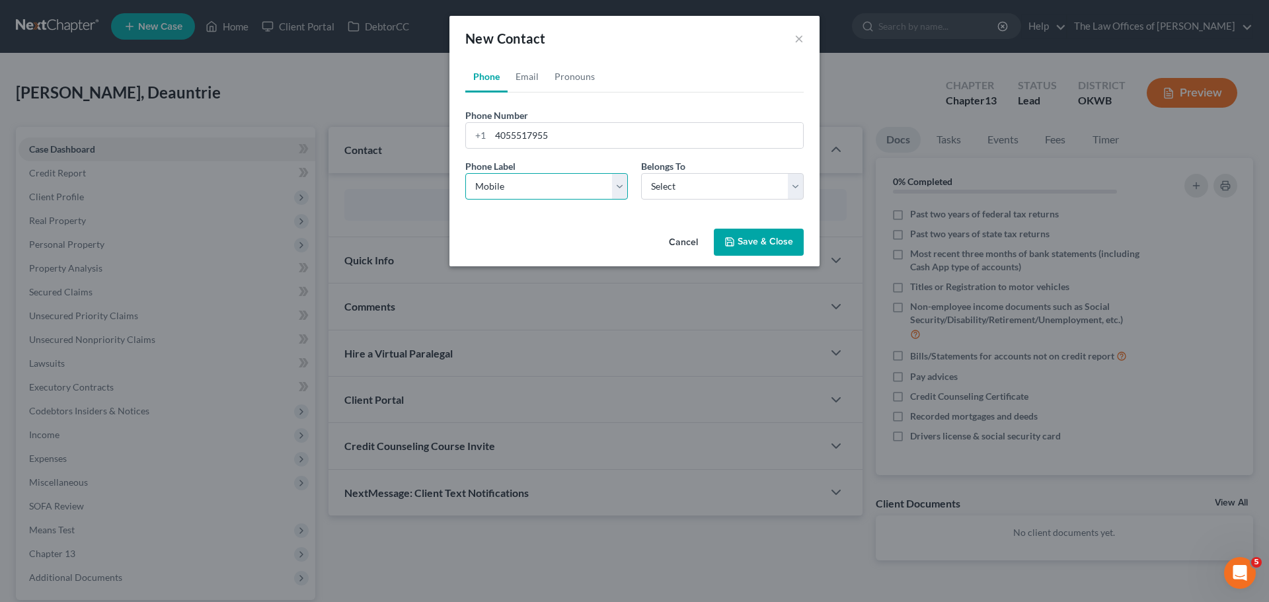
click at [465, 173] on select "Select Mobile Home Work Other" at bounding box center [546, 186] width 163 height 26
click at [673, 185] on select "Select Client Other" at bounding box center [722, 186] width 163 height 26
select select "0"
click at [641, 173] on select "Select Client Other" at bounding box center [722, 186] width 163 height 26
click at [526, 81] on link "Email" at bounding box center [527, 77] width 39 height 32
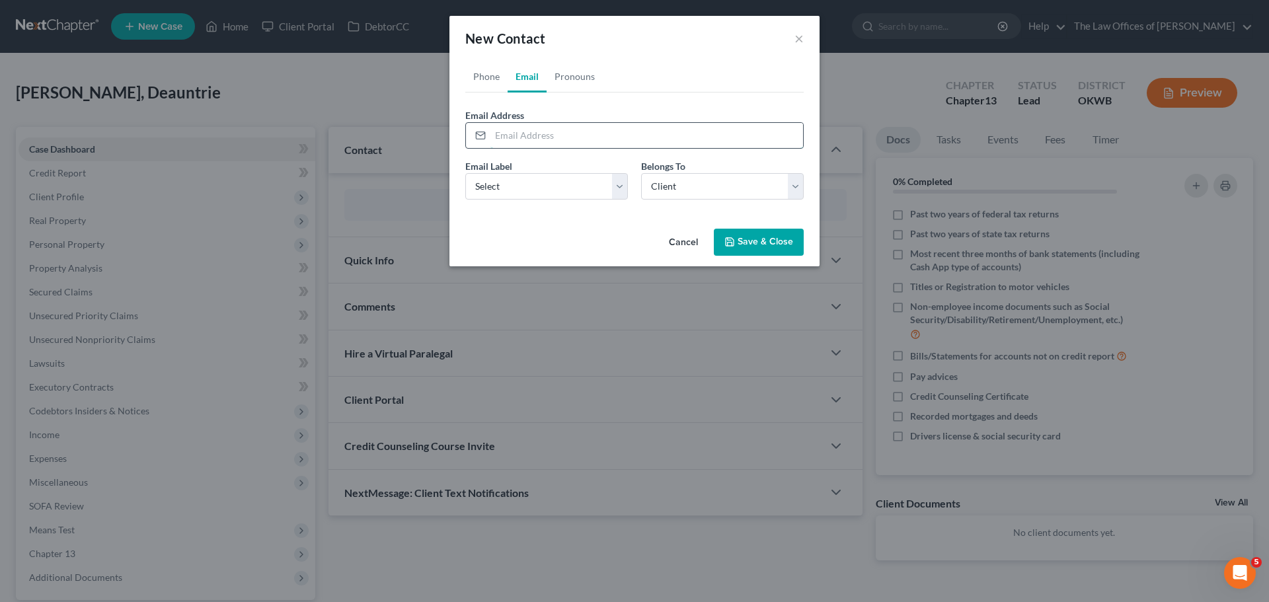
click at [531, 134] on input "email" at bounding box center [647, 135] width 313 height 25
type input "[EMAIL_ADDRESS][DOMAIN_NAME]"
click at [496, 177] on select "Select Home Work Other" at bounding box center [546, 186] width 163 height 26
select select "2"
click at [465, 173] on select "Select Home Work Other" at bounding box center [546, 186] width 163 height 26
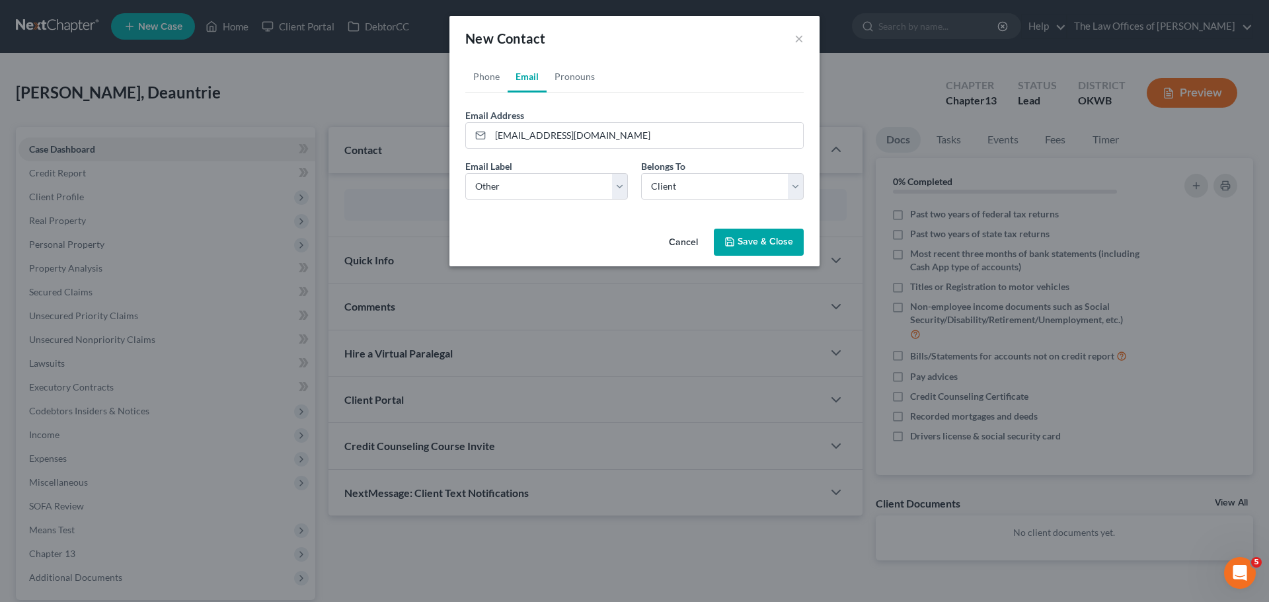
click at [772, 243] on button "Save & Close" at bounding box center [759, 243] width 90 height 28
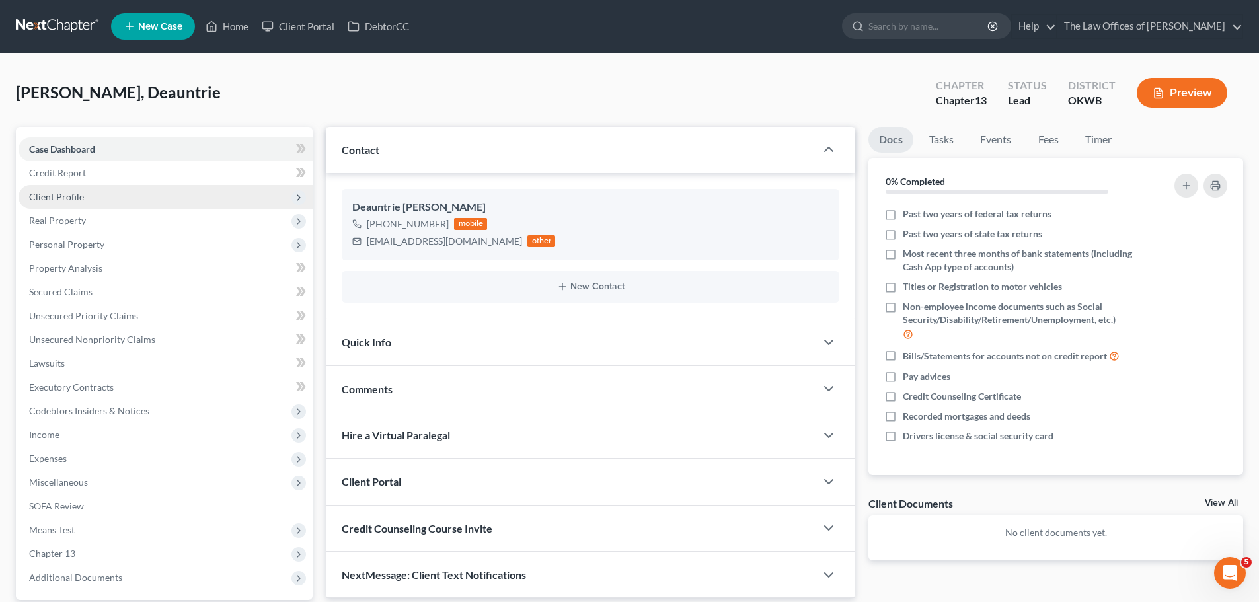
click at [71, 194] on span "Client Profile" at bounding box center [56, 196] width 55 height 11
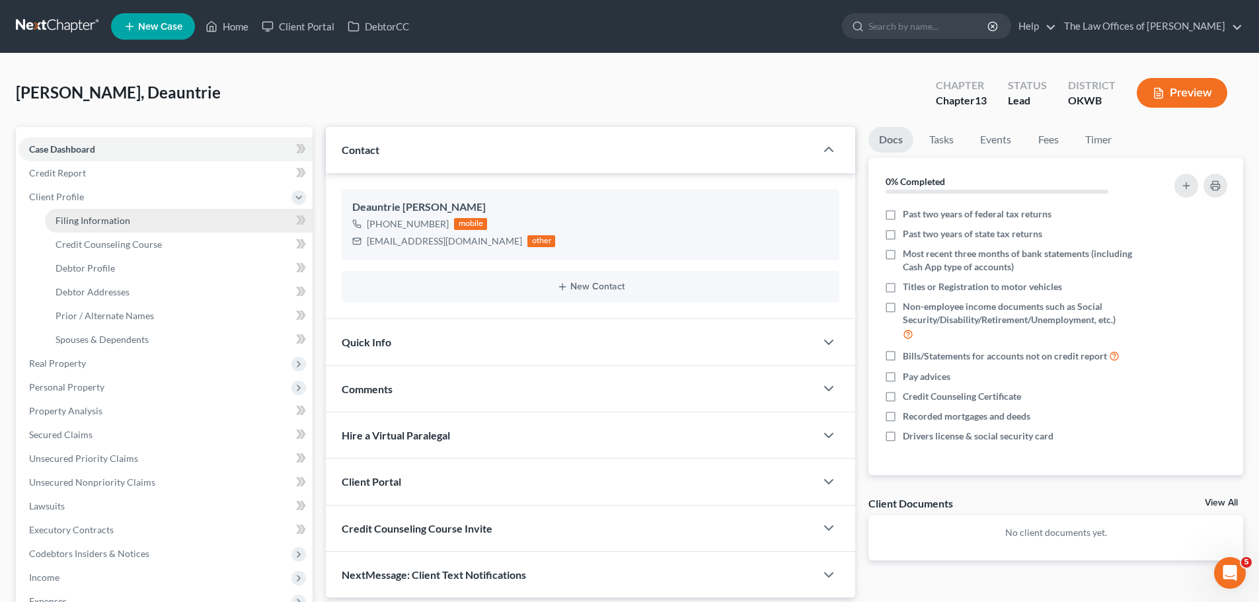
click at [134, 226] on link "Filing Information" at bounding box center [179, 221] width 268 height 24
select select "1"
select select "0"
select select "3"
select select "65"
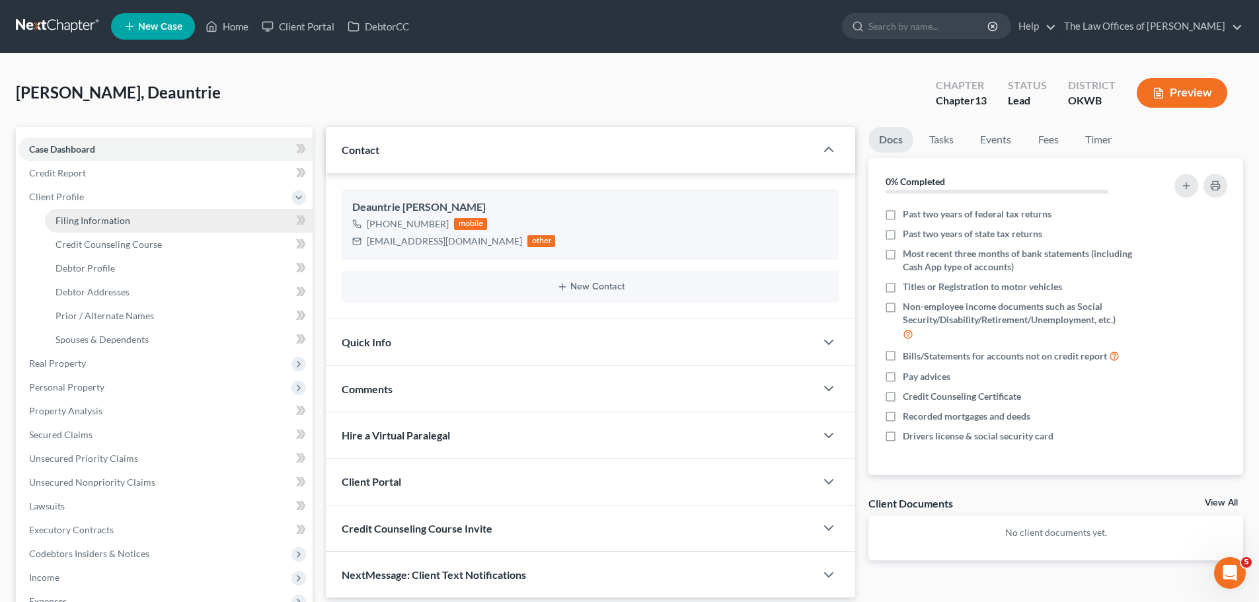
select select "0"
select select "37"
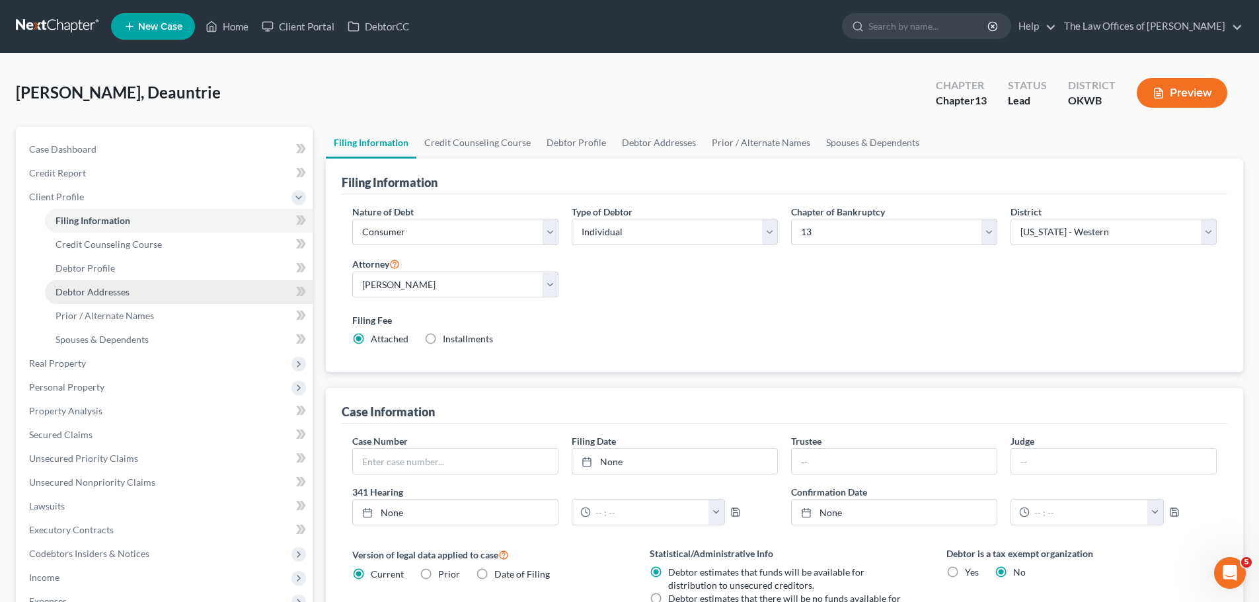
click at [131, 296] on link "Debtor Addresses" at bounding box center [179, 292] width 268 height 24
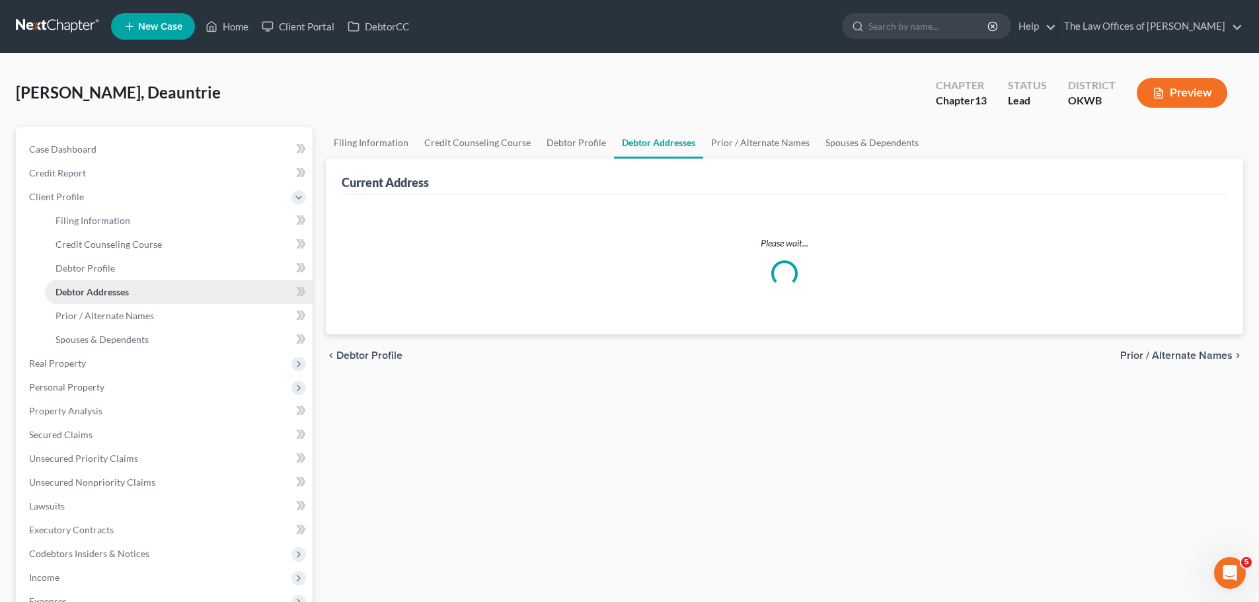
select select "0"
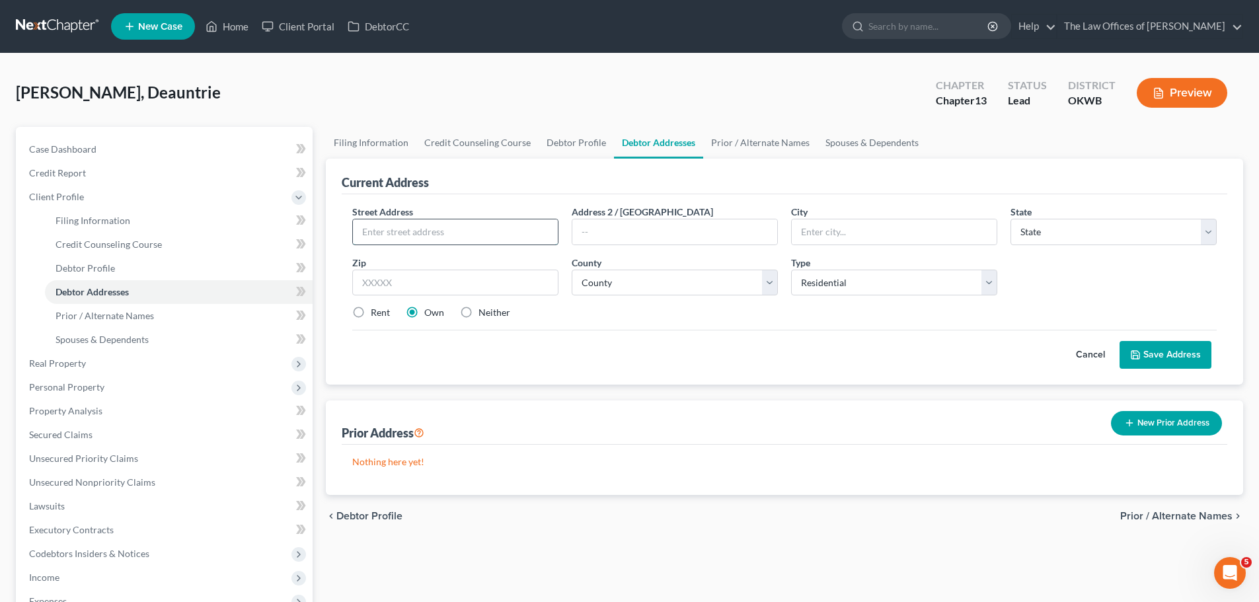
click at [449, 230] on input "text" at bounding box center [455, 231] width 205 height 25
type input "[STREET_ADDRESS]"
type input "73112"
type input "[US_STATE][GEOGRAPHIC_DATA]"
select select "37"
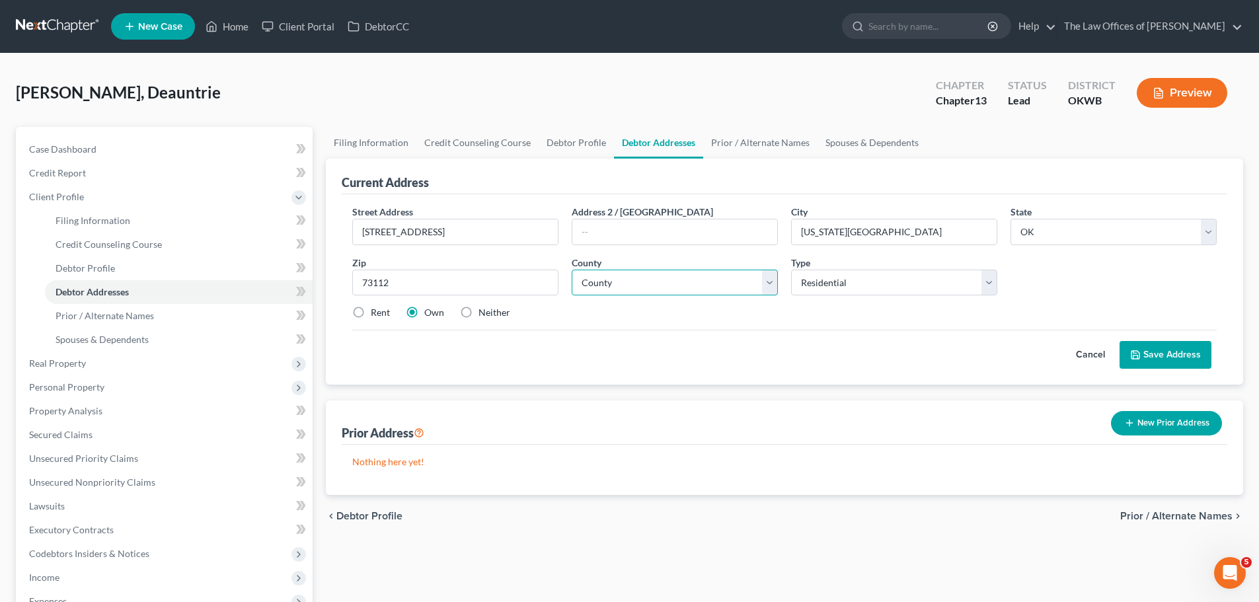
click at [716, 274] on select "County [GEOGRAPHIC_DATA] [GEOGRAPHIC_DATA] [GEOGRAPHIC_DATA] [GEOGRAPHIC_DATA] …" at bounding box center [675, 283] width 206 height 26
select select "54"
click at [572, 270] on select "County [GEOGRAPHIC_DATA] [GEOGRAPHIC_DATA] [GEOGRAPHIC_DATA] [GEOGRAPHIC_DATA] …" at bounding box center [675, 283] width 206 height 26
click at [387, 319] on label "Rent" at bounding box center [380, 312] width 19 height 13
click at [385, 315] on input "Rent" at bounding box center [380, 310] width 9 height 9
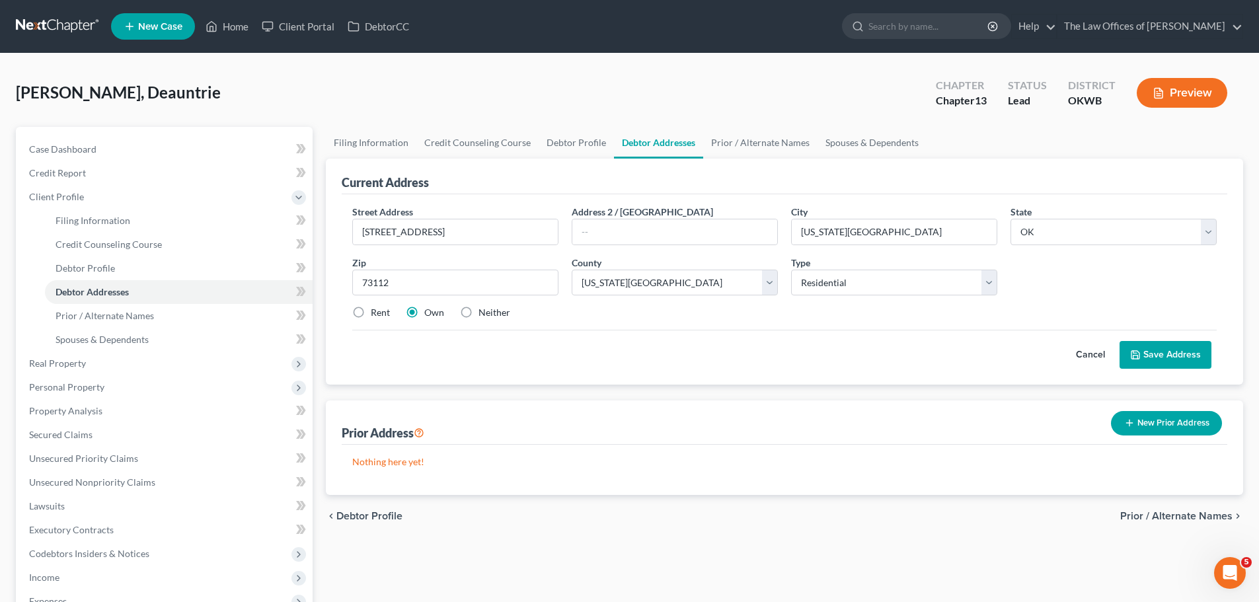
radio input "true"
drag, startPoint x: 1170, startPoint y: 356, endPoint x: 1160, endPoint y: 356, distance: 9.9
click at [1171, 355] on button "Save Address" at bounding box center [1166, 355] width 92 height 28
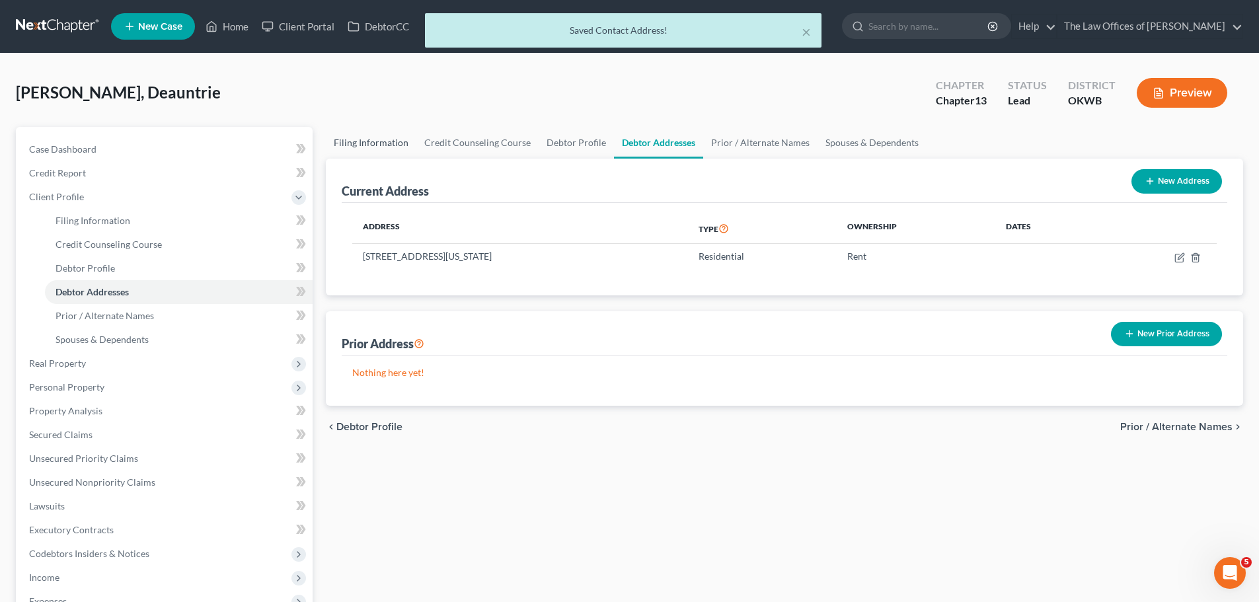
click at [402, 143] on link "Filing Information" at bounding box center [371, 143] width 91 height 32
select select "1"
select select "0"
select select "3"
select select "65"
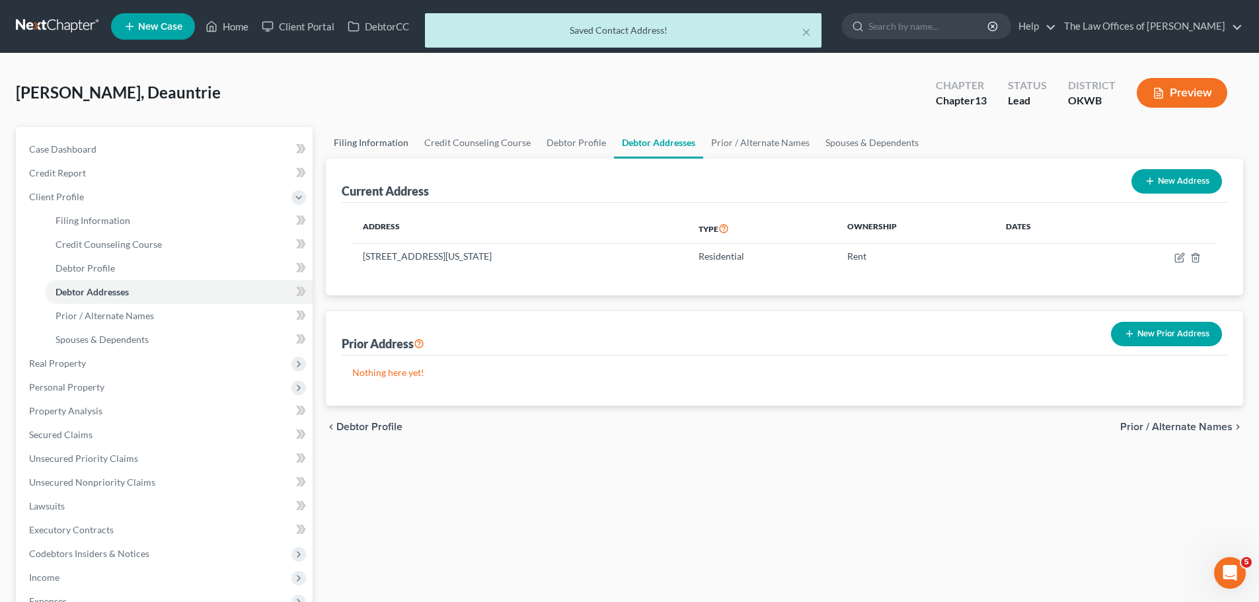
select select "0"
select select "37"
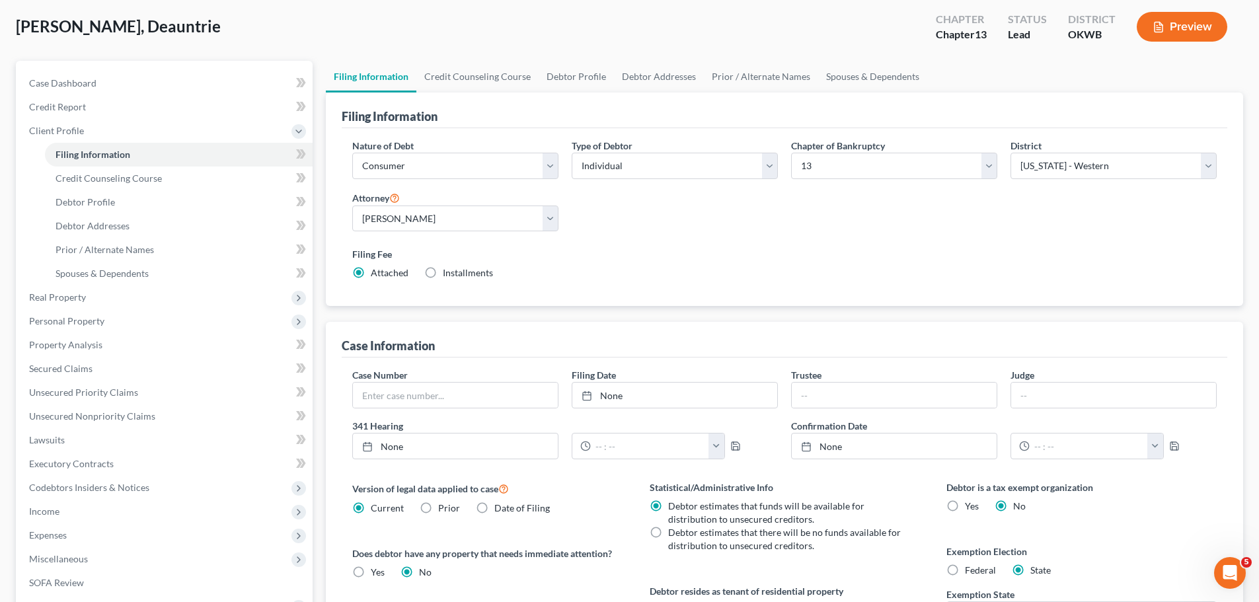
scroll to position [198, 0]
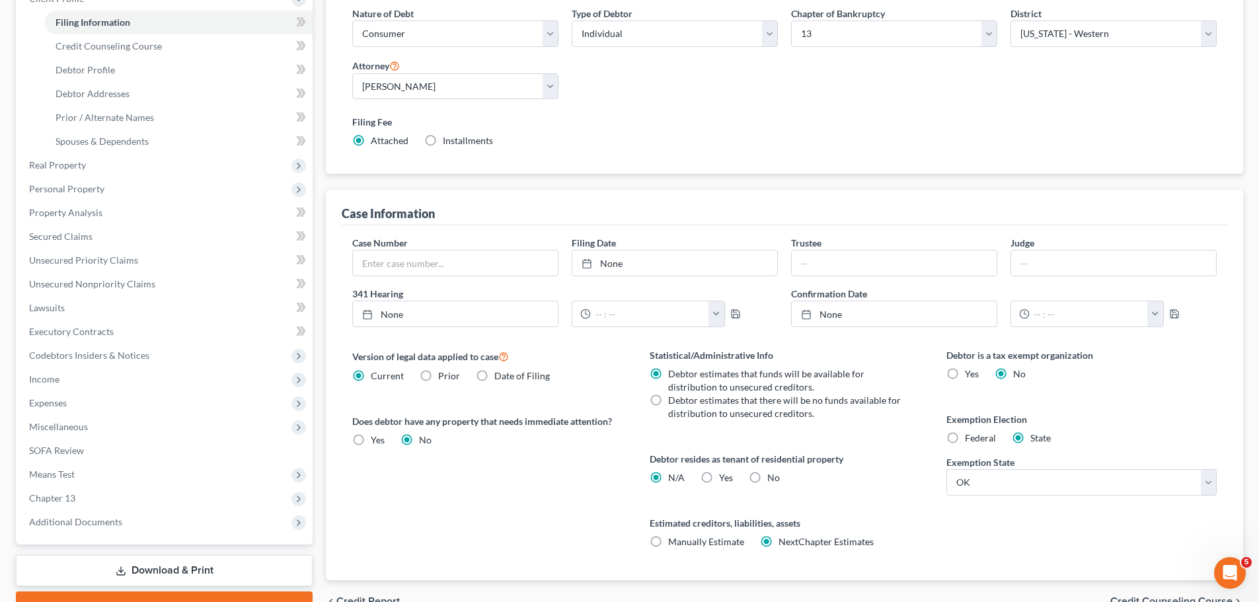
click at [728, 477] on span "Yes" at bounding box center [726, 477] width 14 height 11
click at [728, 477] on input "Yes Yes" at bounding box center [729, 475] width 9 height 9
radio input "true"
radio input "false"
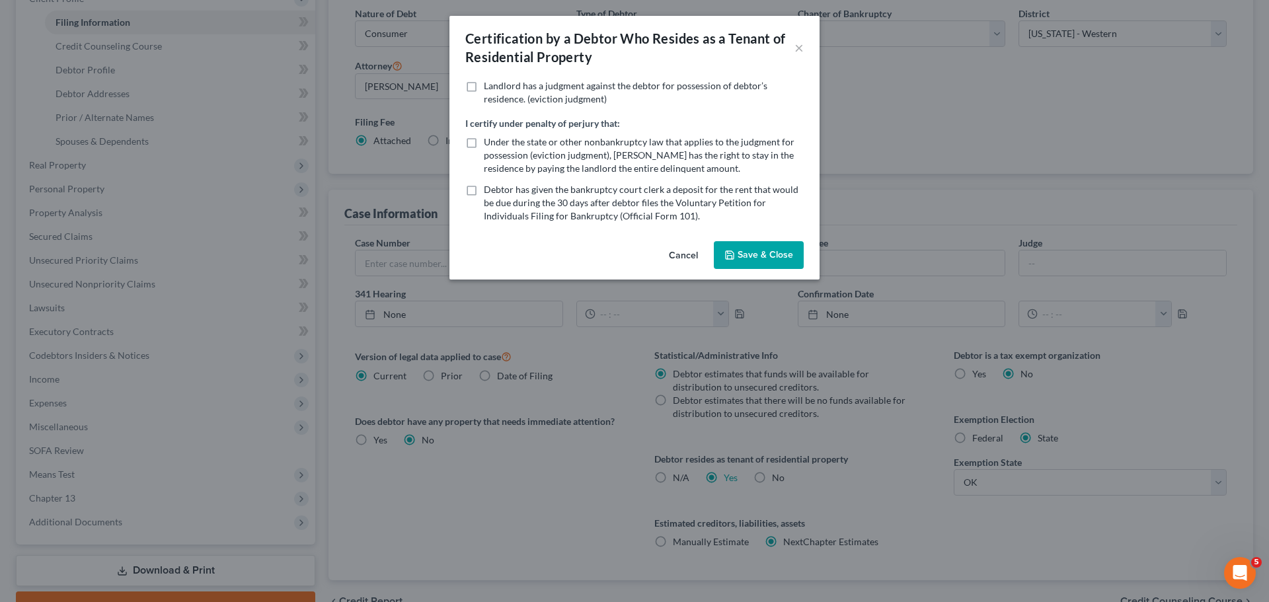
click at [764, 256] on button "Save & Close" at bounding box center [759, 255] width 90 height 28
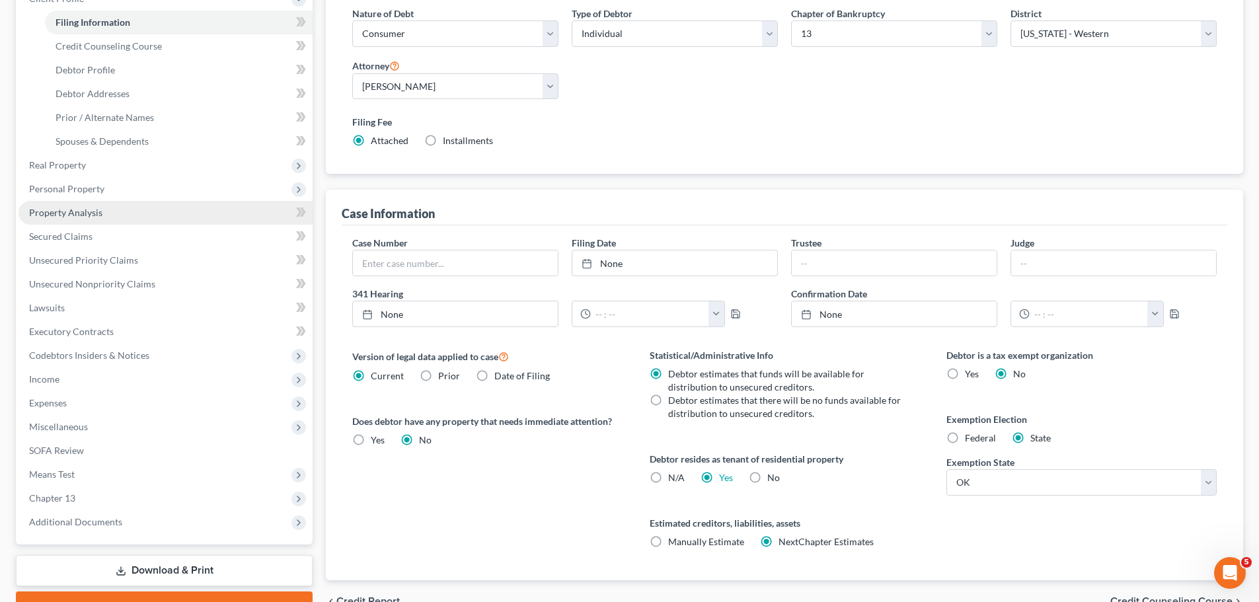
scroll to position [132, 0]
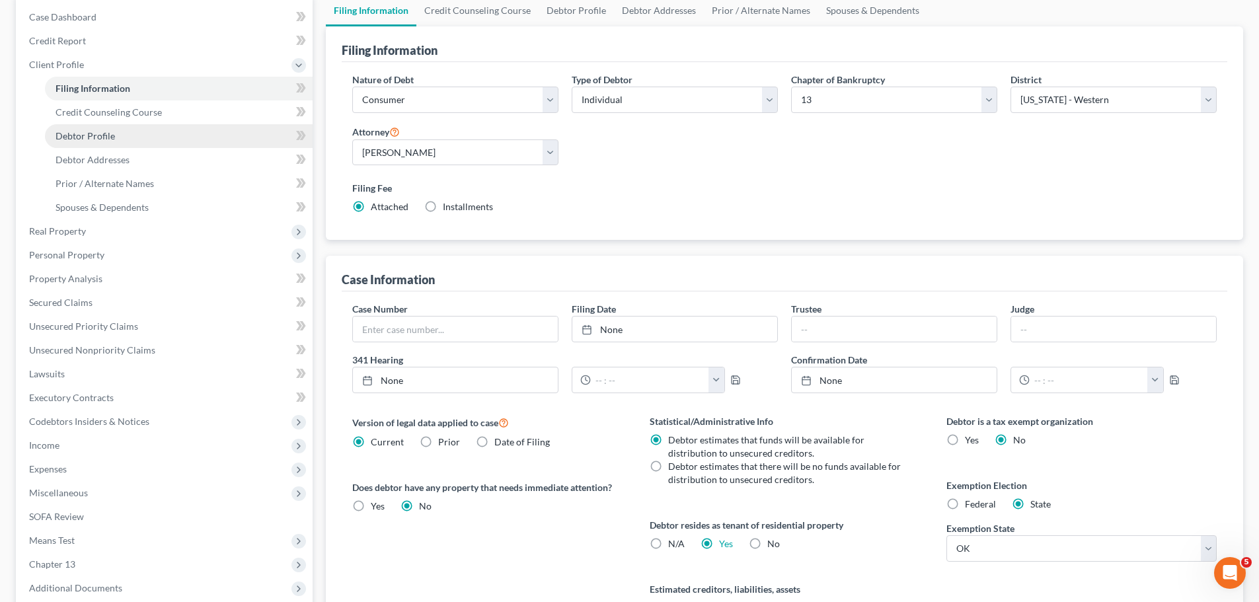
click at [133, 146] on link "Debtor Profile" at bounding box center [179, 136] width 268 height 24
select select "0"
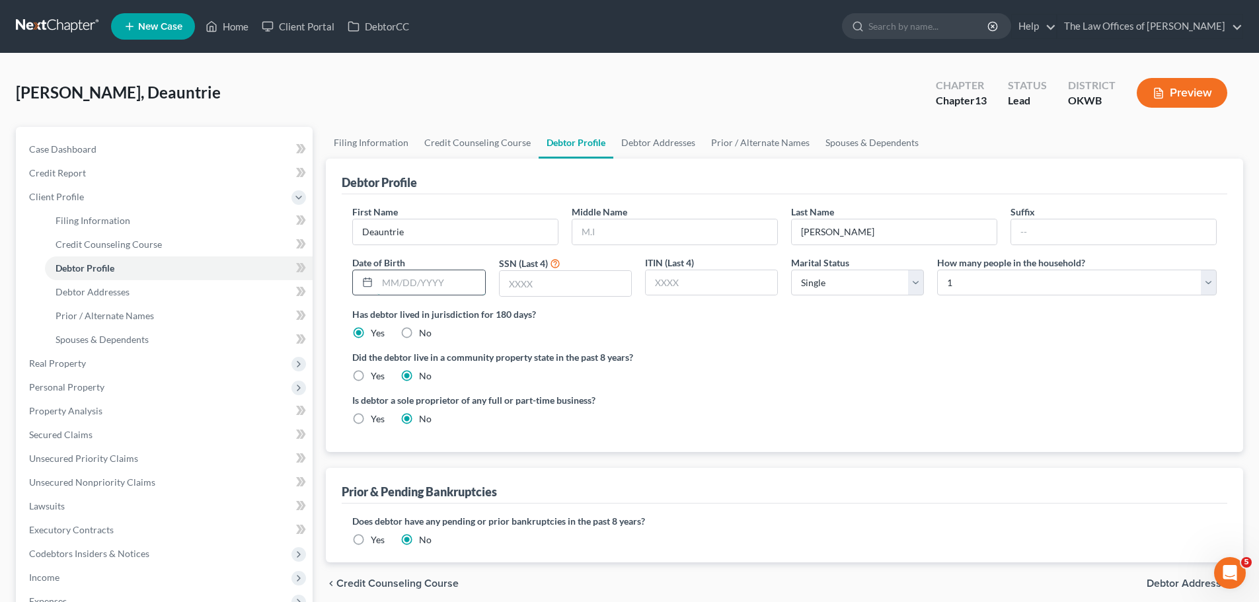
click at [431, 288] on input "text" at bounding box center [430, 282] width 107 height 25
type input "[DATE]"
click at [520, 284] on input "text" at bounding box center [566, 283] width 132 height 25
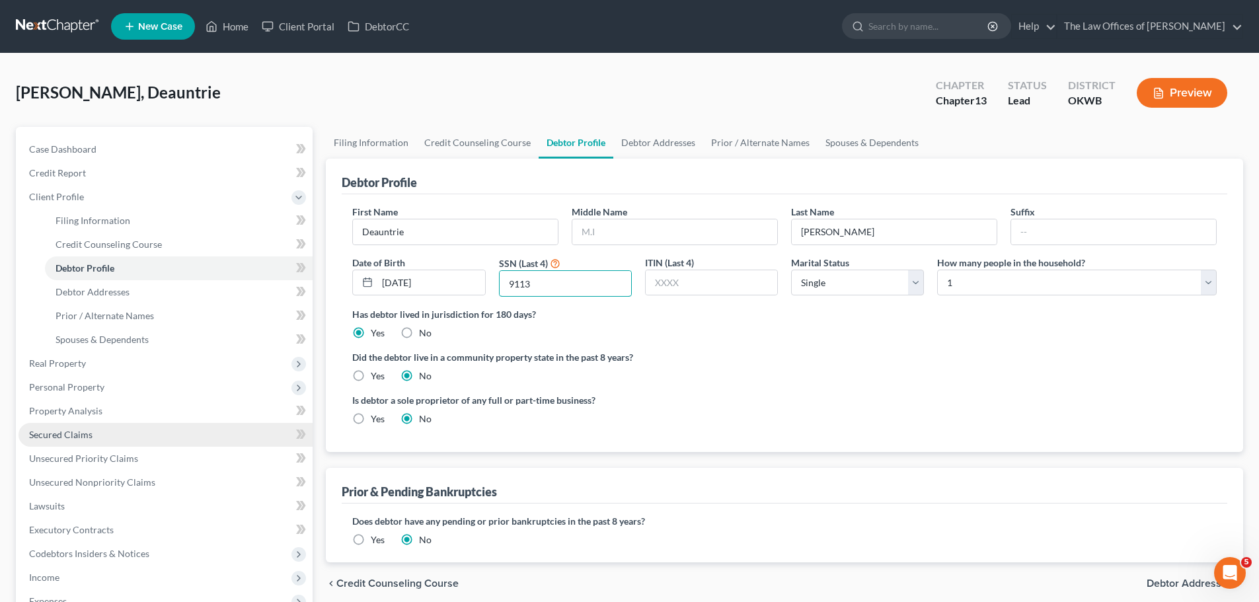
scroll to position [264, 0]
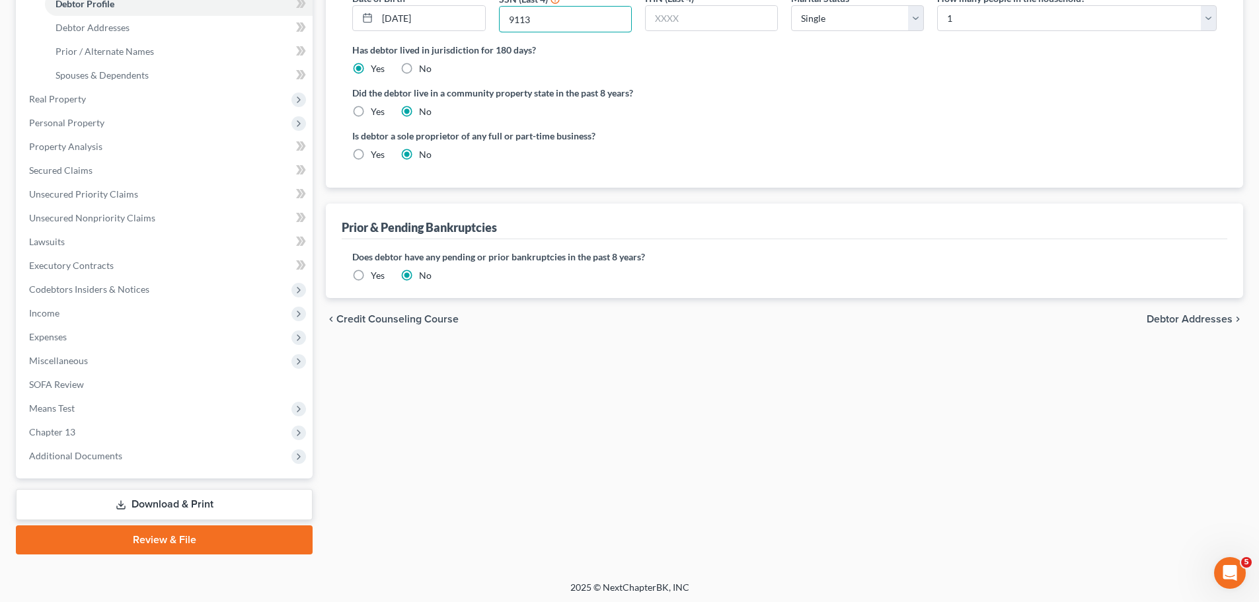
type input "9113"
click at [153, 493] on link "Download & Print" at bounding box center [164, 504] width 297 height 31
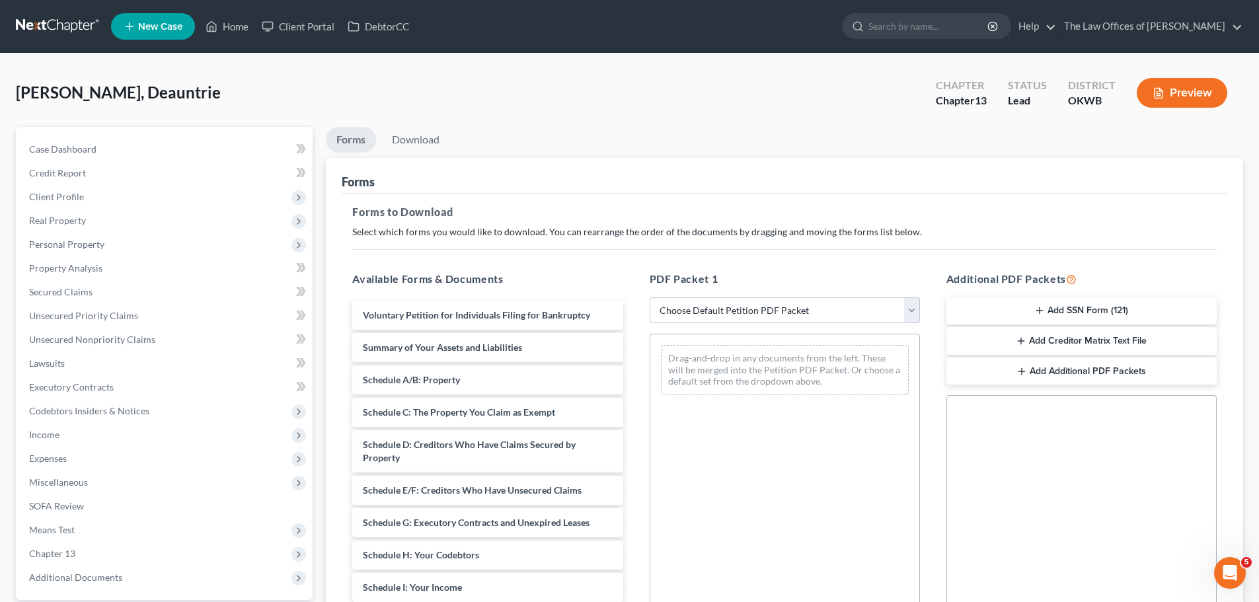
click at [1084, 312] on button "Add SSN Form (121)" at bounding box center [1082, 311] width 270 height 28
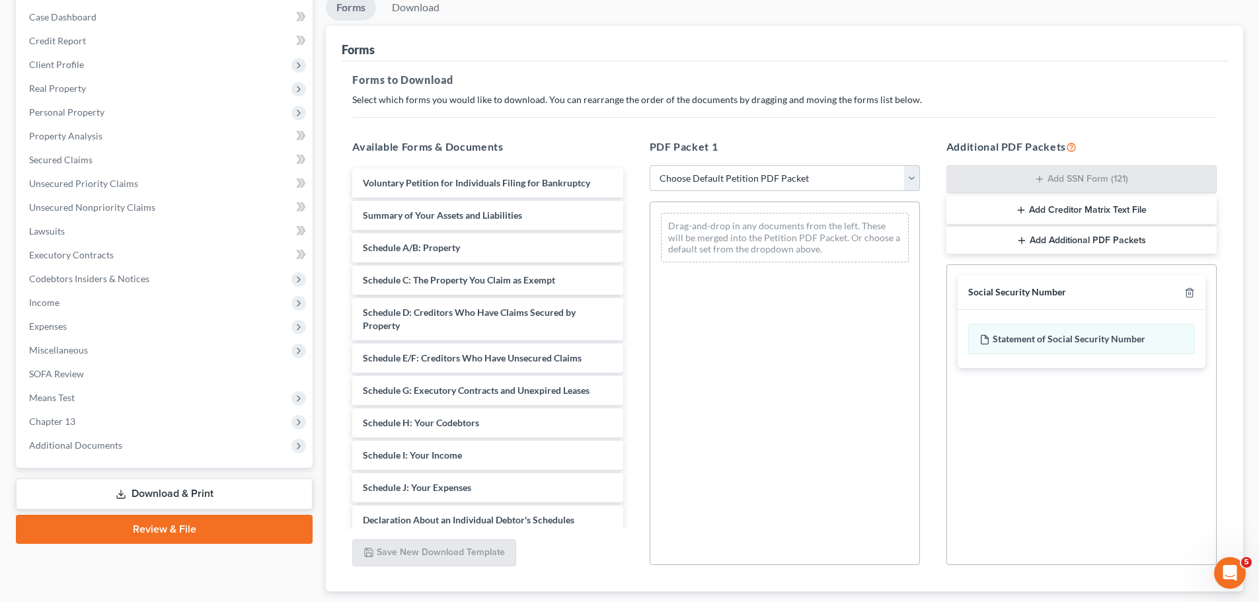
scroll to position [198, 0]
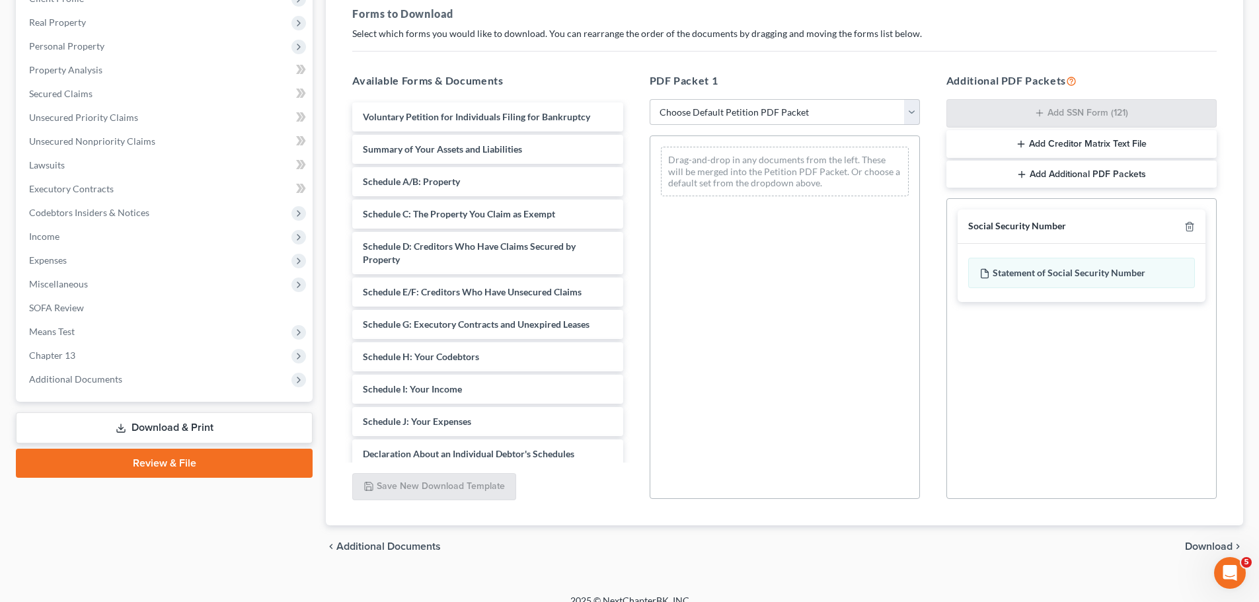
click at [1228, 542] on span "Download" at bounding box center [1209, 546] width 48 height 11
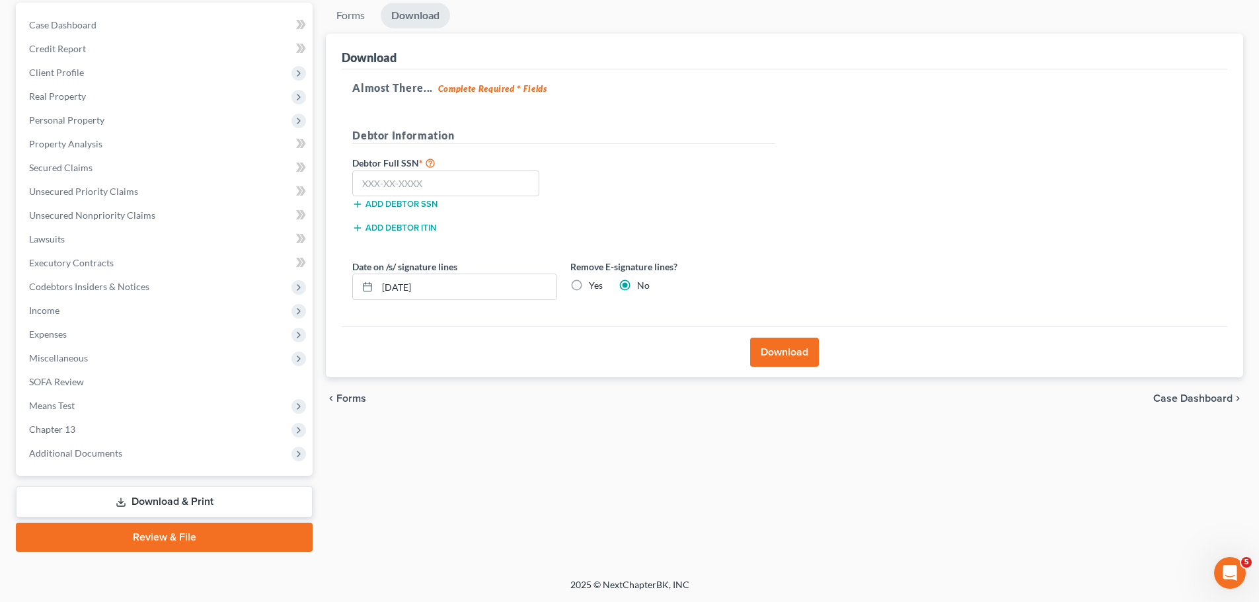
scroll to position [124, 0]
click at [465, 182] on input "text" at bounding box center [445, 184] width 187 height 26
type input "441-17-9113"
click at [589, 286] on label "Yes" at bounding box center [596, 285] width 14 height 13
click at [594, 286] on input "Yes" at bounding box center [598, 283] width 9 height 9
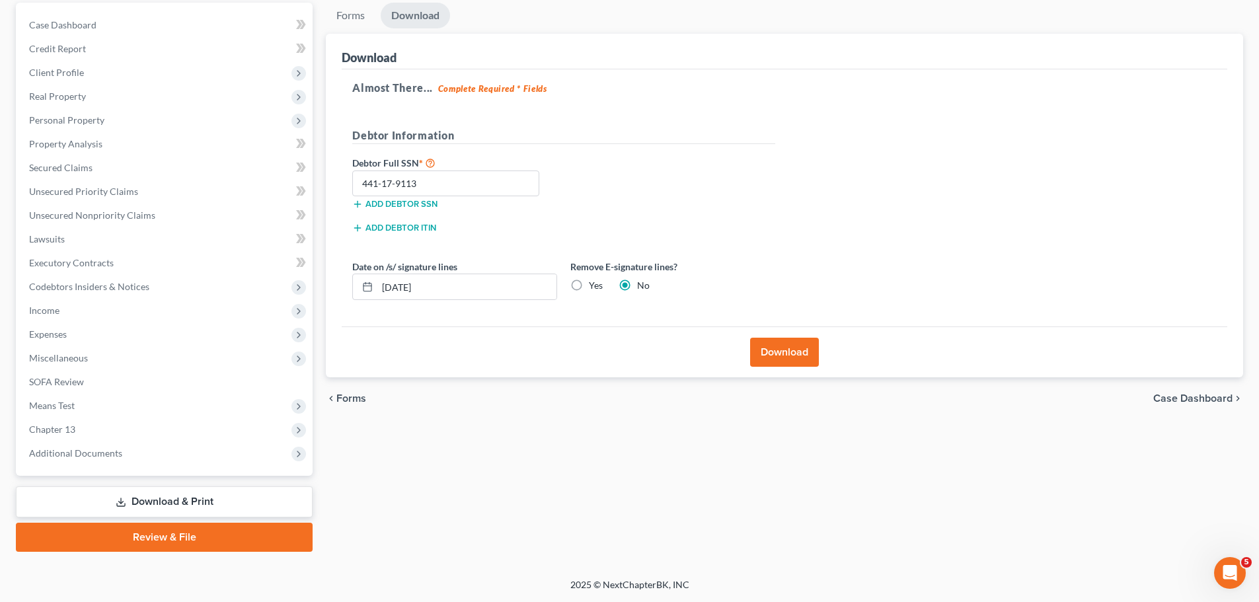
radio input "true"
radio input "false"
click at [785, 357] on button "Download" at bounding box center [784, 352] width 69 height 29
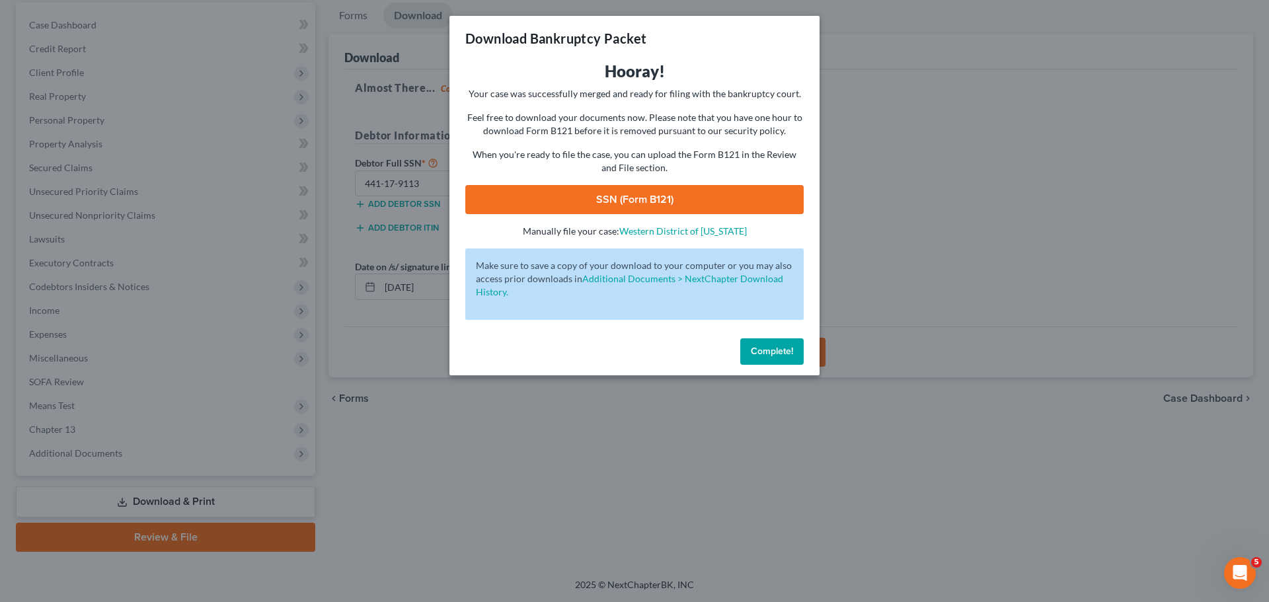
click at [682, 206] on link "SSN (Form B121)" at bounding box center [634, 199] width 338 height 29
click at [769, 361] on button "Complete!" at bounding box center [771, 351] width 63 height 26
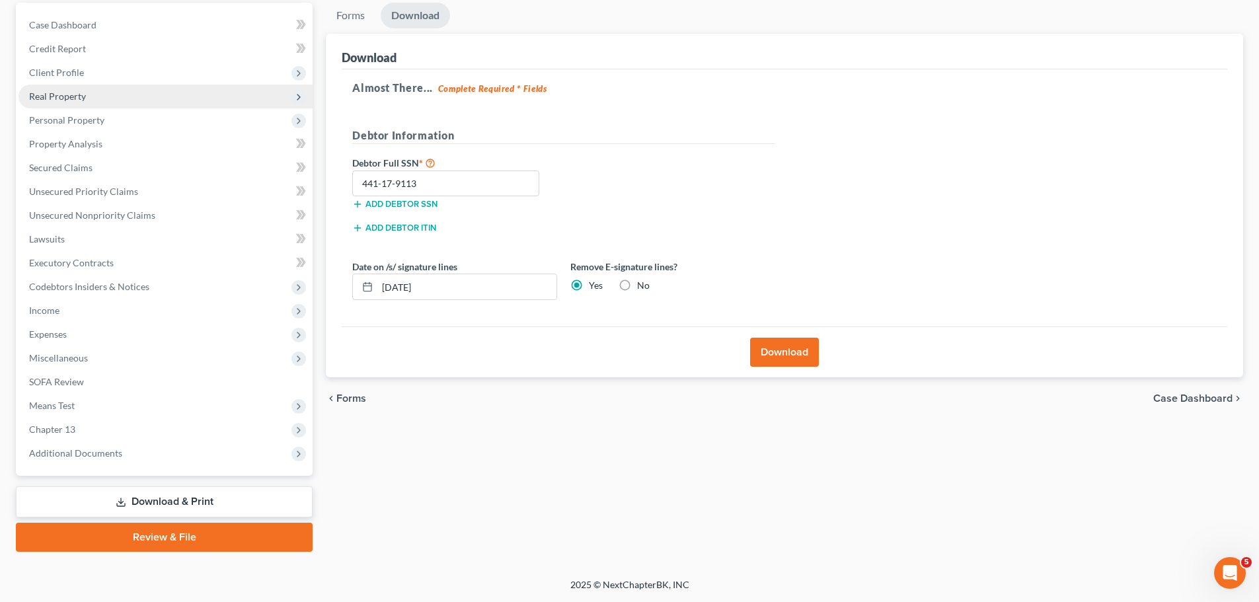
scroll to position [0, 0]
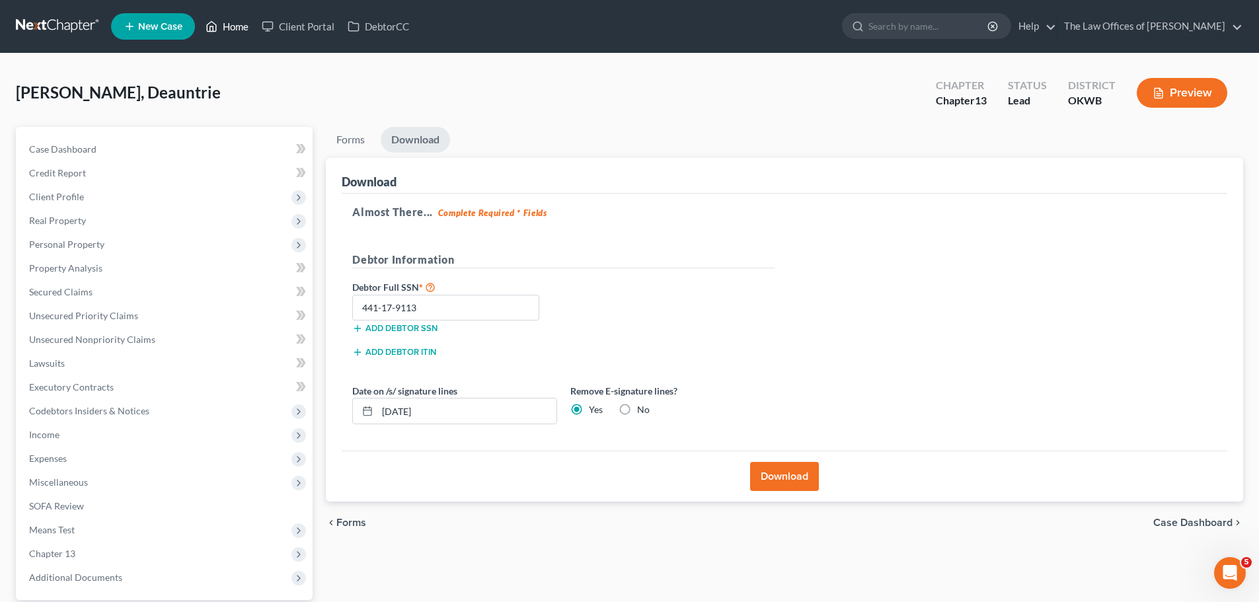
click at [230, 23] on link "Home" at bounding box center [227, 27] width 56 height 24
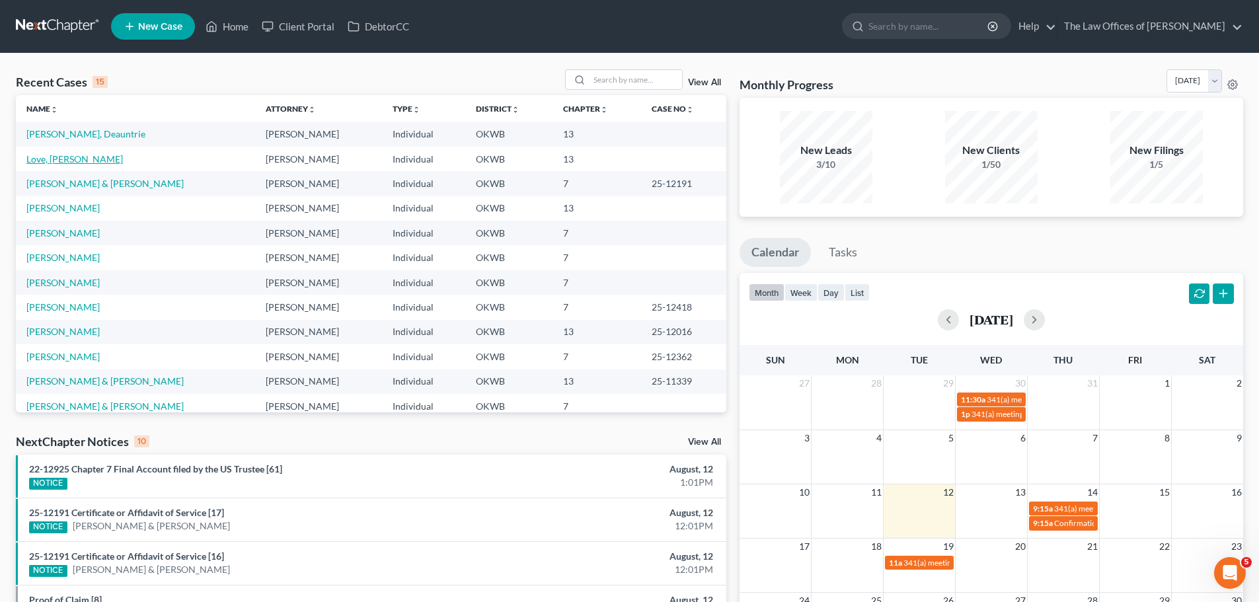
click at [66, 154] on link "Love, [PERSON_NAME]" at bounding box center [74, 158] width 97 height 11
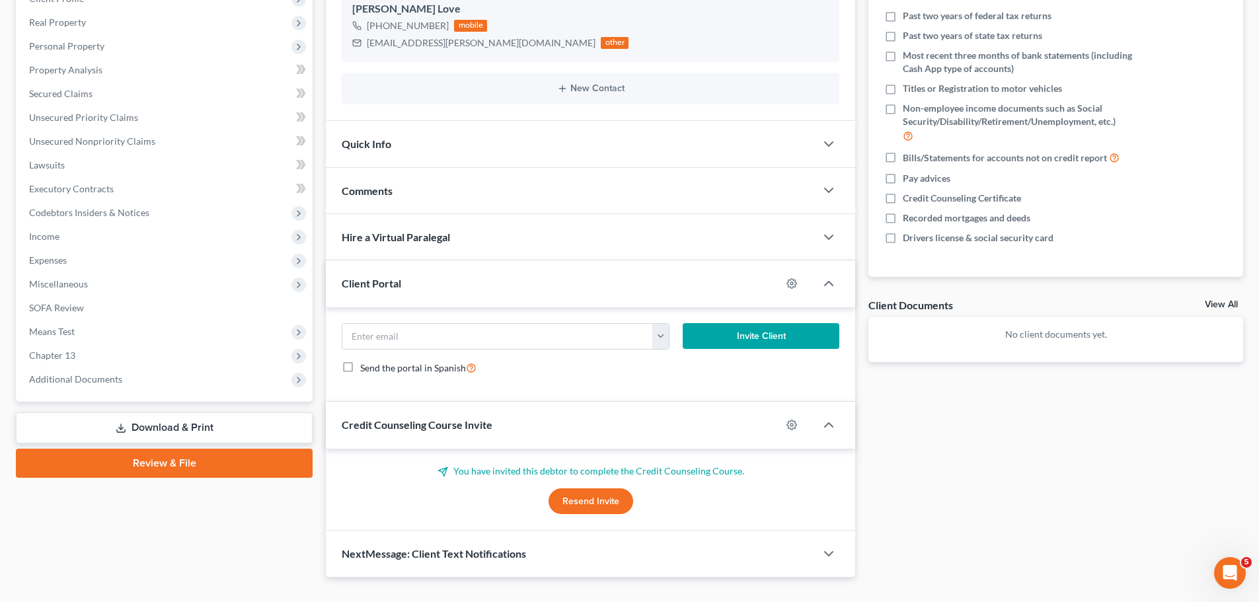
scroll to position [224, 0]
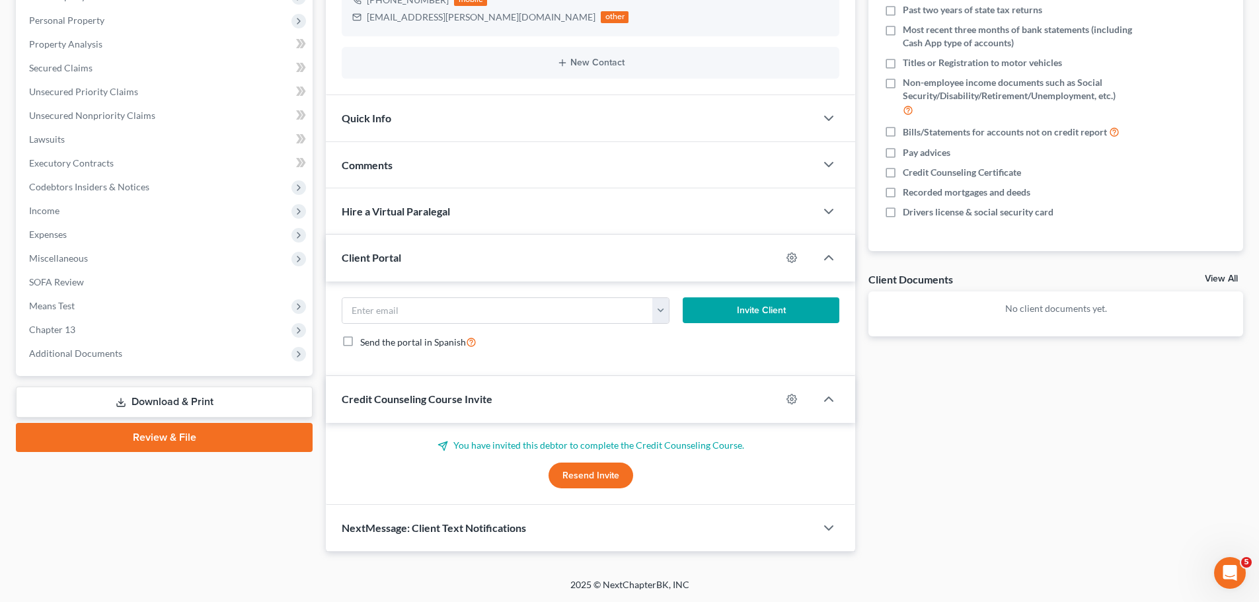
click at [167, 398] on link "Download & Print" at bounding box center [164, 402] width 297 height 31
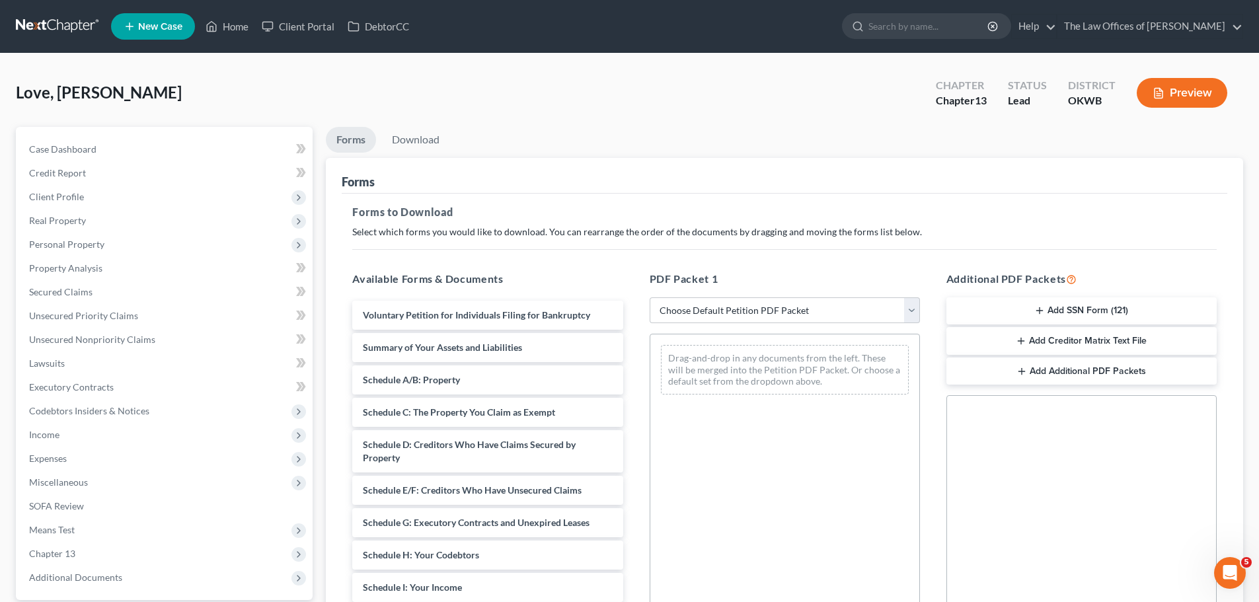
click at [1107, 312] on button "Add SSN Form (121)" at bounding box center [1082, 311] width 270 height 28
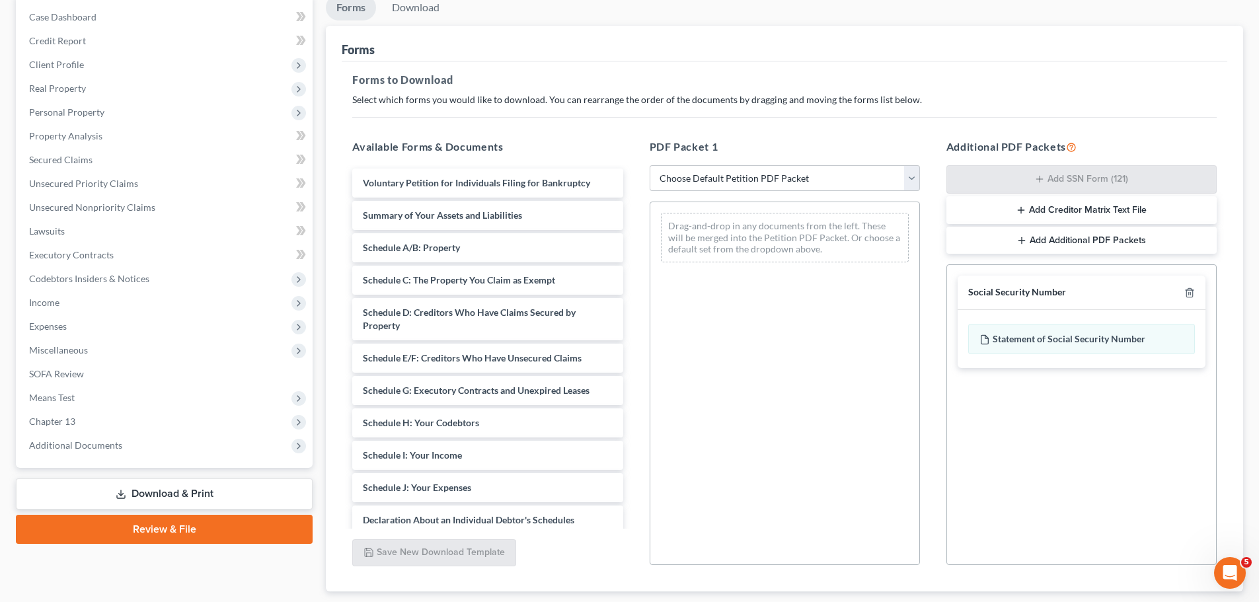
scroll to position [198, 0]
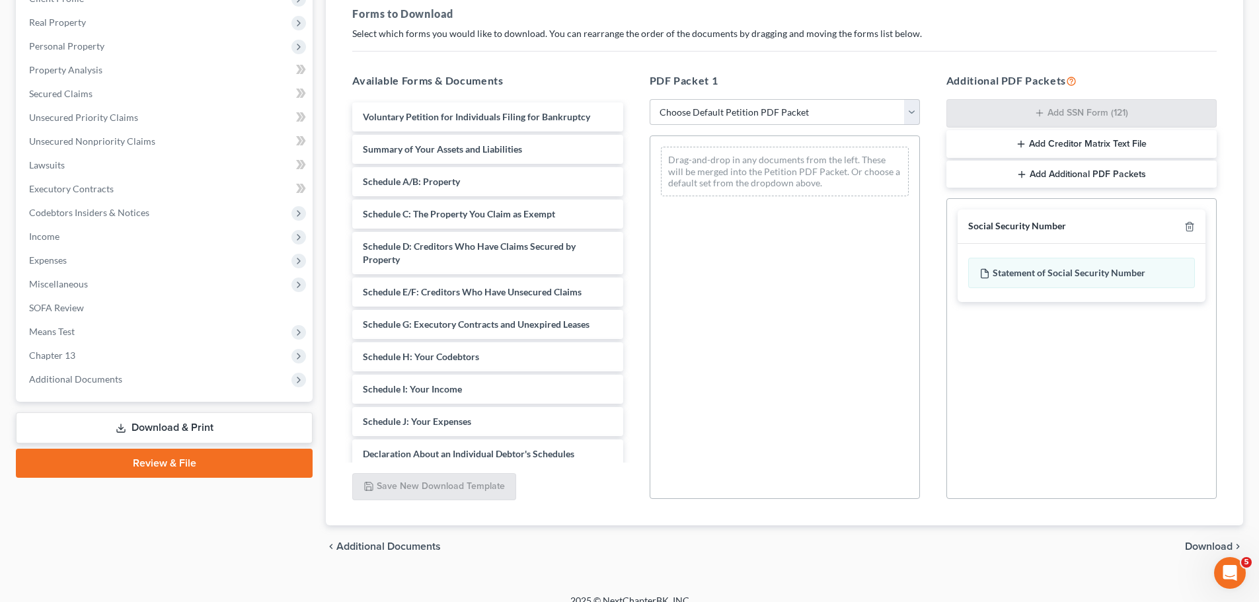
click at [1201, 547] on span "Download" at bounding box center [1209, 546] width 48 height 11
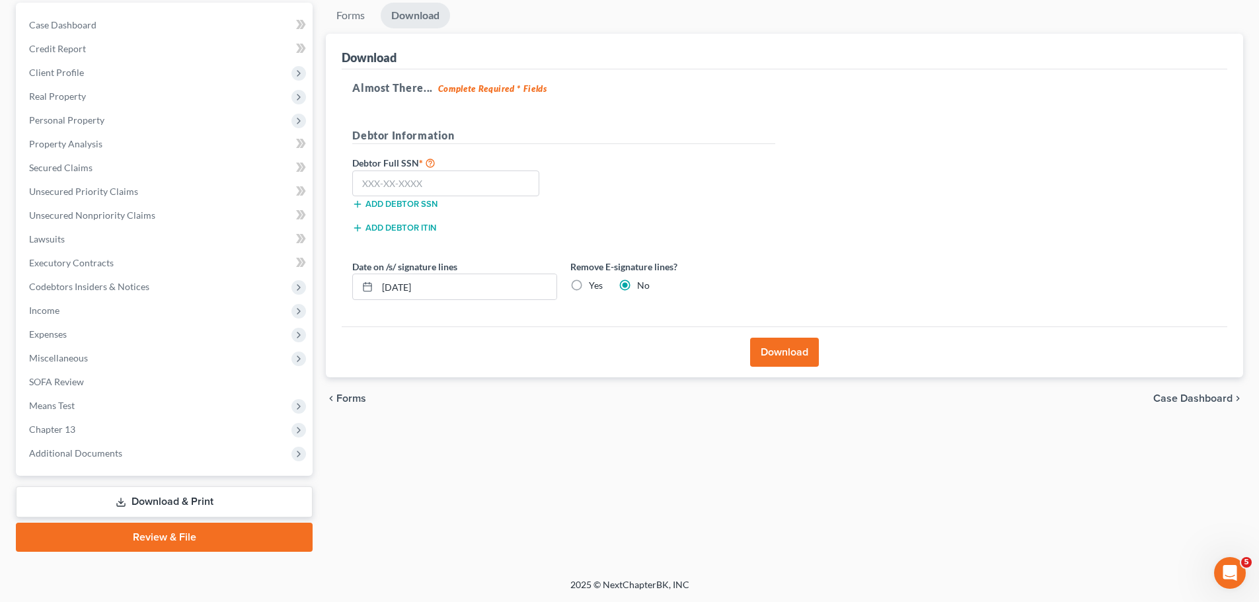
scroll to position [124, 0]
click at [589, 282] on label "Yes" at bounding box center [596, 285] width 14 height 13
click at [594, 282] on input "Yes" at bounding box center [598, 283] width 9 height 9
radio input "true"
radio input "false"
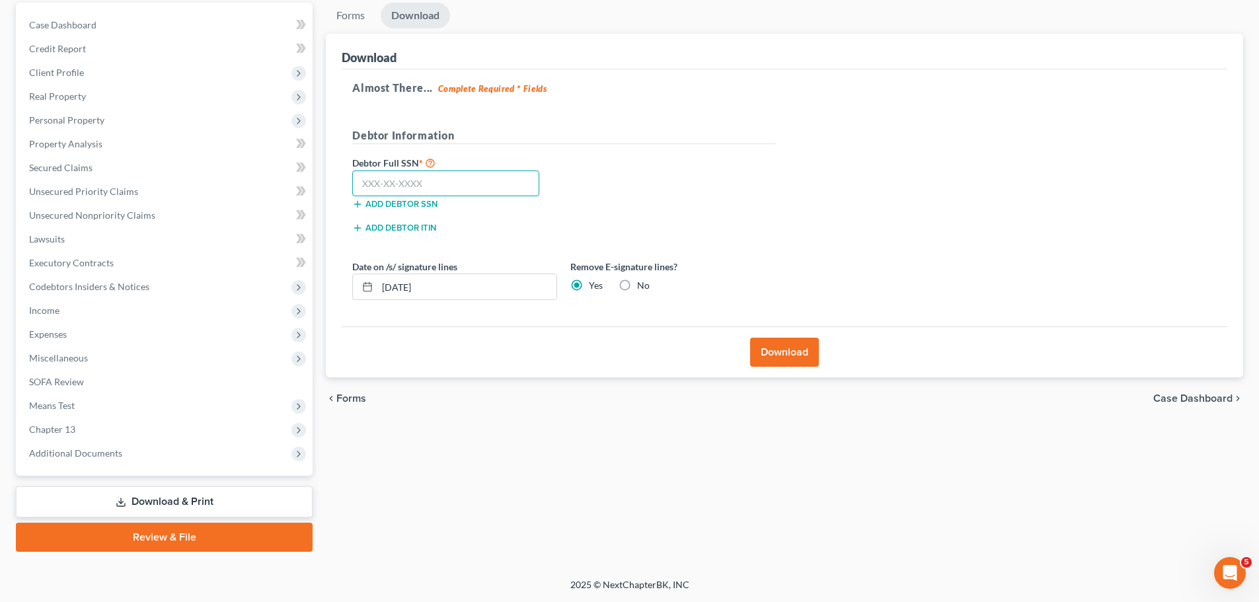
click at [450, 185] on input "text" at bounding box center [445, 184] width 187 height 26
click at [422, 188] on input "text" at bounding box center [445, 184] width 187 height 26
type input "444-80-7665"
click at [792, 356] on button "Download" at bounding box center [784, 352] width 69 height 29
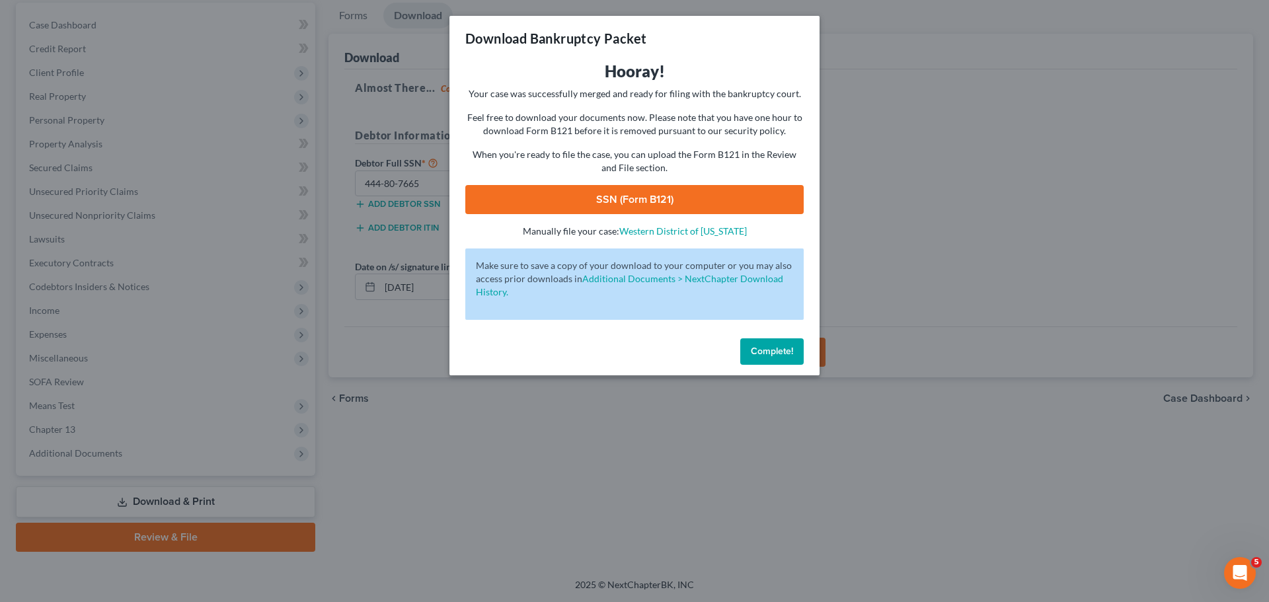
click at [682, 202] on link "SSN (Form B121)" at bounding box center [634, 199] width 338 height 29
click at [799, 356] on button "Complete!" at bounding box center [771, 351] width 63 height 26
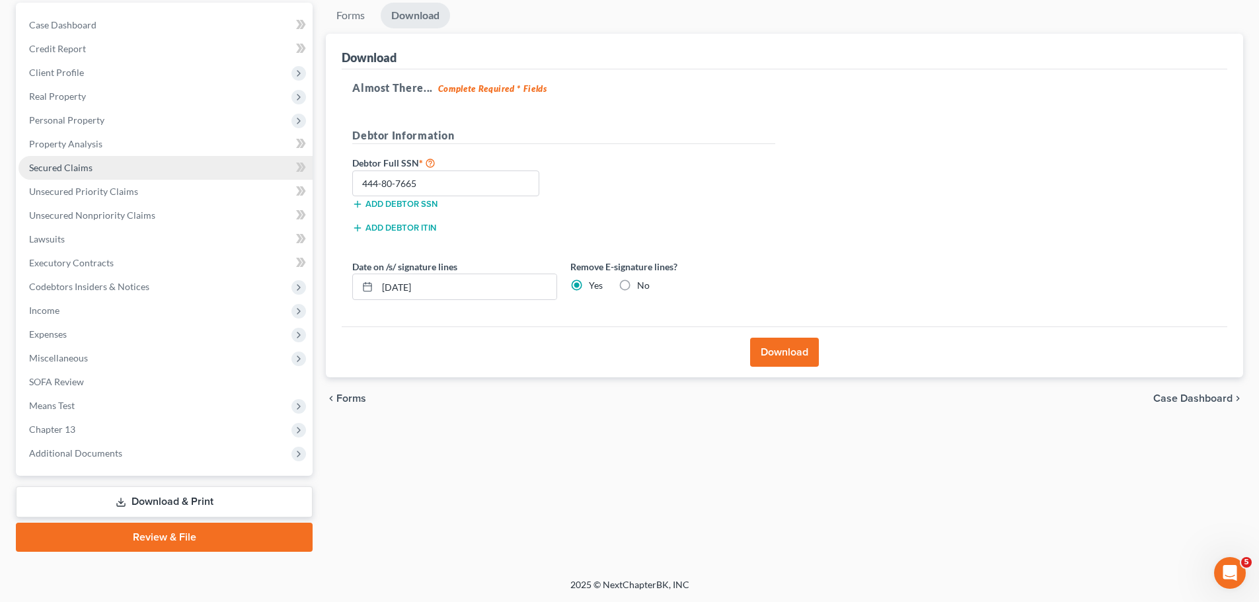
scroll to position [0, 0]
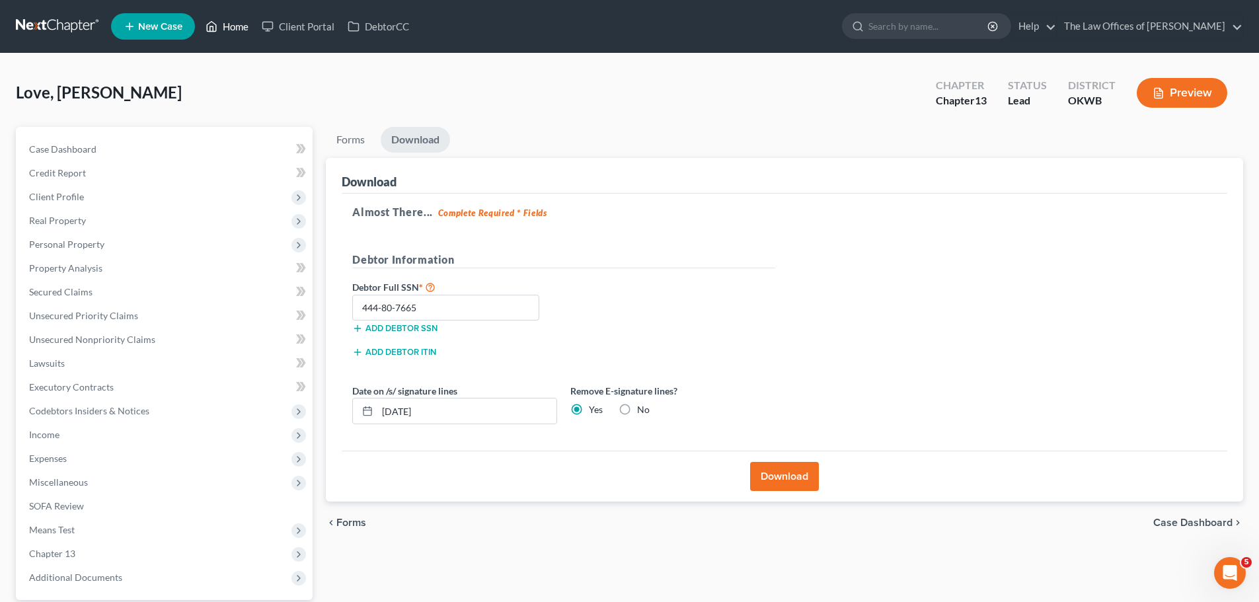
click at [237, 27] on link "Home" at bounding box center [227, 27] width 56 height 24
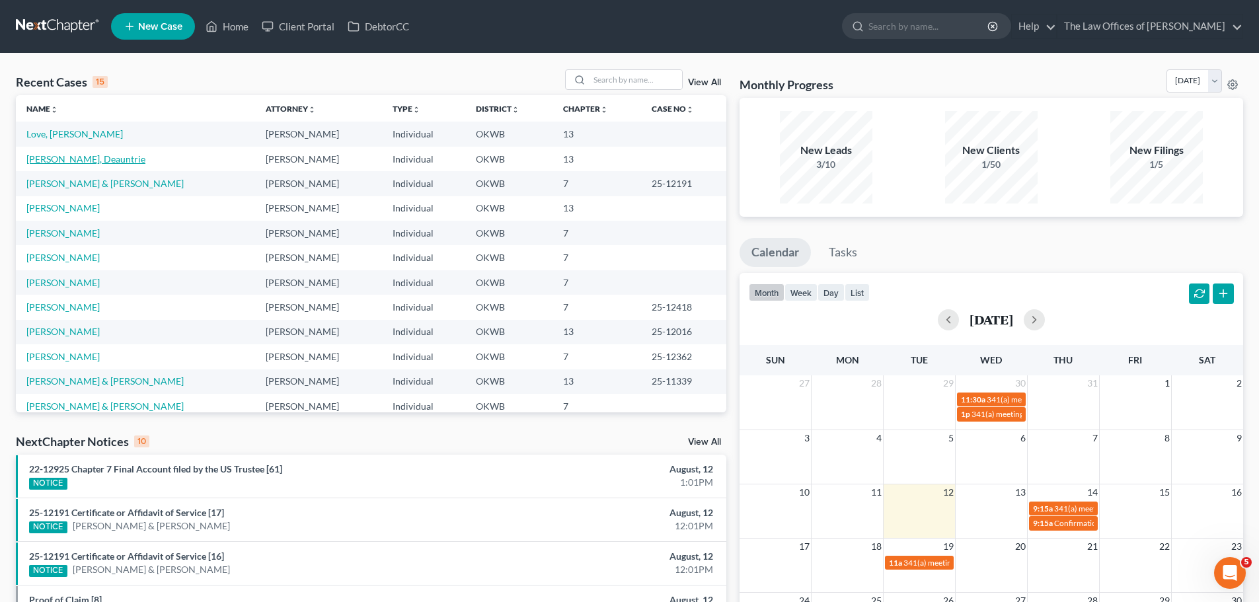
click at [69, 155] on link "[PERSON_NAME], Deauntrie" at bounding box center [85, 158] width 119 height 11
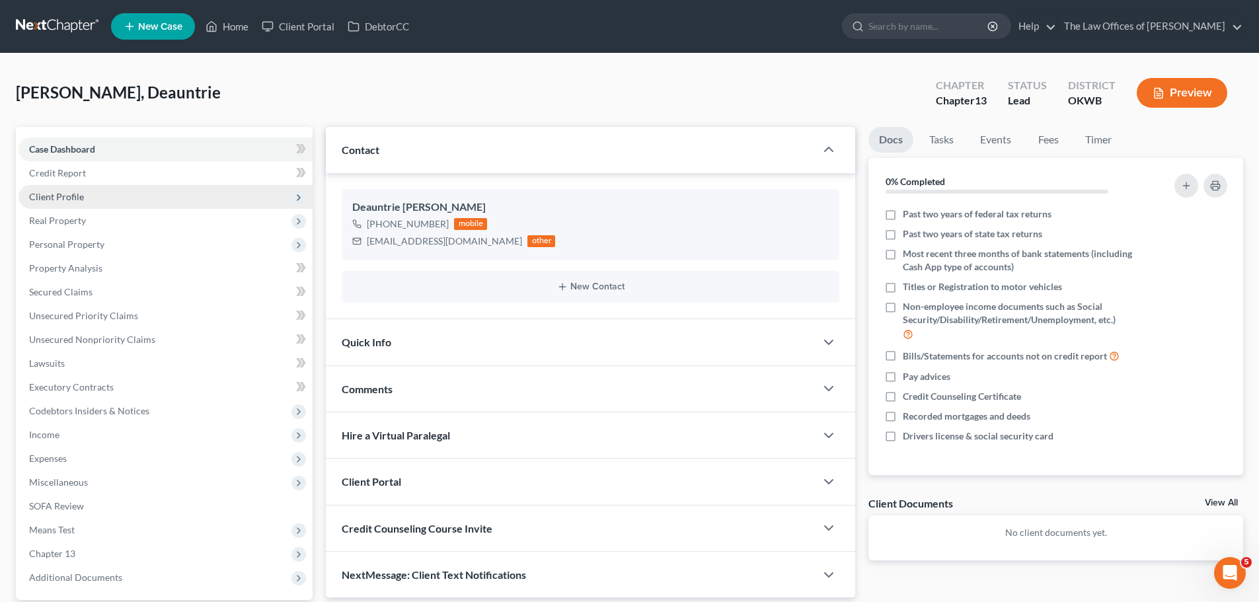
click at [132, 201] on span "Client Profile" at bounding box center [166, 197] width 294 height 24
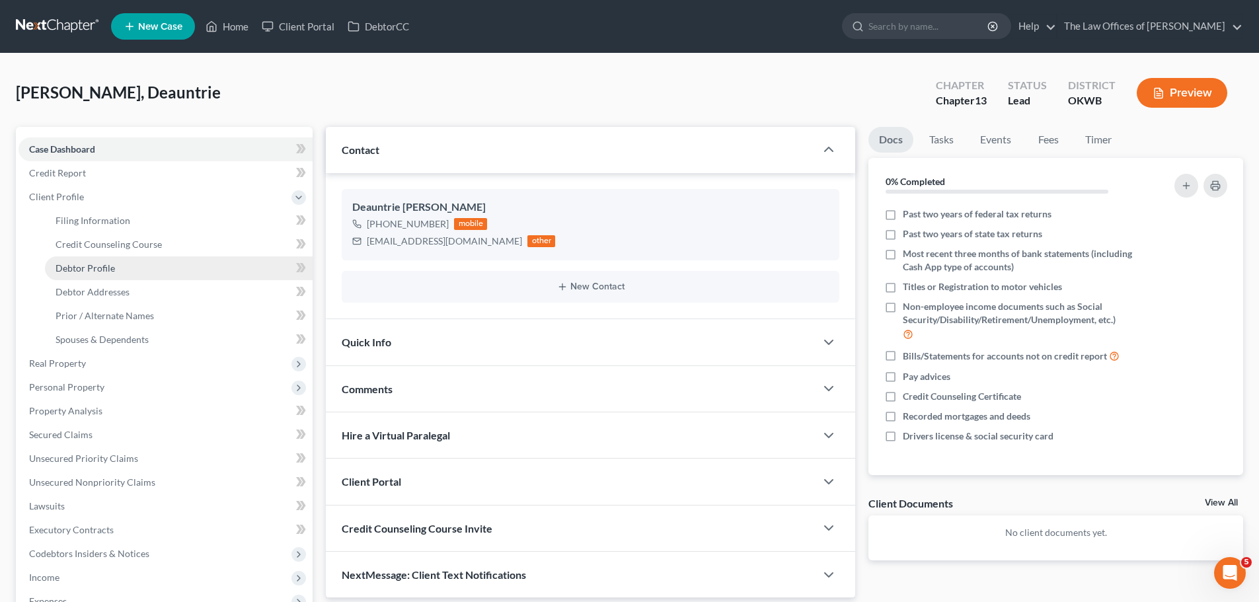
click at [123, 265] on link "Debtor Profile" at bounding box center [179, 269] width 268 height 24
select select "0"
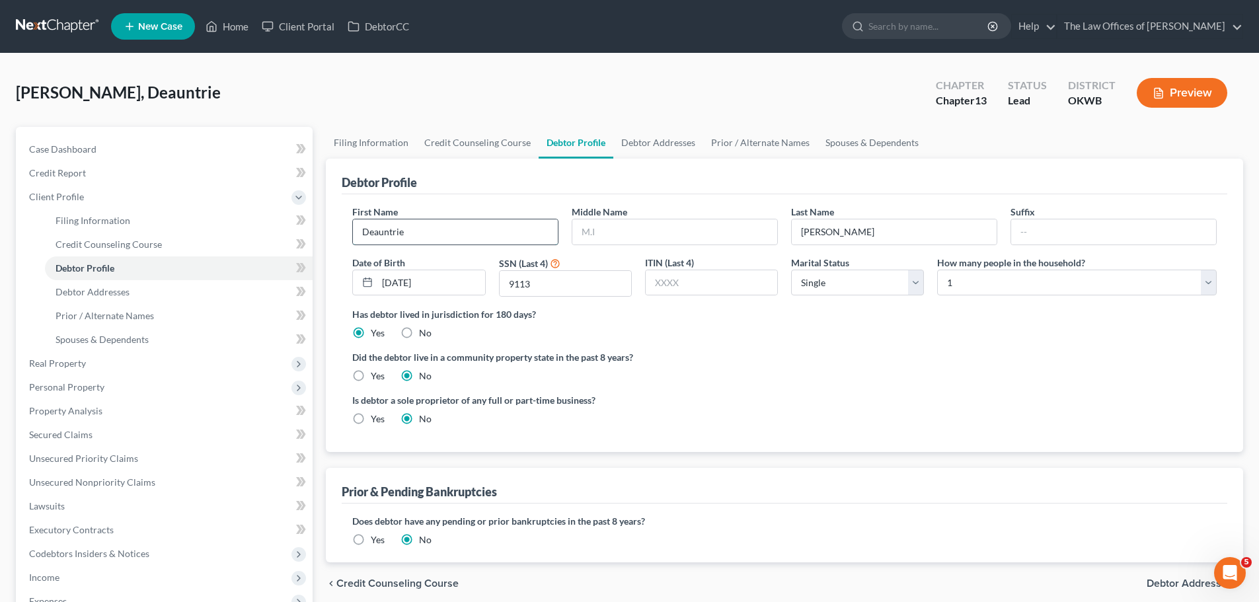
click at [401, 233] on input "Deauntrie" at bounding box center [455, 231] width 205 height 25
type input "Deauntre"
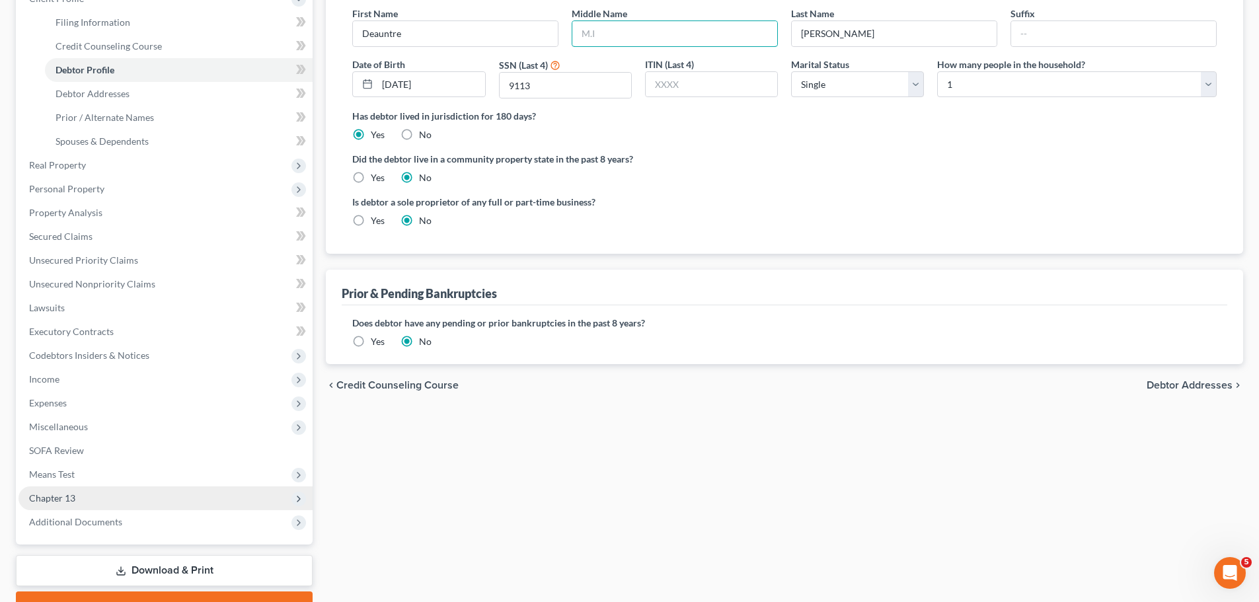
scroll to position [264, 0]
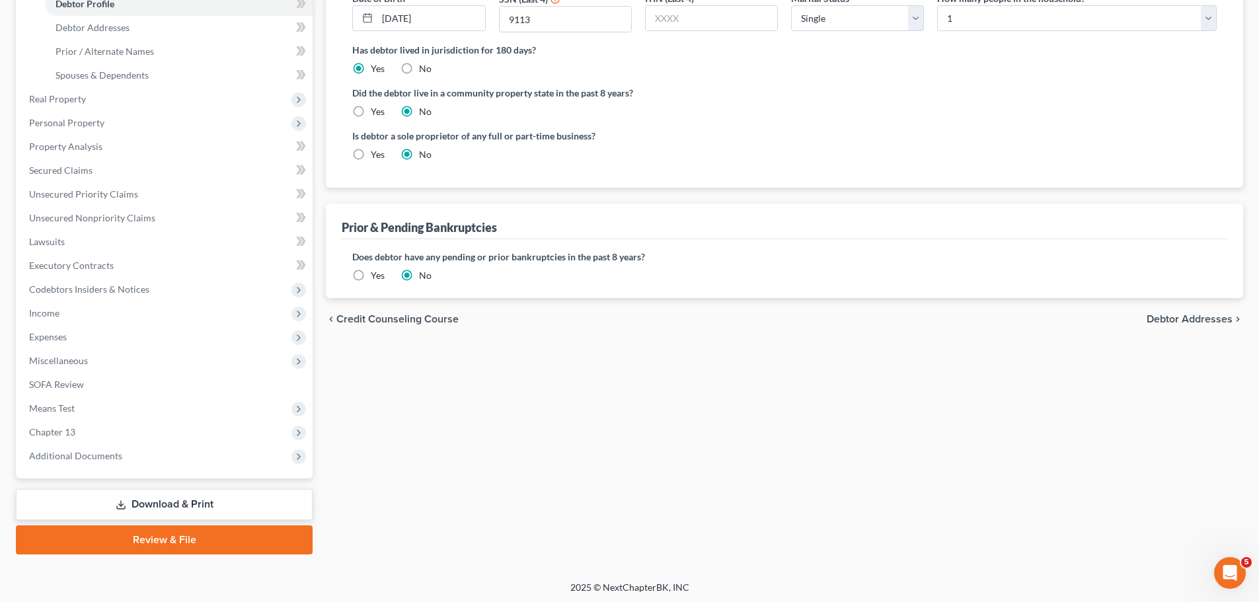
click at [193, 507] on link "Download & Print" at bounding box center [164, 504] width 297 height 31
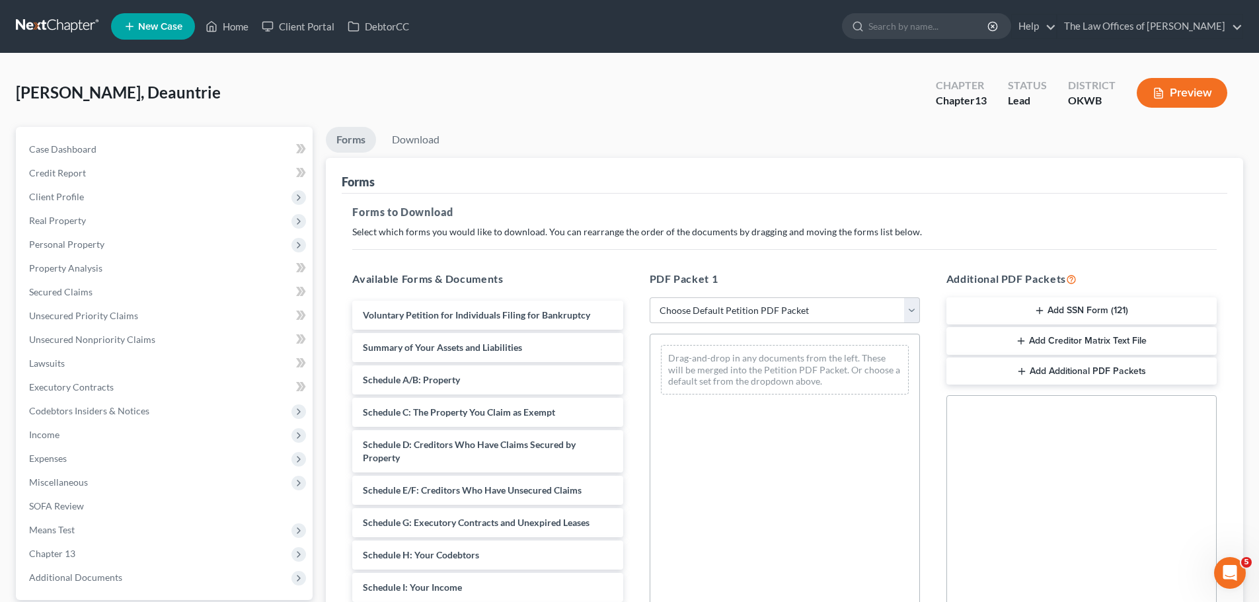
click at [1103, 312] on button "Add SSN Form (121)" at bounding box center [1082, 311] width 270 height 28
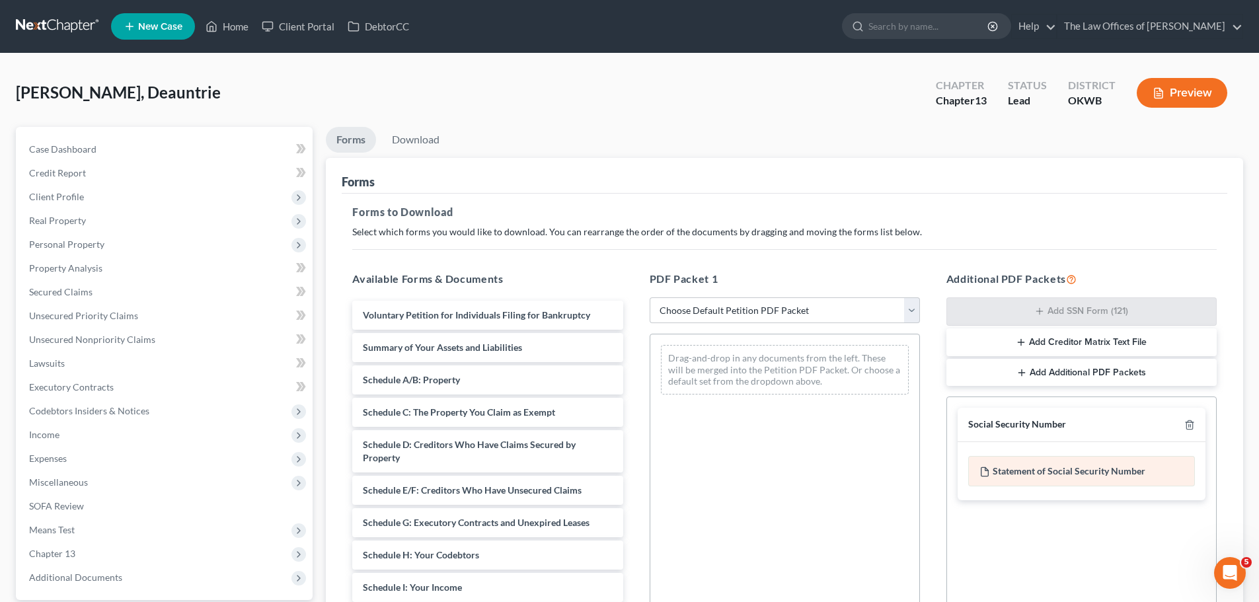
click at [1053, 475] on div "Statement of Social Security Number" at bounding box center [1082, 471] width 227 height 30
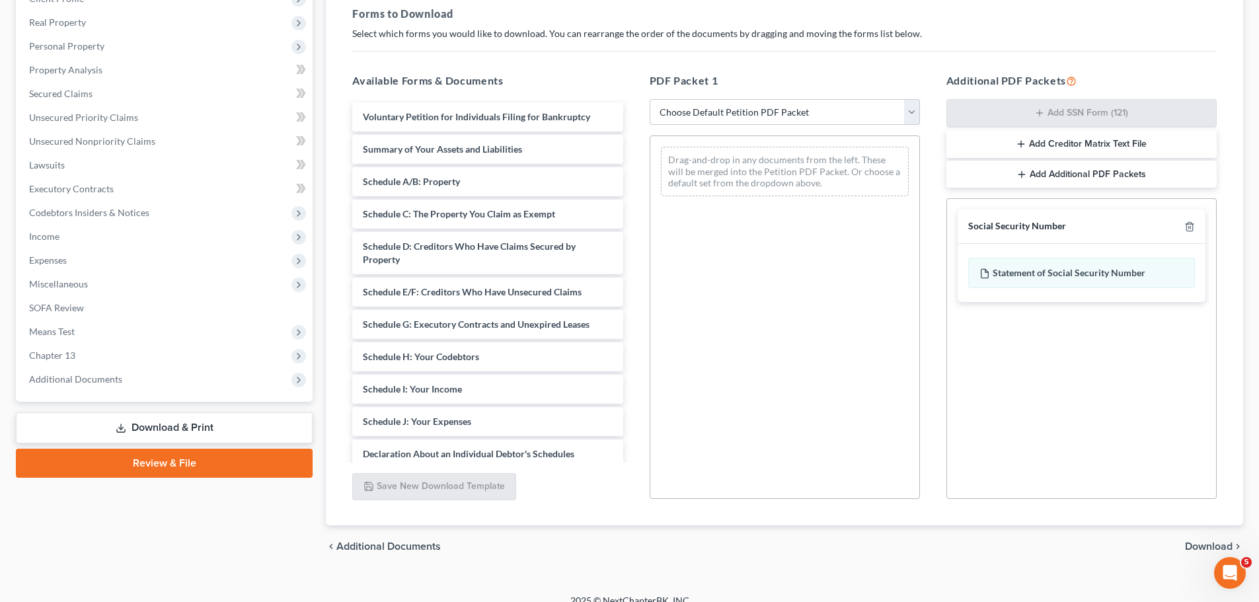
click at [1198, 549] on span "Download" at bounding box center [1209, 546] width 48 height 11
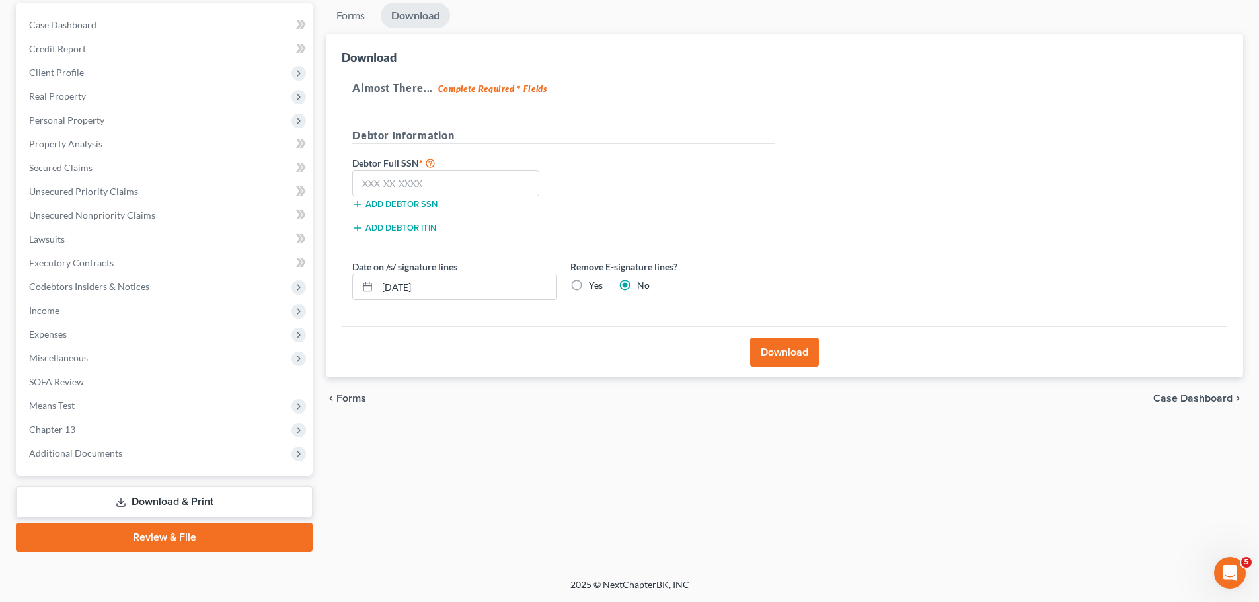
scroll to position [124, 0]
click at [391, 182] on input "text" at bounding box center [445, 184] width 187 height 26
type input "441-17-9113"
click at [589, 279] on label "Yes" at bounding box center [596, 285] width 14 height 13
click at [589, 288] on label "Yes" at bounding box center [596, 285] width 14 height 13
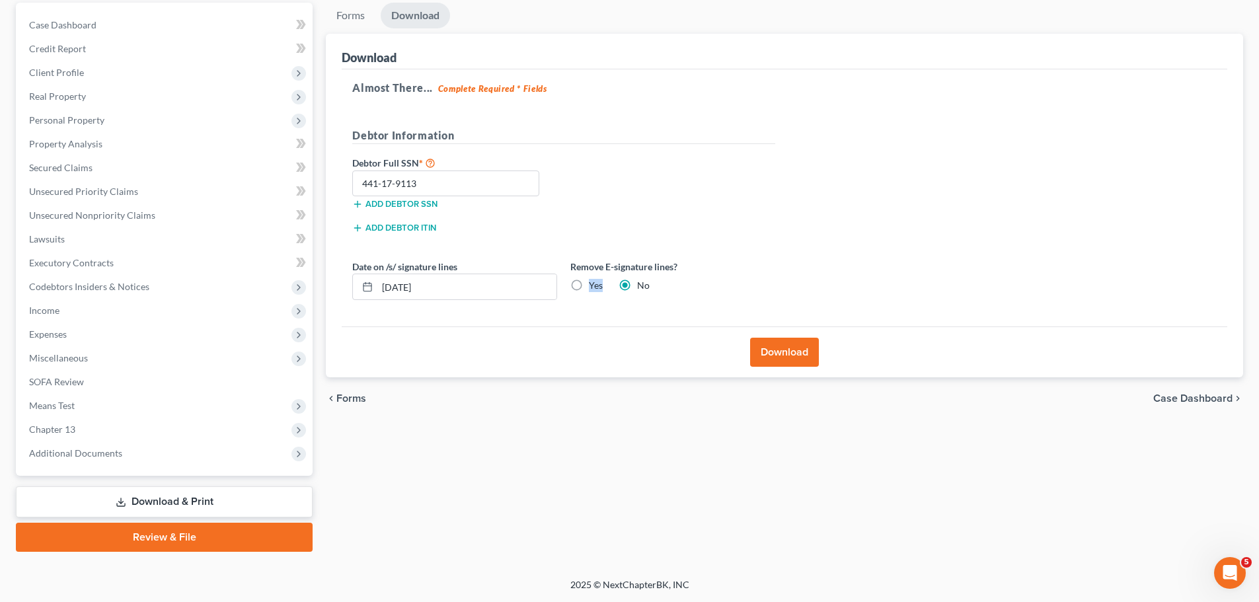
click at [594, 288] on input "Yes" at bounding box center [598, 283] width 9 height 9
radio input "true"
radio input "false"
click at [772, 355] on button "Download" at bounding box center [784, 352] width 69 height 29
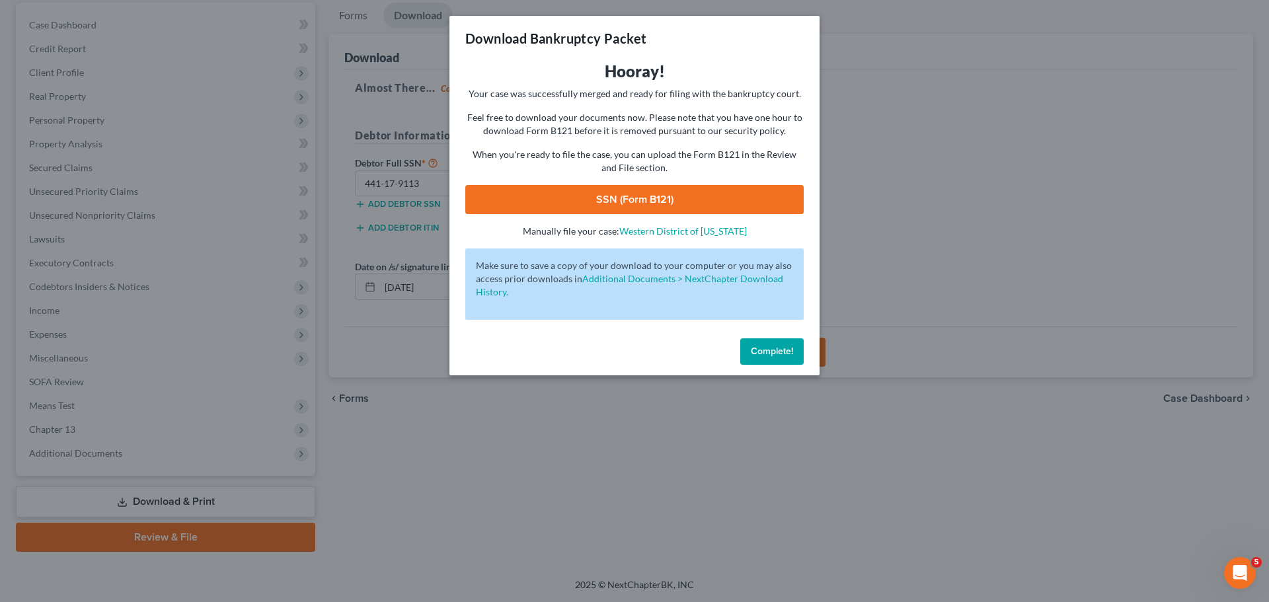
click at [700, 210] on link "SSN (Form B121)" at bounding box center [634, 199] width 338 height 29
click at [766, 344] on button "Complete!" at bounding box center [771, 351] width 63 height 26
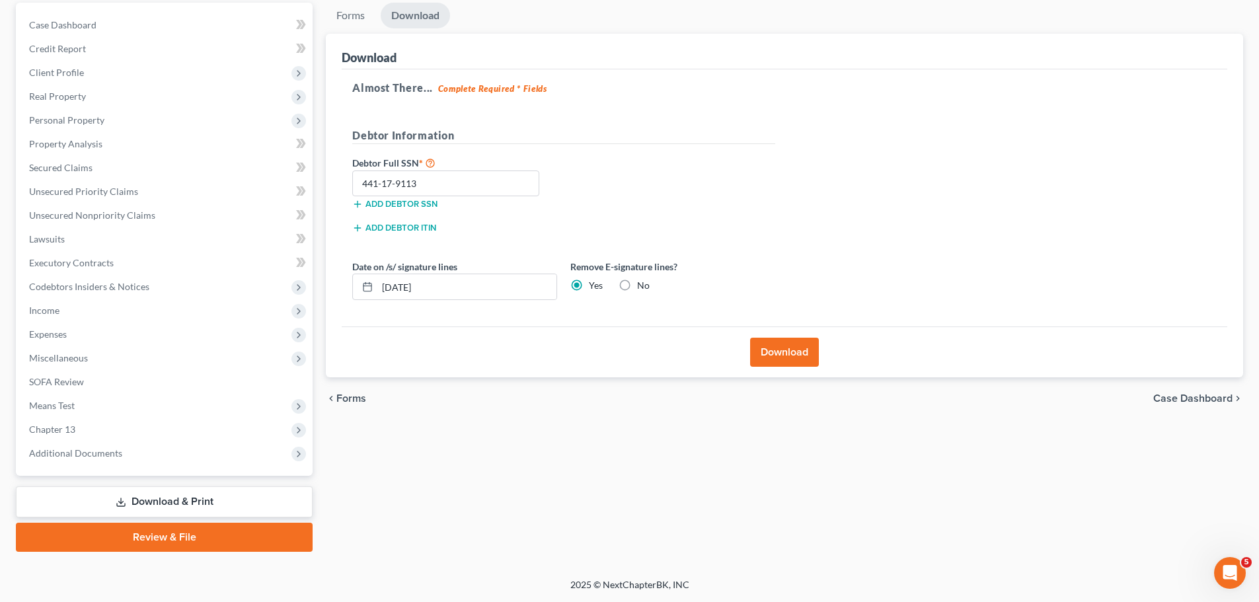
scroll to position [58, 0]
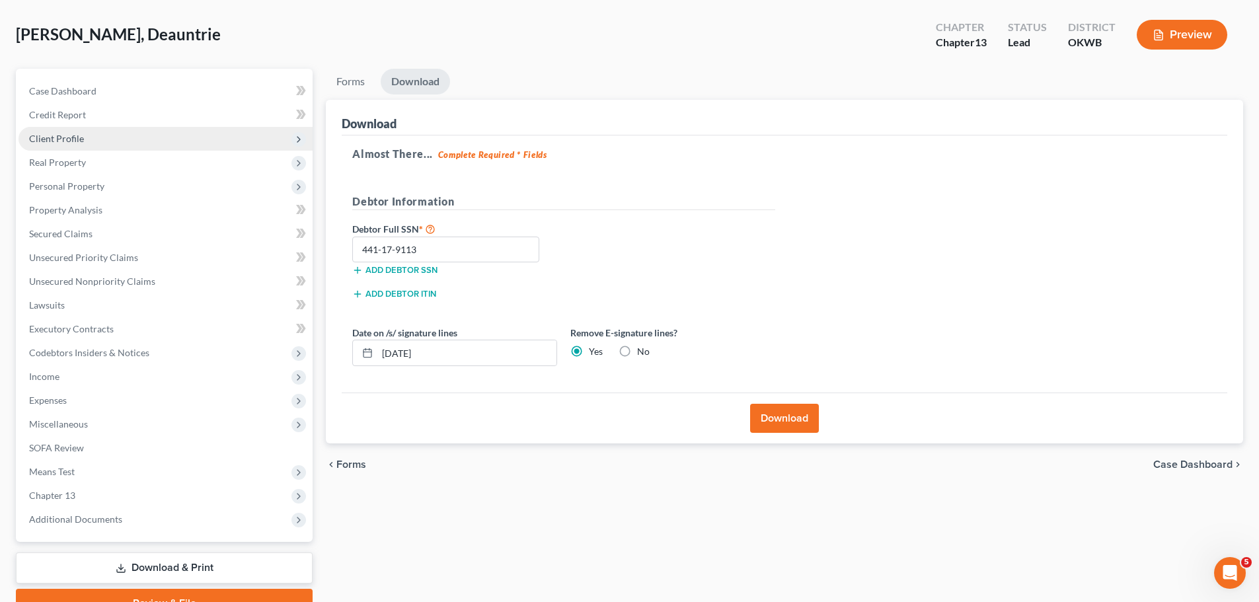
click at [81, 133] on span "Client Profile" at bounding box center [56, 138] width 55 height 11
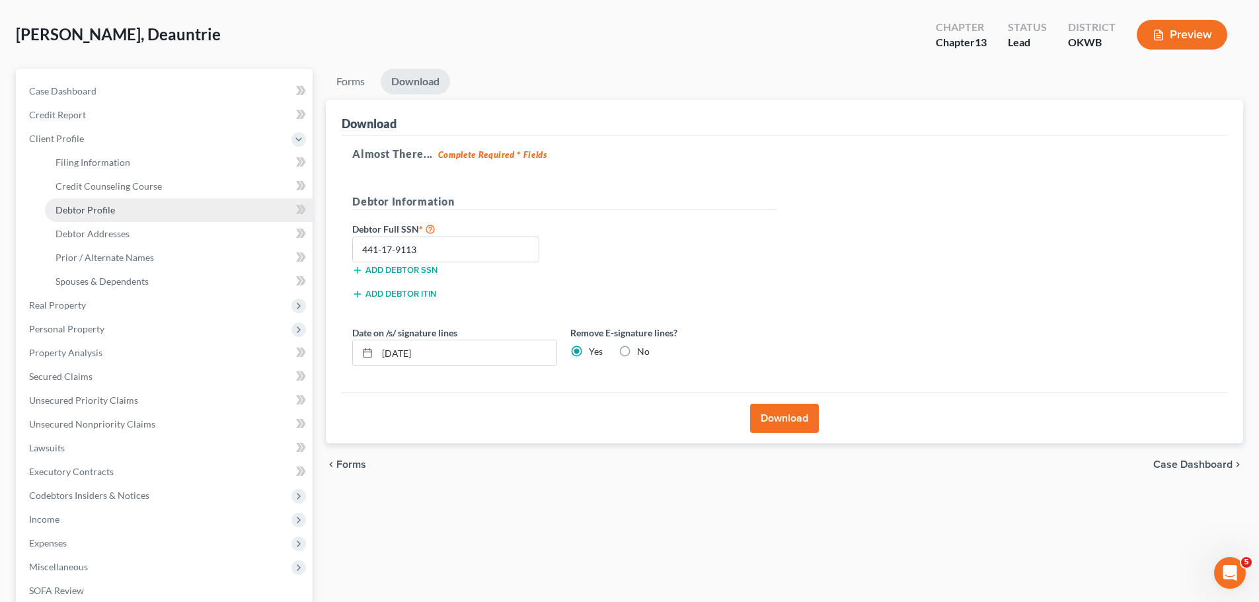
click at [116, 204] on link "Debtor Profile" at bounding box center [179, 210] width 268 height 24
select select "0"
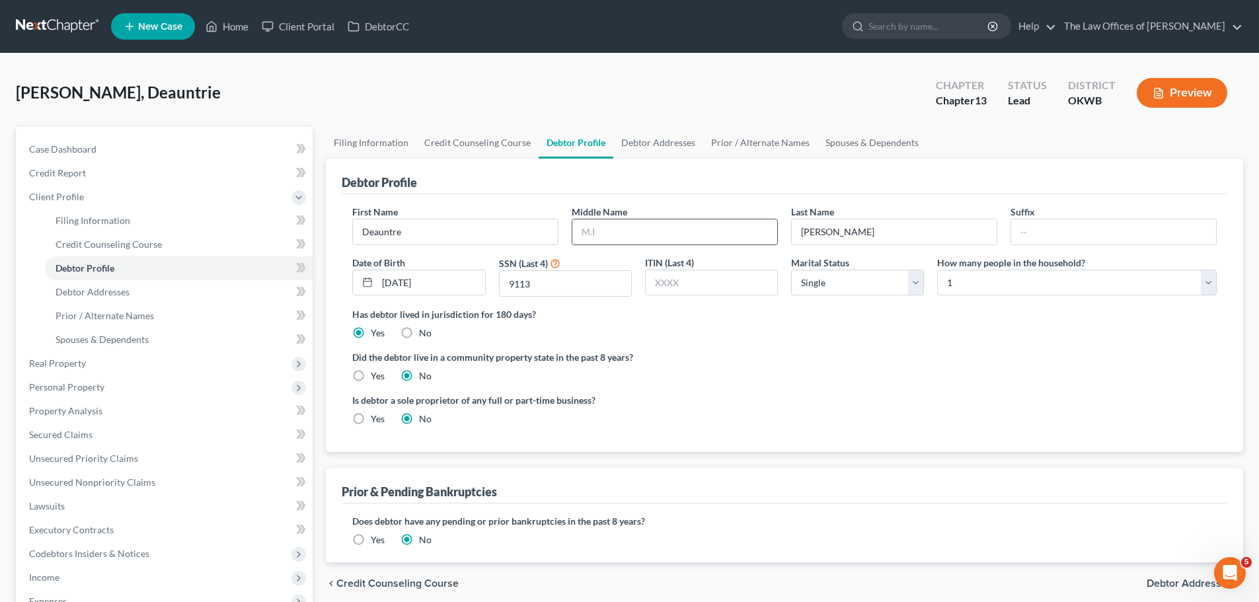
click at [624, 227] on input "text" at bounding box center [675, 231] width 205 height 25
type input "d"
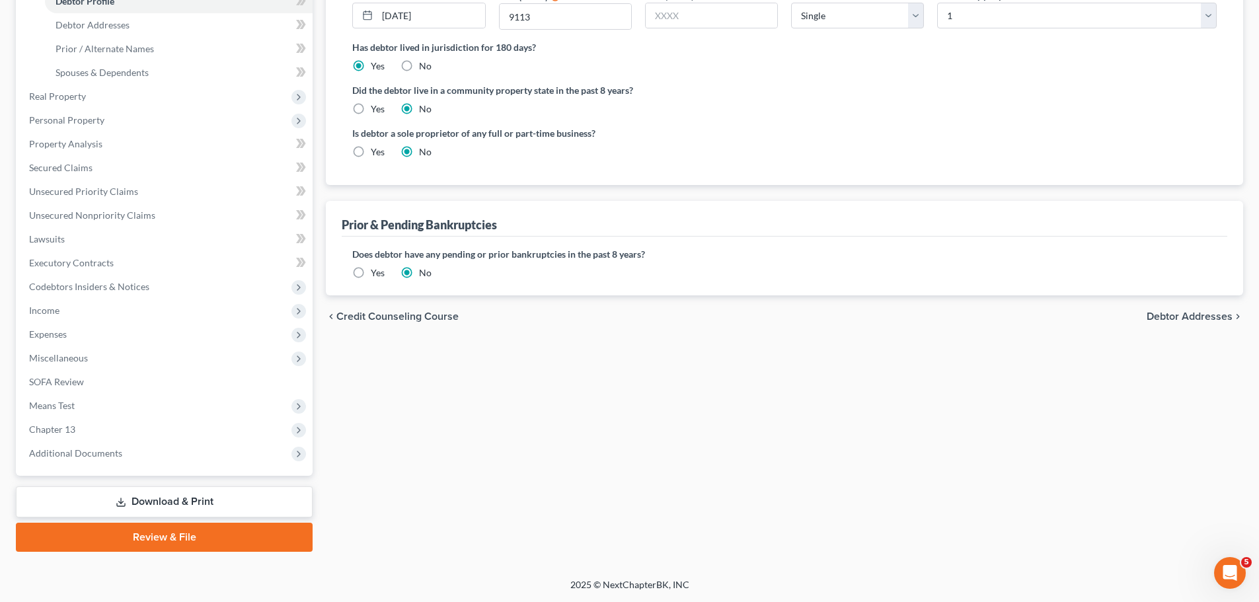
type input "D"
click at [199, 495] on link "Download & Print" at bounding box center [164, 502] width 297 height 31
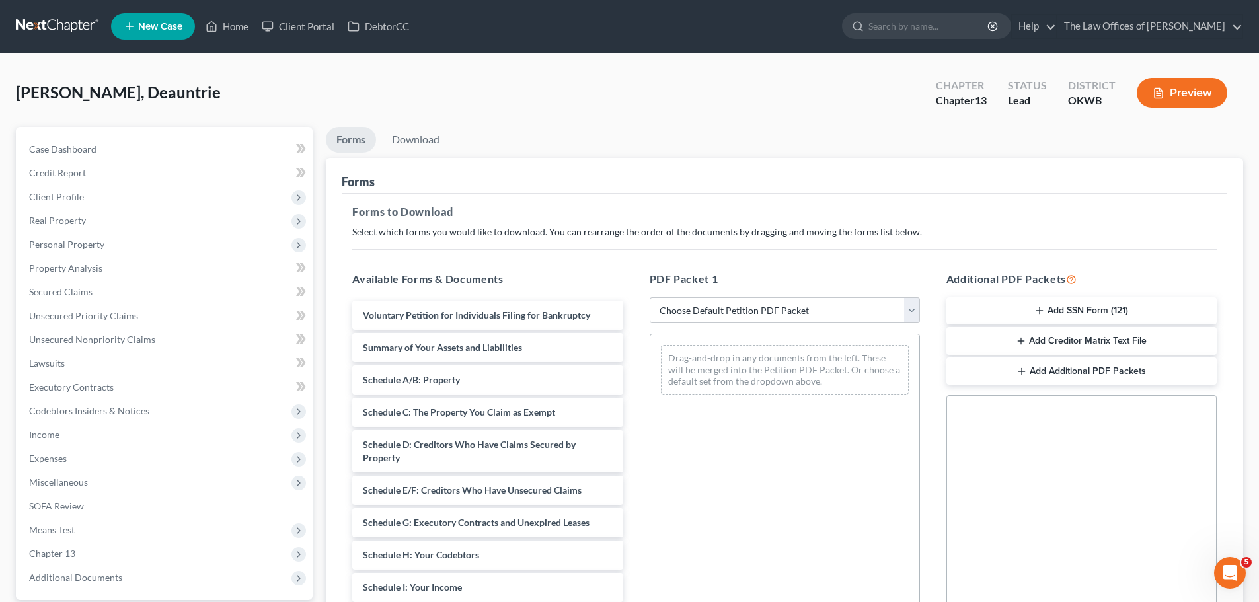
click at [1106, 313] on button "Add SSN Form (121)" at bounding box center [1082, 311] width 270 height 28
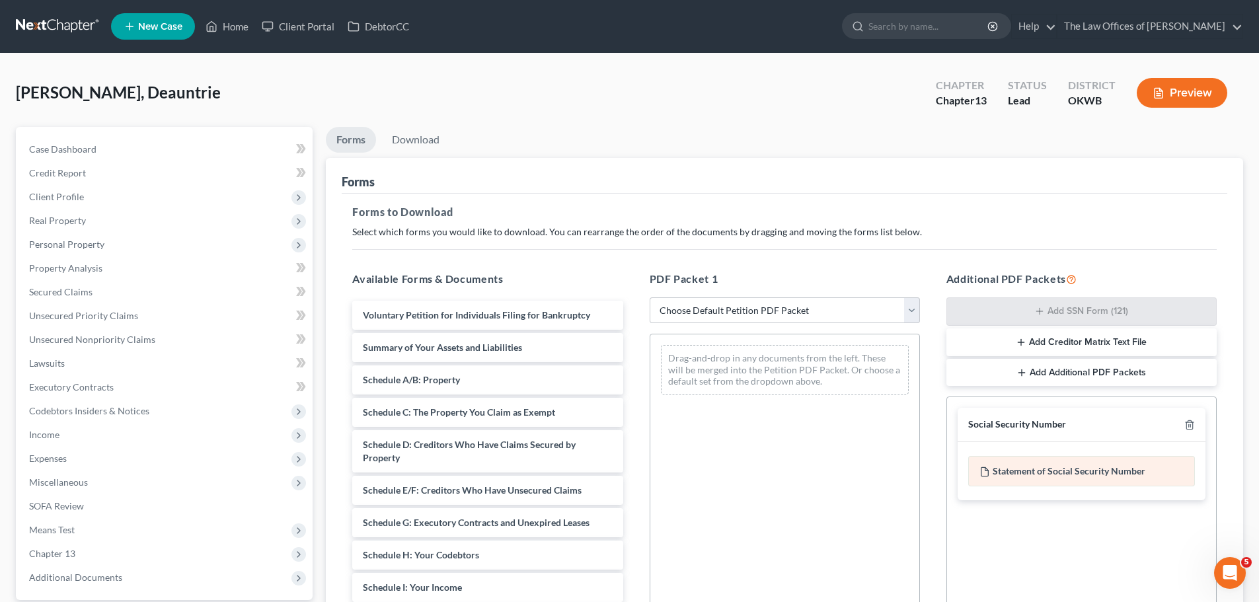
click at [1084, 465] on div "Statement of Social Security Number" at bounding box center [1082, 471] width 227 height 30
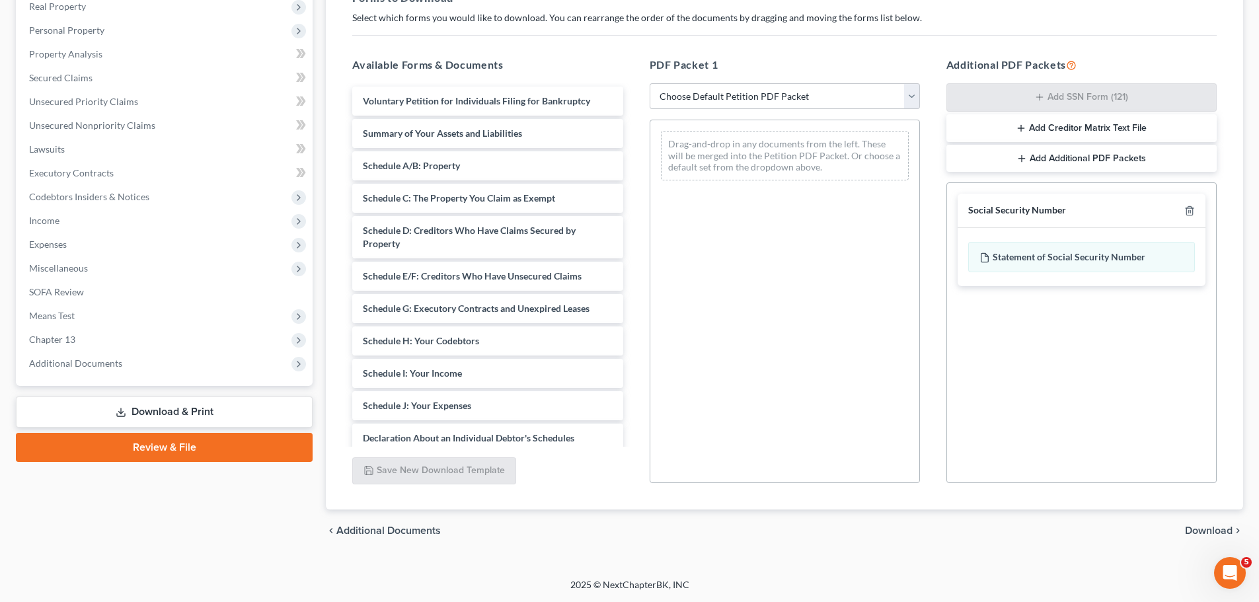
click at [1214, 531] on span "Download" at bounding box center [1209, 531] width 48 height 11
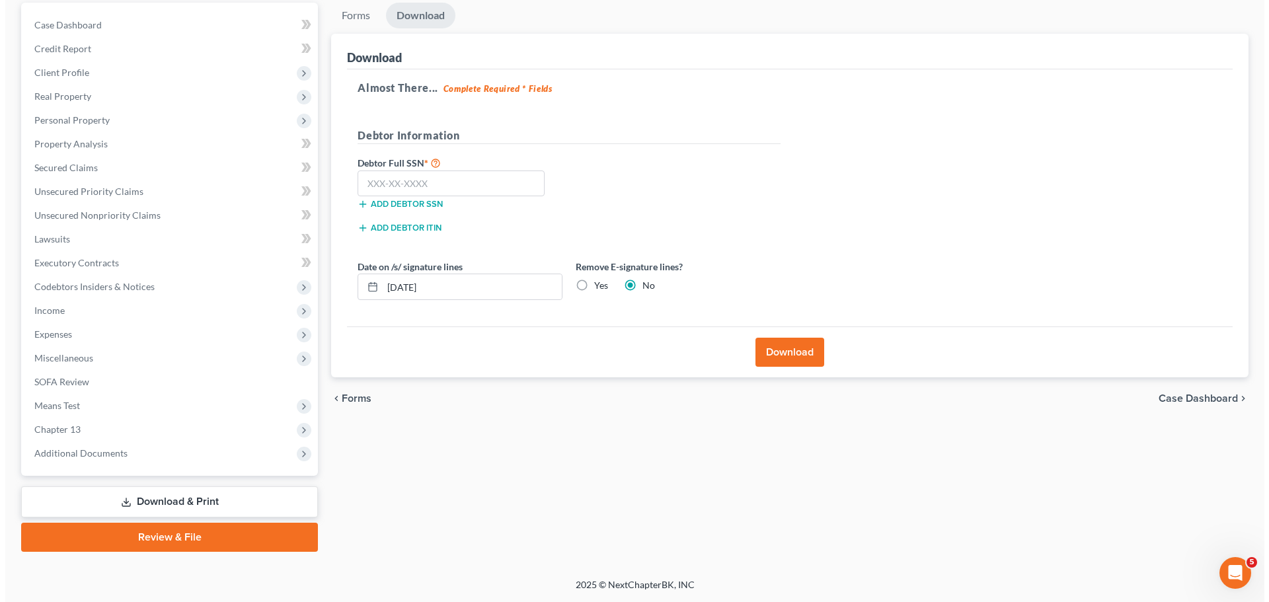
scroll to position [124, 0]
click at [375, 186] on input "text" at bounding box center [445, 184] width 187 height 26
type input "441-17-9113"
click at [589, 287] on label "Yes" at bounding box center [596, 285] width 14 height 13
click at [594, 287] on input "Yes" at bounding box center [598, 283] width 9 height 9
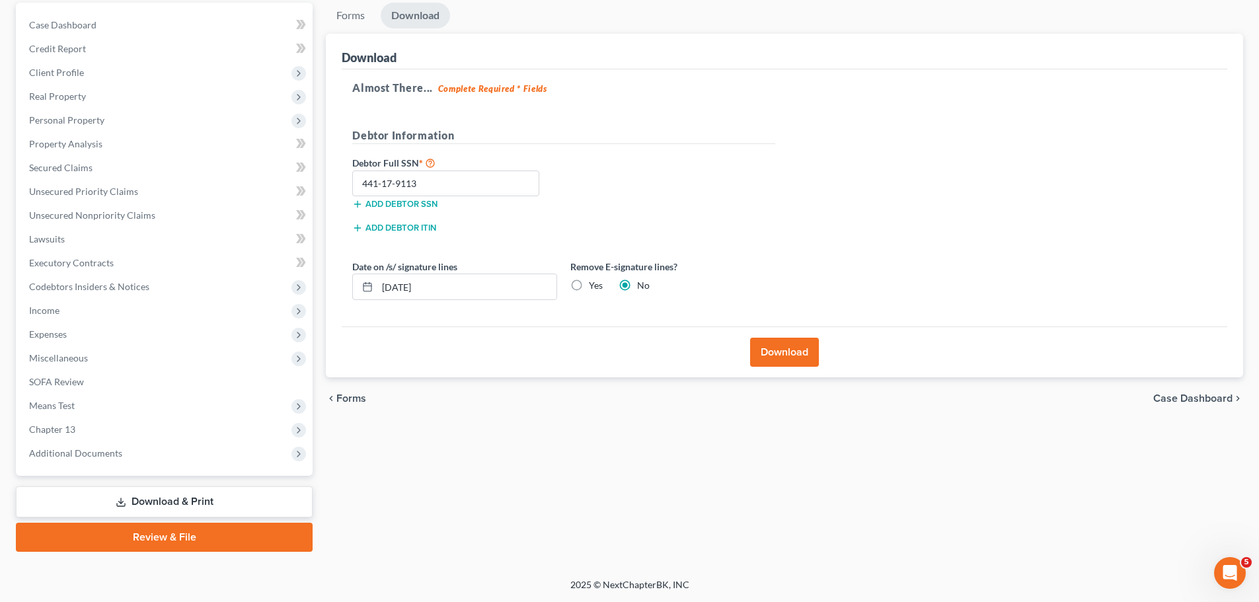
radio input "true"
radio input "false"
click at [767, 347] on button "Download" at bounding box center [784, 352] width 69 height 29
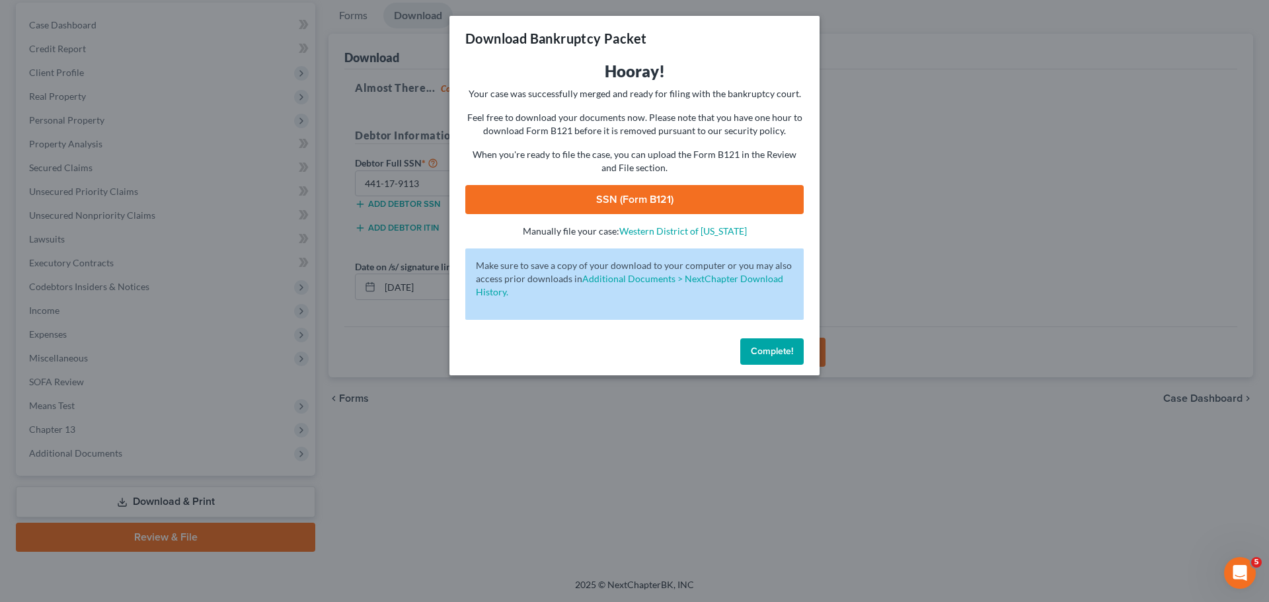
click at [626, 203] on link "SSN (Form B121)" at bounding box center [634, 199] width 338 height 29
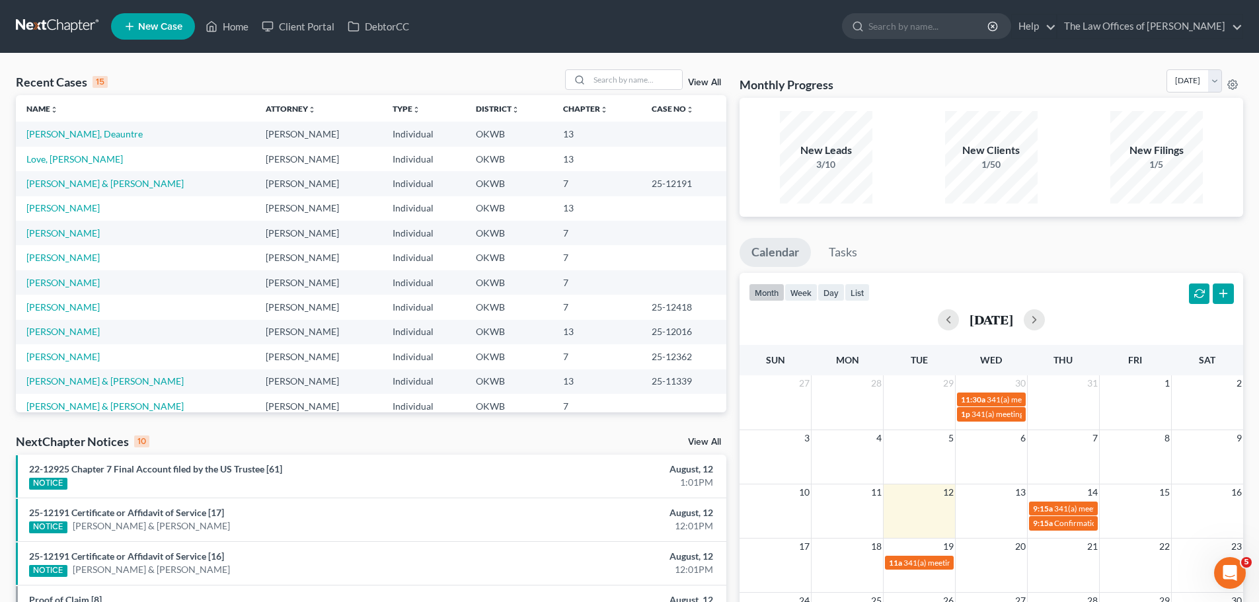
click at [155, 19] on link "New Case" at bounding box center [153, 26] width 84 height 26
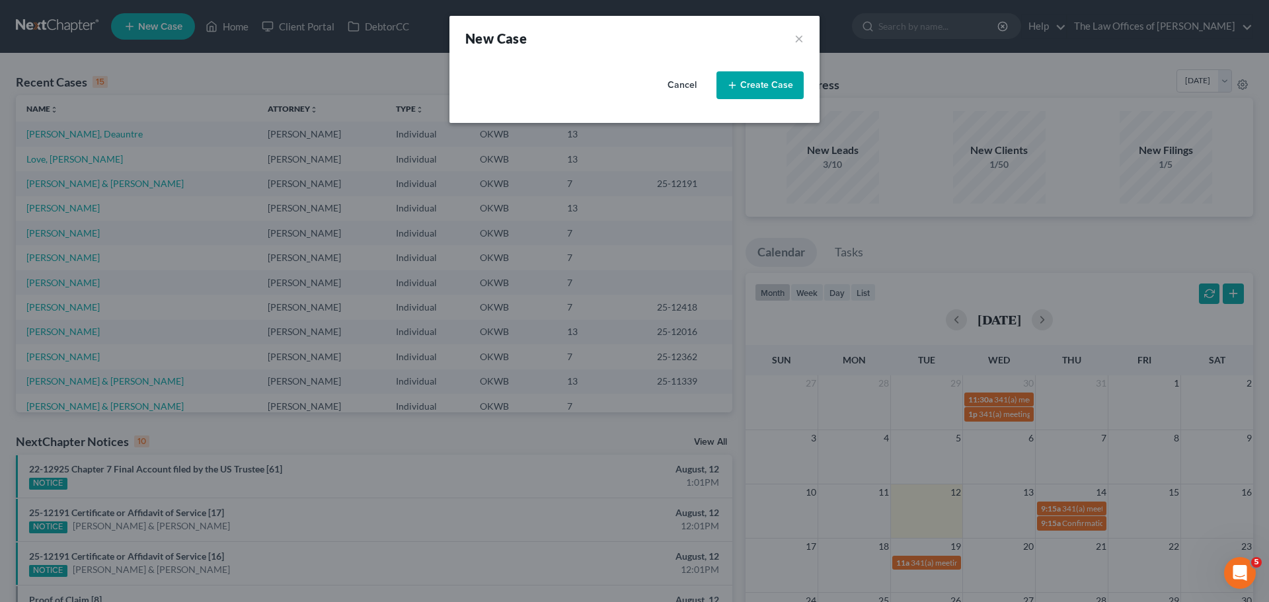
select select "65"
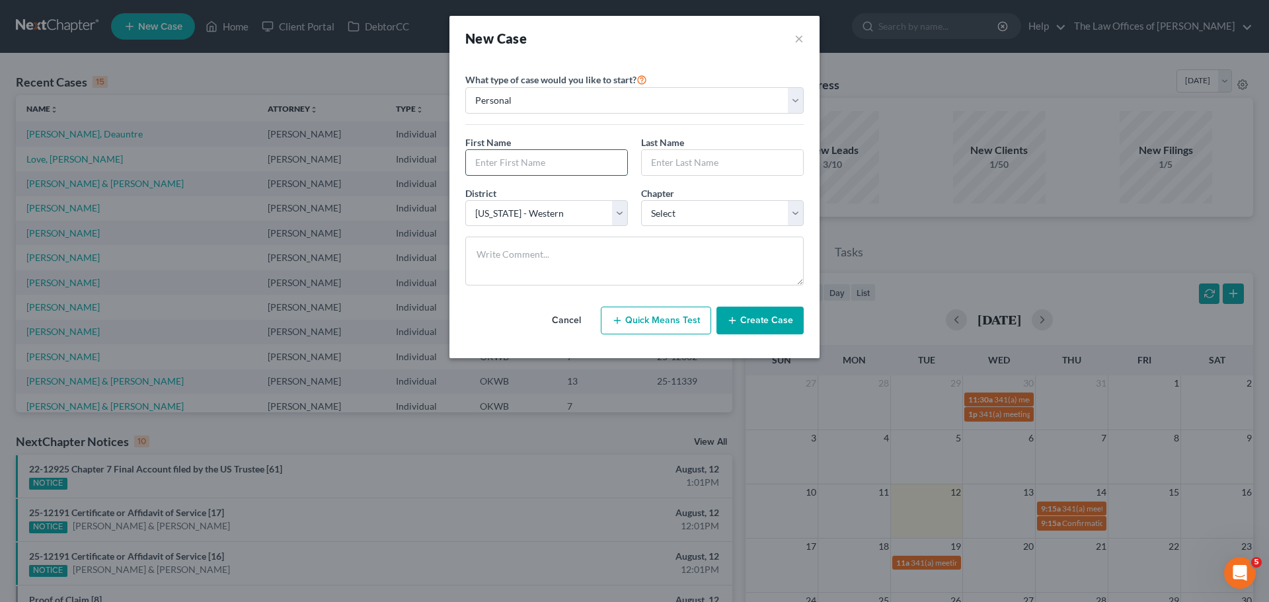
click at [533, 160] on input "text" at bounding box center [546, 162] width 161 height 25
type input "a"
type input "Archelle"
type input "Colston"
click at [695, 214] on select "Select 7 11 12 13" at bounding box center [722, 213] width 163 height 26
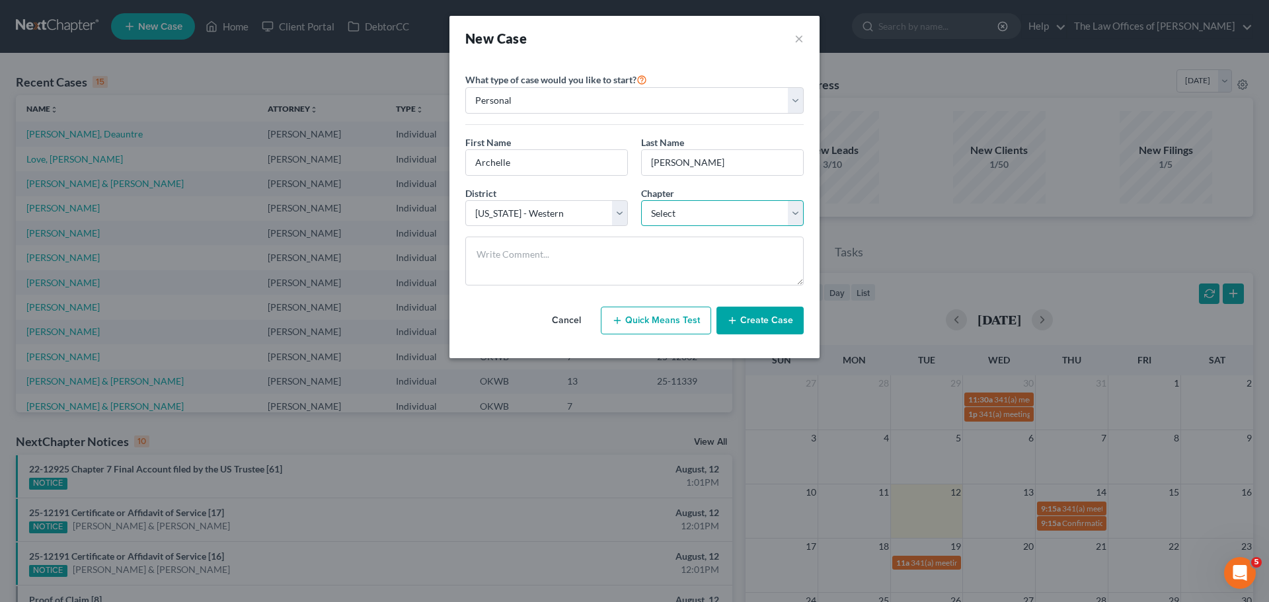
select select "0"
click at [641, 200] on select "Select 7 11 12 13" at bounding box center [722, 213] width 163 height 26
click at [756, 315] on button "Create Case" at bounding box center [760, 321] width 87 height 28
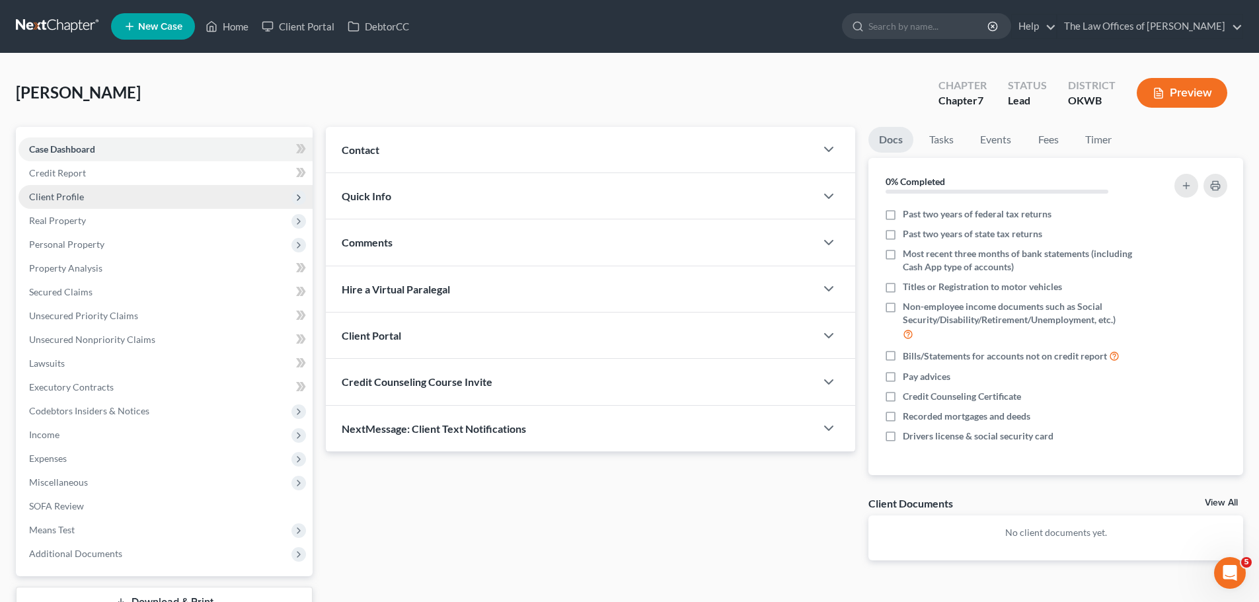
click at [99, 197] on span "Client Profile" at bounding box center [166, 197] width 294 height 24
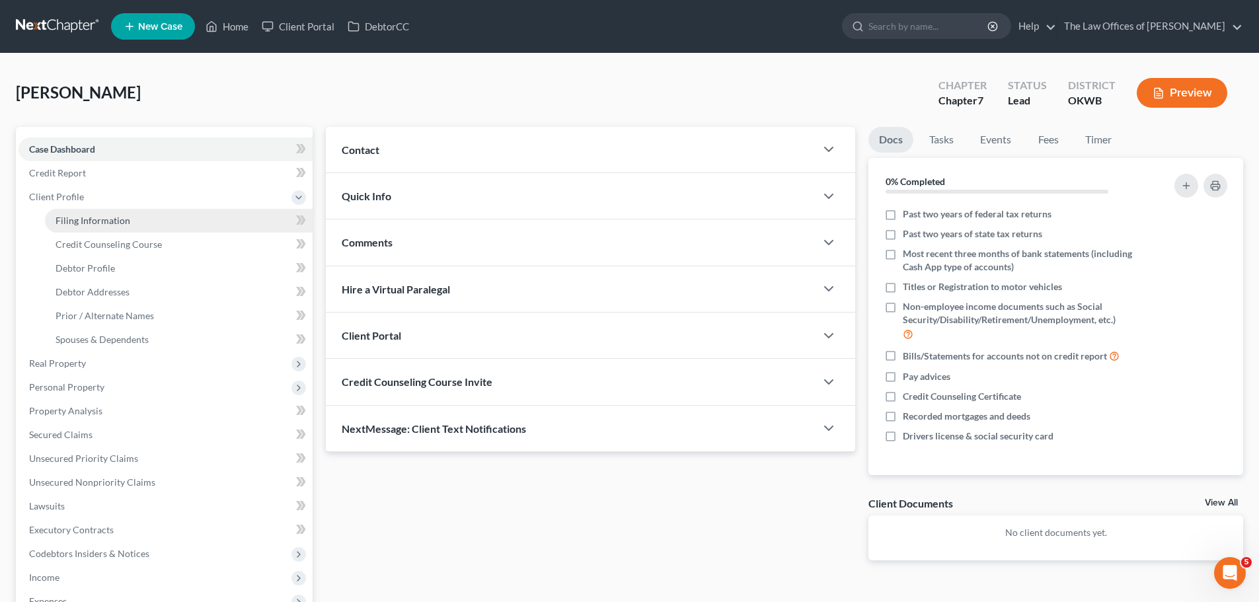
click at [151, 226] on link "Filing Information" at bounding box center [179, 221] width 268 height 24
select select "1"
select select "0"
select select "65"
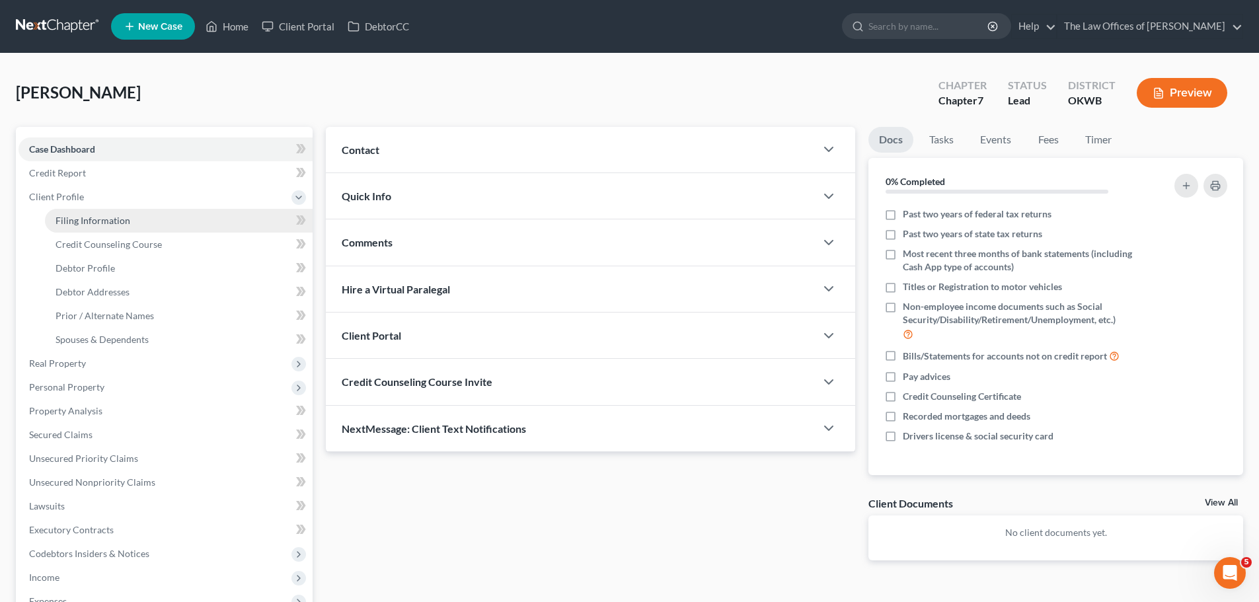
select select "37"
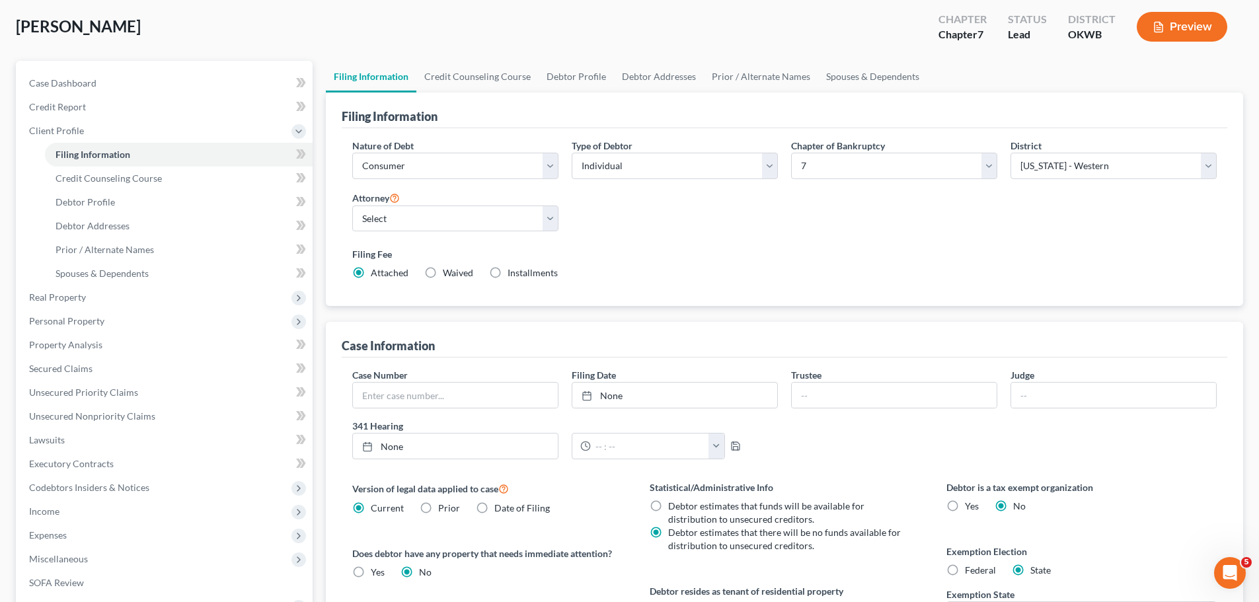
scroll to position [132, 0]
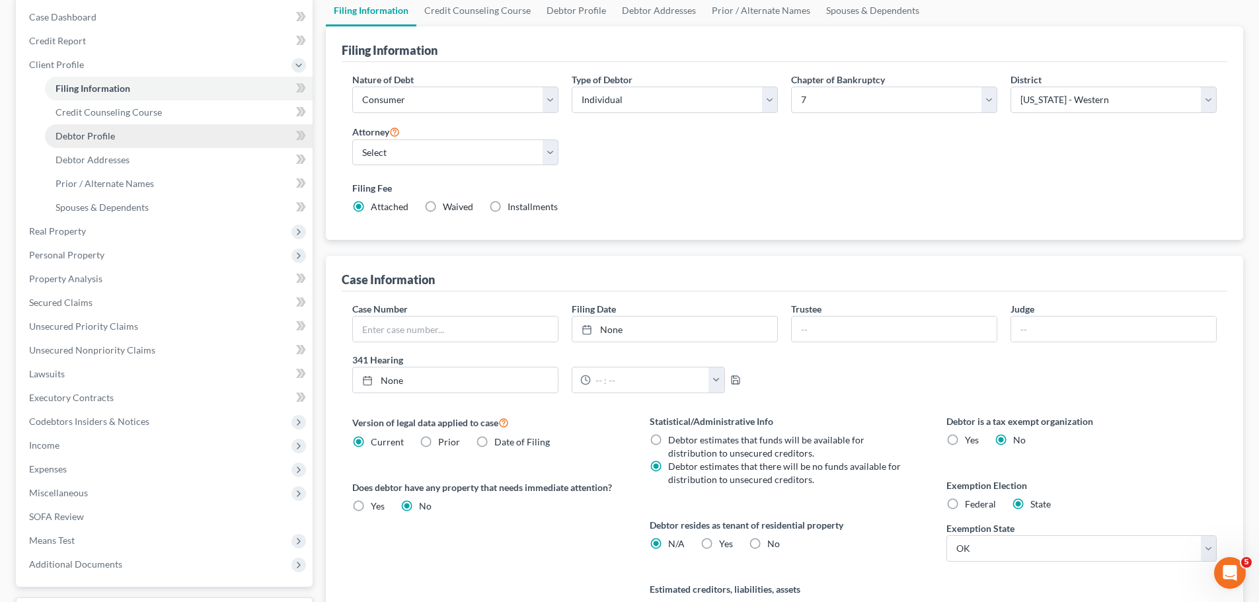
click at [148, 139] on link "Debtor Profile" at bounding box center [179, 136] width 268 height 24
select select "0"
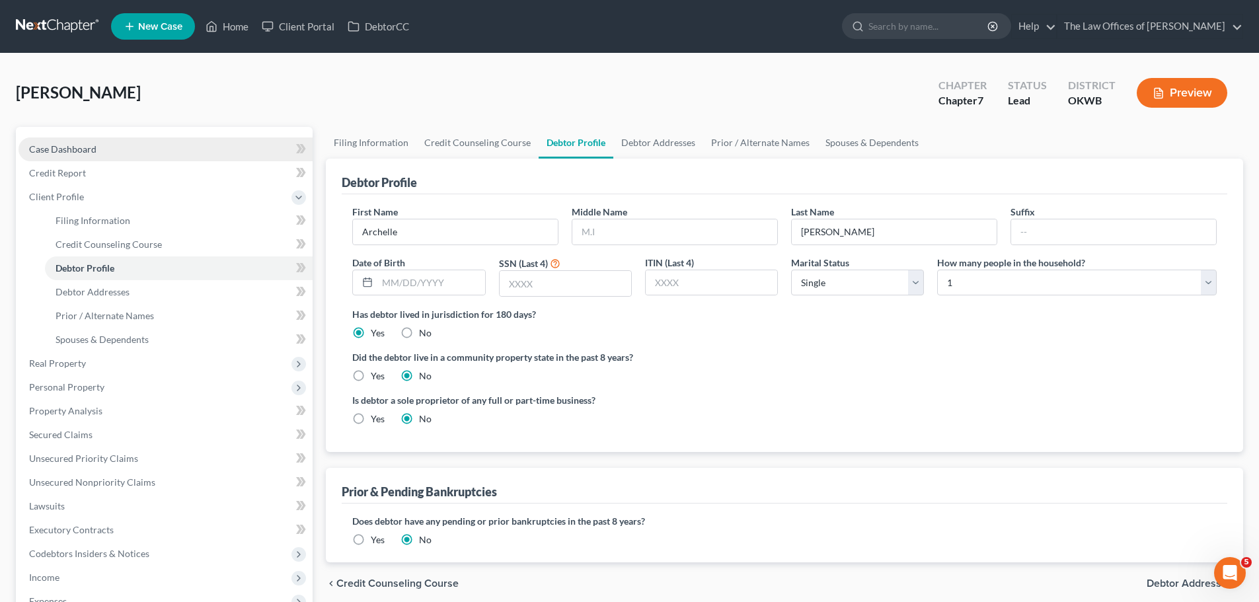
click at [85, 149] on span "Case Dashboard" at bounding box center [62, 148] width 67 height 11
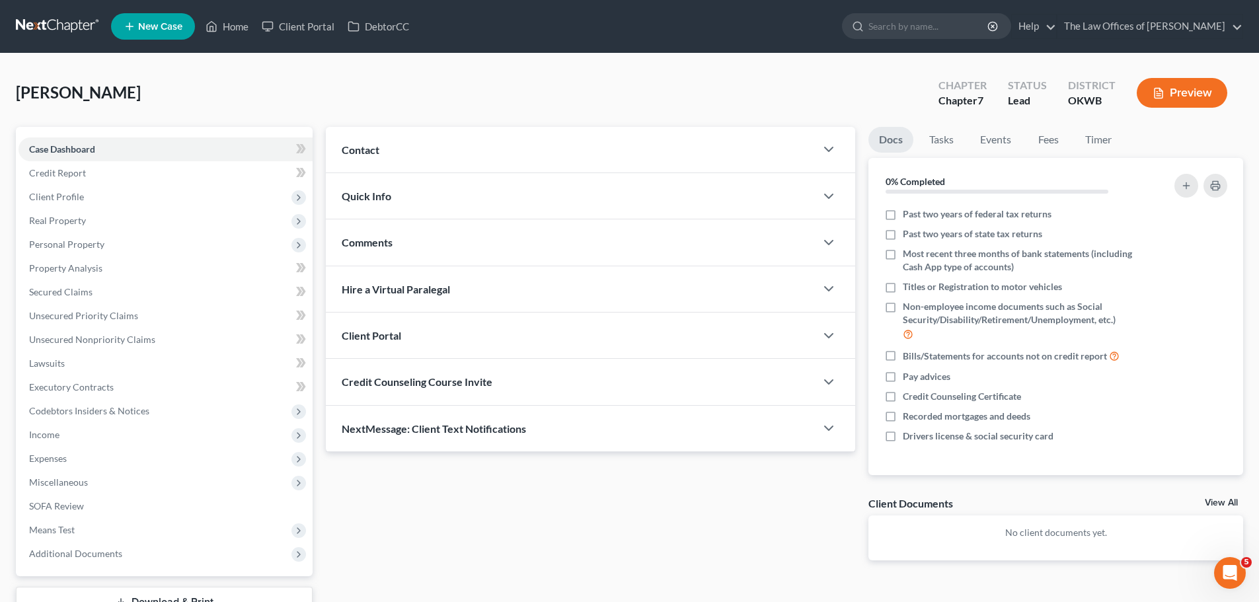
click at [452, 155] on div "Contact" at bounding box center [571, 150] width 490 height 46
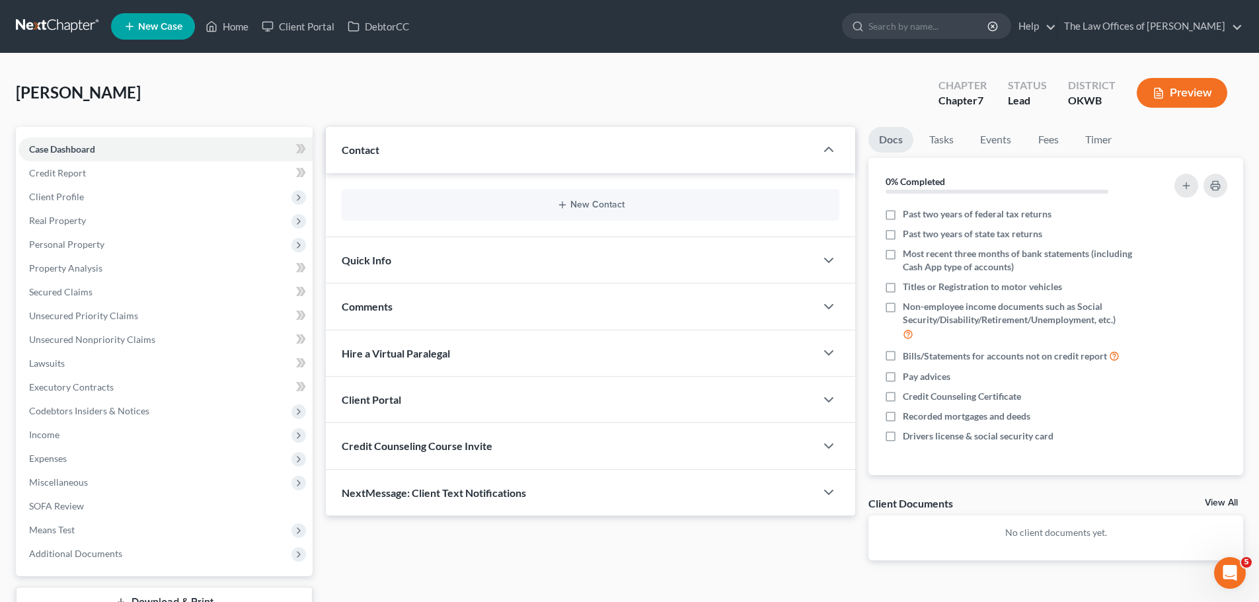
click at [520, 188] on div "New Contact" at bounding box center [591, 205] width 530 height 64
click at [524, 197] on div "New Contact" at bounding box center [591, 205] width 498 height 32
click at [624, 205] on button "New Contact" at bounding box center [590, 205] width 477 height 11
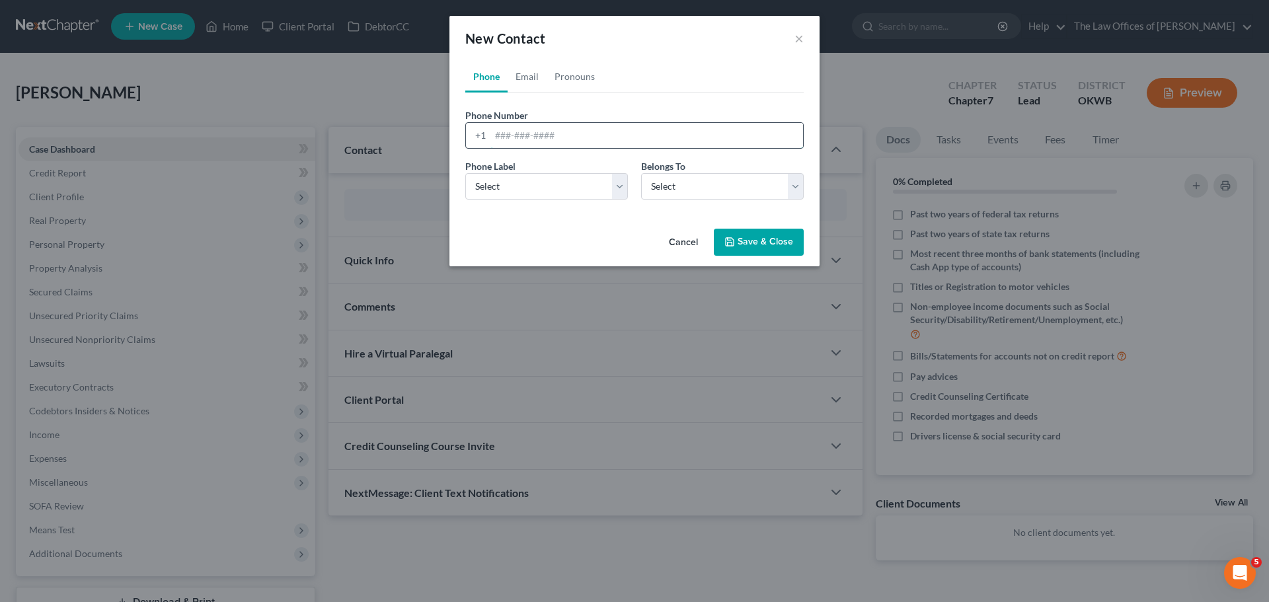
click at [542, 134] on input "tel" at bounding box center [647, 135] width 313 height 25
type input "4056104129"
click at [539, 185] on select "Select Mobile Home Work Other" at bounding box center [546, 186] width 163 height 26
select select "0"
click at [465, 173] on select "Select Mobile Home Work Other" at bounding box center [546, 186] width 163 height 26
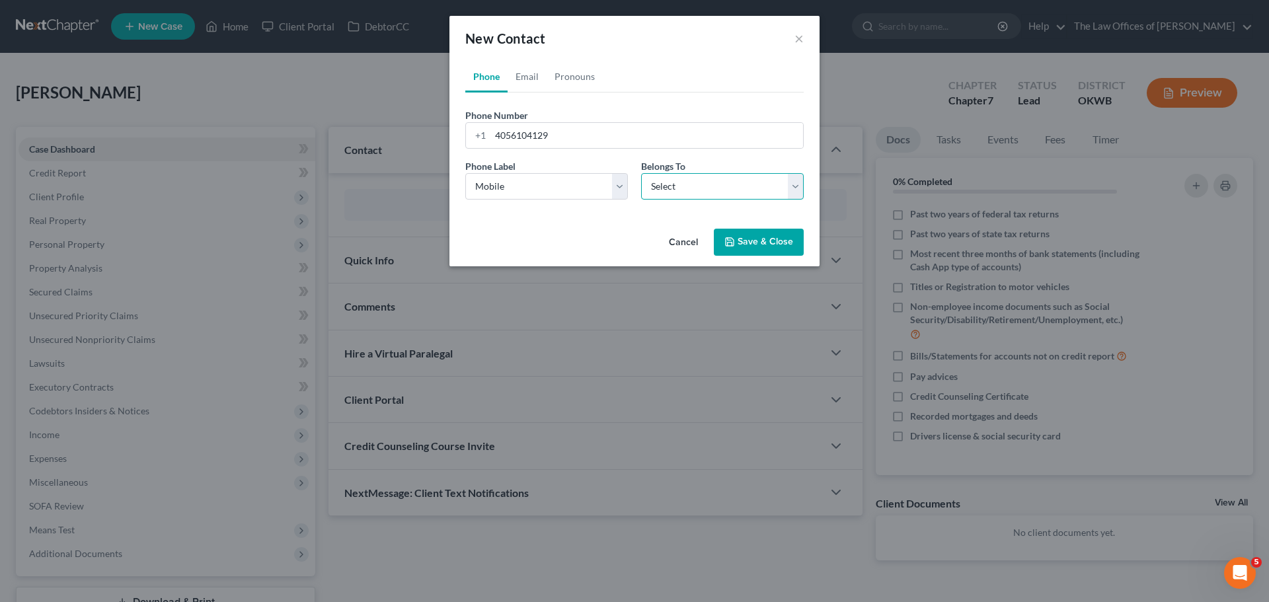
click at [658, 194] on select "Select Client Other" at bounding box center [722, 186] width 163 height 26
select select "0"
click at [641, 173] on select "Select Client Other" at bounding box center [722, 186] width 163 height 26
select select "0"
click at [524, 71] on link "Email" at bounding box center [527, 77] width 39 height 32
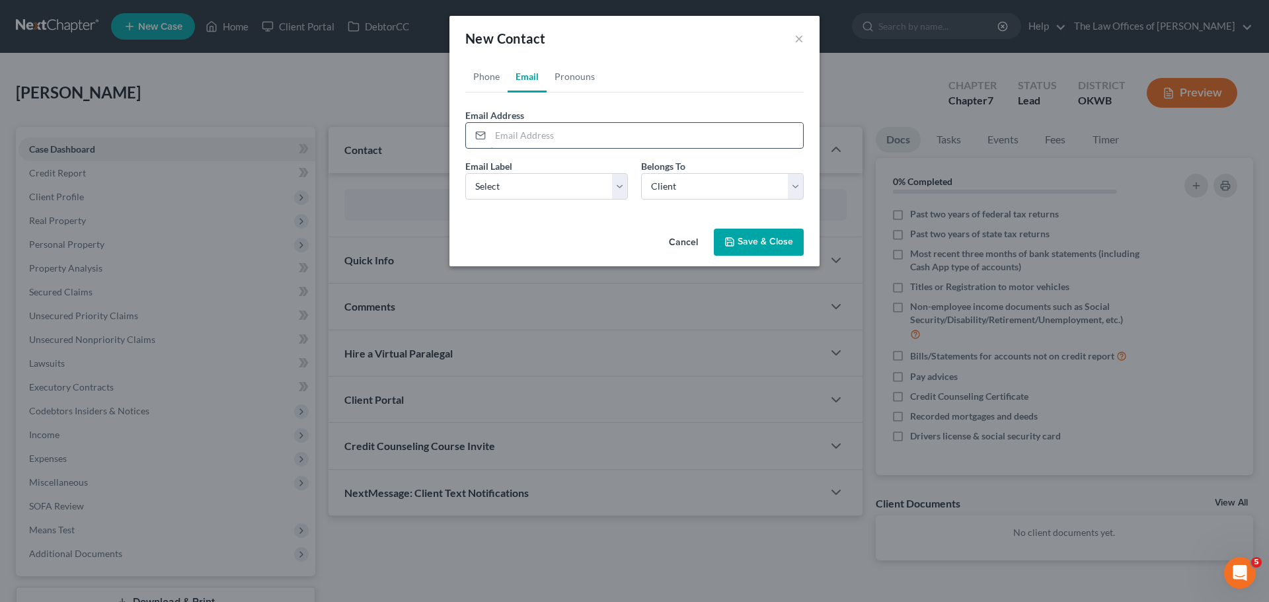
click at [534, 139] on input "email" at bounding box center [647, 135] width 313 height 25
type input "archellecolston901@gmail.com"
click at [547, 177] on select "Select Home Work Other" at bounding box center [546, 186] width 163 height 26
select select "2"
click at [465, 173] on select "Select Home Work Other" at bounding box center [546, 186] width 163 height 26
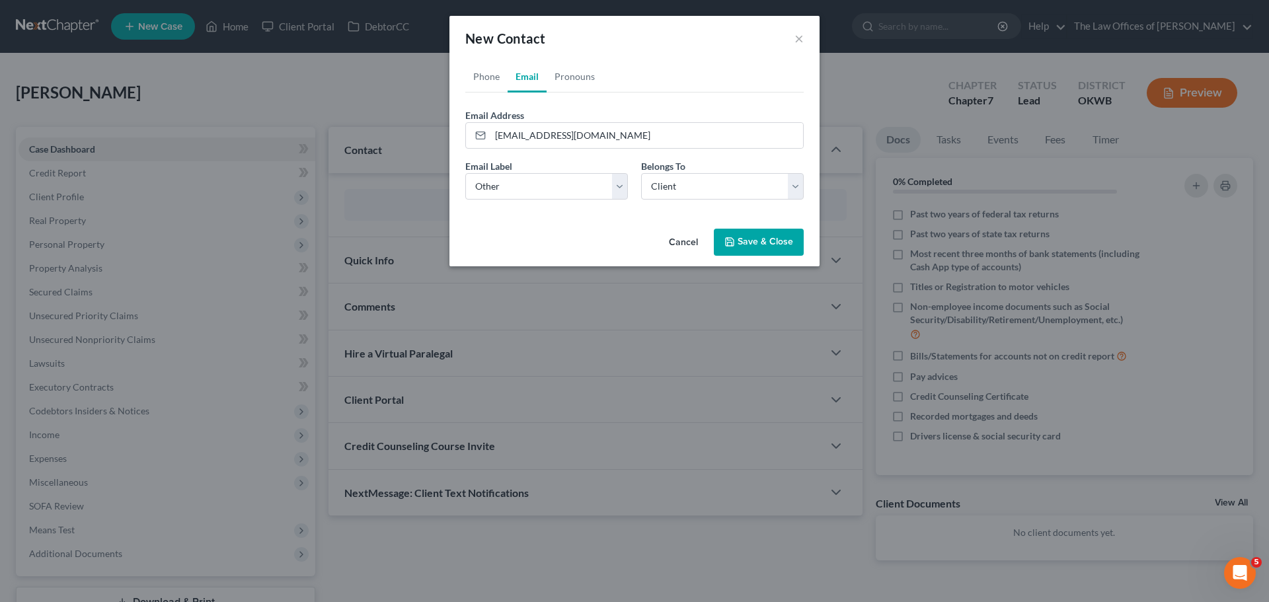
click at [757, 243] on button "Save & Close" at bounding box center [759, 243] width 90 height 28
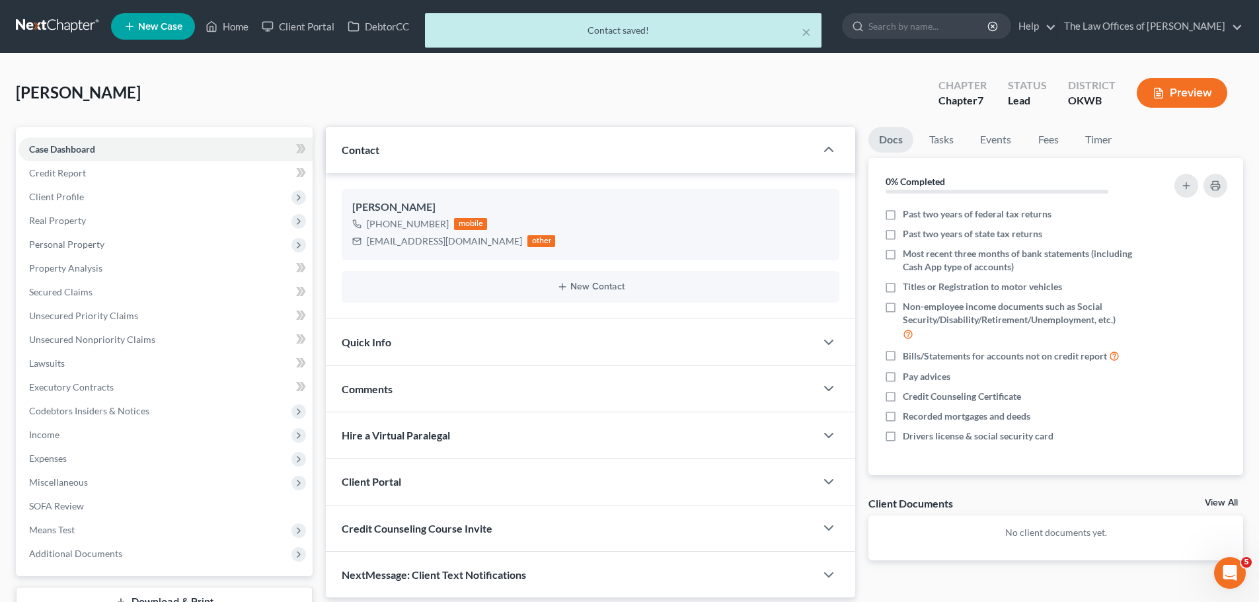
scroll to position [100, 0]
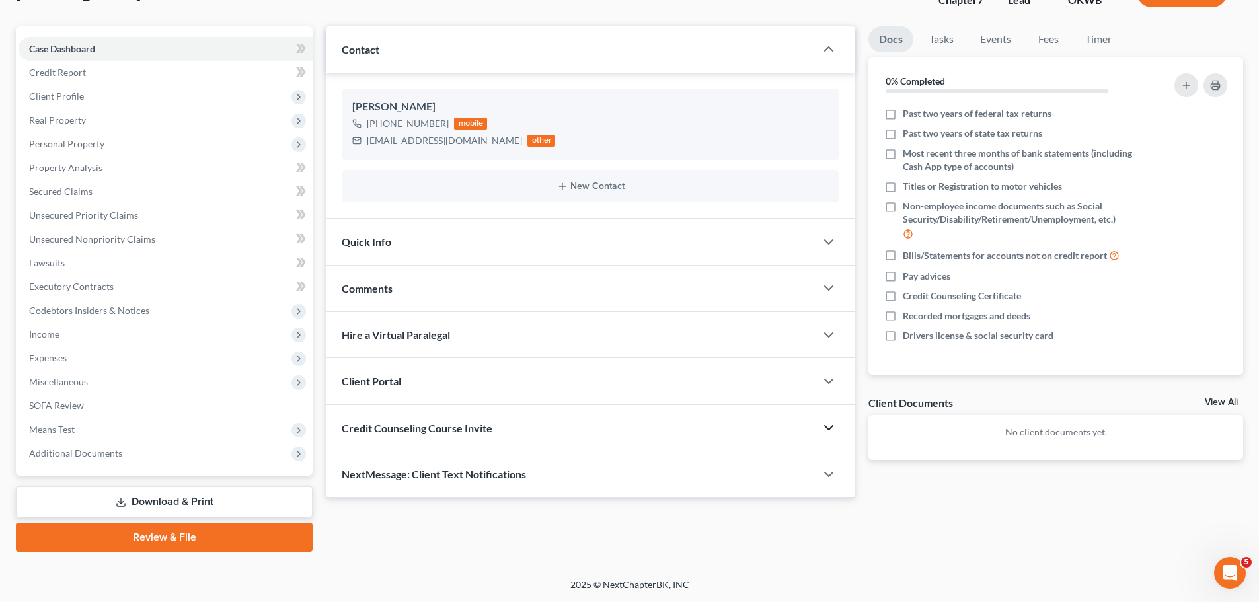
click at [826, 424] on icon "button" at bounding box center [829, 428] width 16 height 16
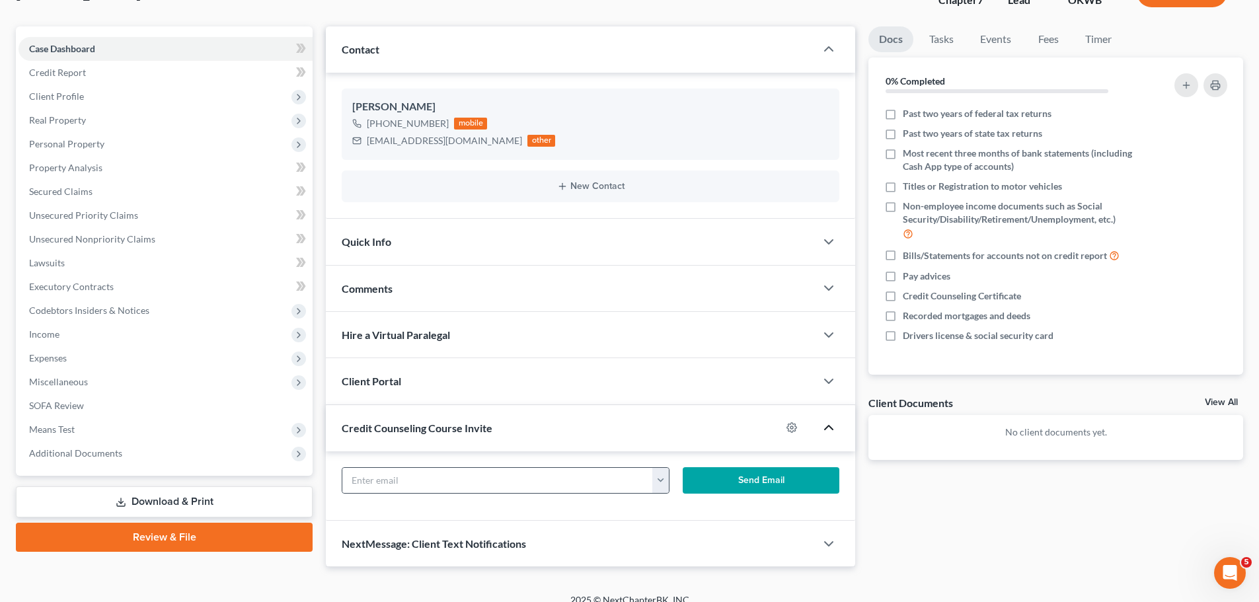
click at [661, 472] on button "button" at bounding box center [661, 480] width 17 height 25
click at [676, 502] on link "archellecolston901@gmail.com" at bounding box center [743, 509] width 180 height 22
type input "archellecolston901@gmail.com"
click at [721, 492] on button "Send Email" at bounding box center [761, 480] width 157 height 26
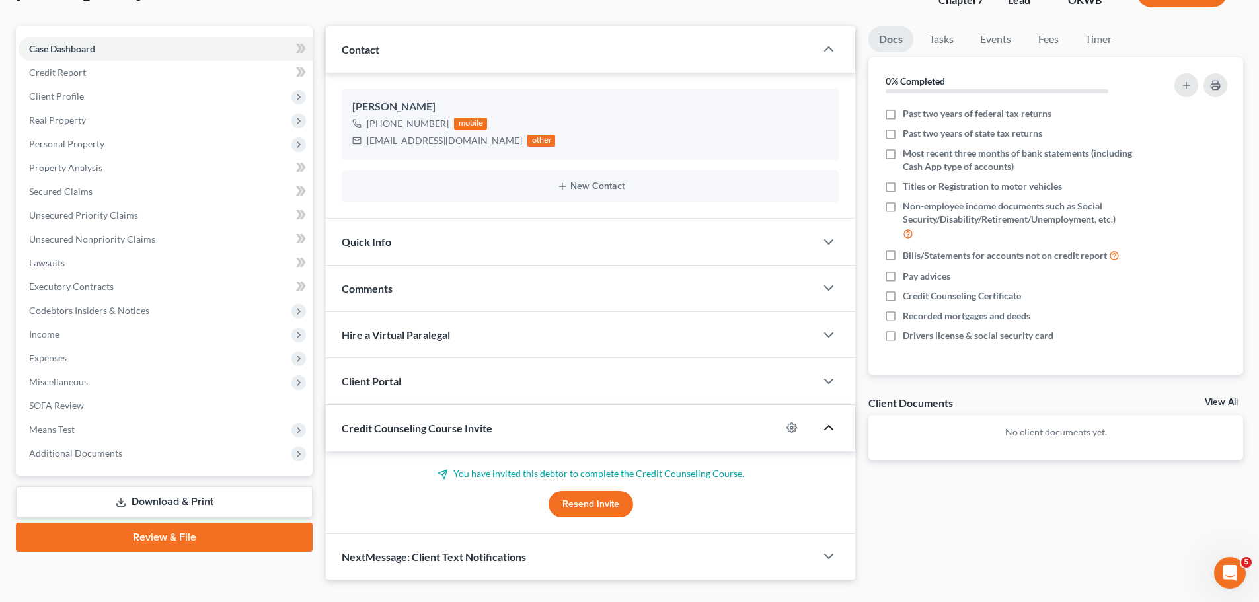
scroll to position [129, 0]
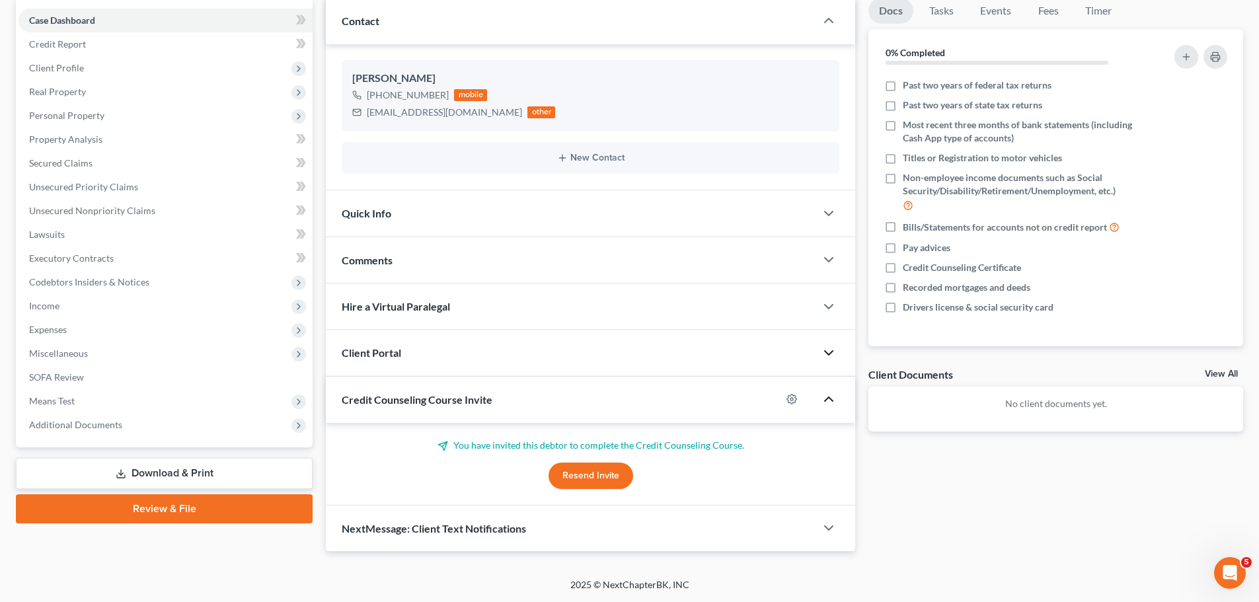
click at [827, 349] on icon "button" at bounding box center [829, 353] width 16 height 16
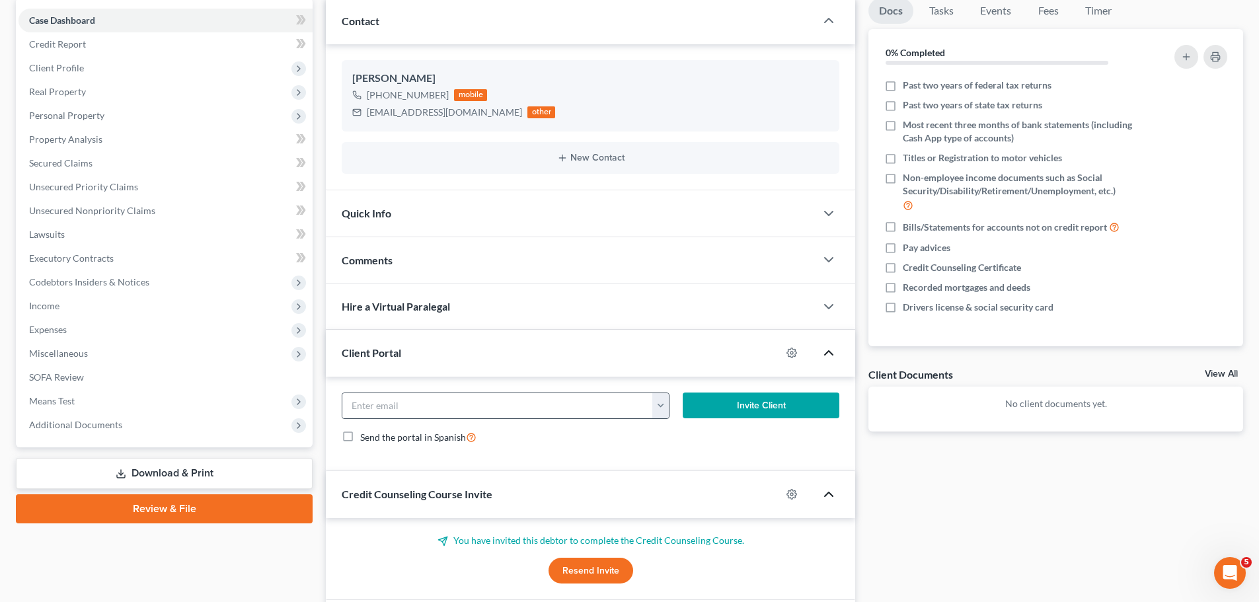
click at [664, 407] on button "button" at bounding box center [661, 405] width 17 height 25
click at [671, 434] on link "archellecolston901@gmail.com" at bounding box center [743, 435] width 180 height 22
type input "archellecolston901@gmail.com"
drag, startPoint x: 731, startPoint y: 409, endPoint x: 723, endPoint y: 409, distance: 7.9
click at [731, 409] on button "Invite Client" at bounding box center [761, 406] width 157 height 26
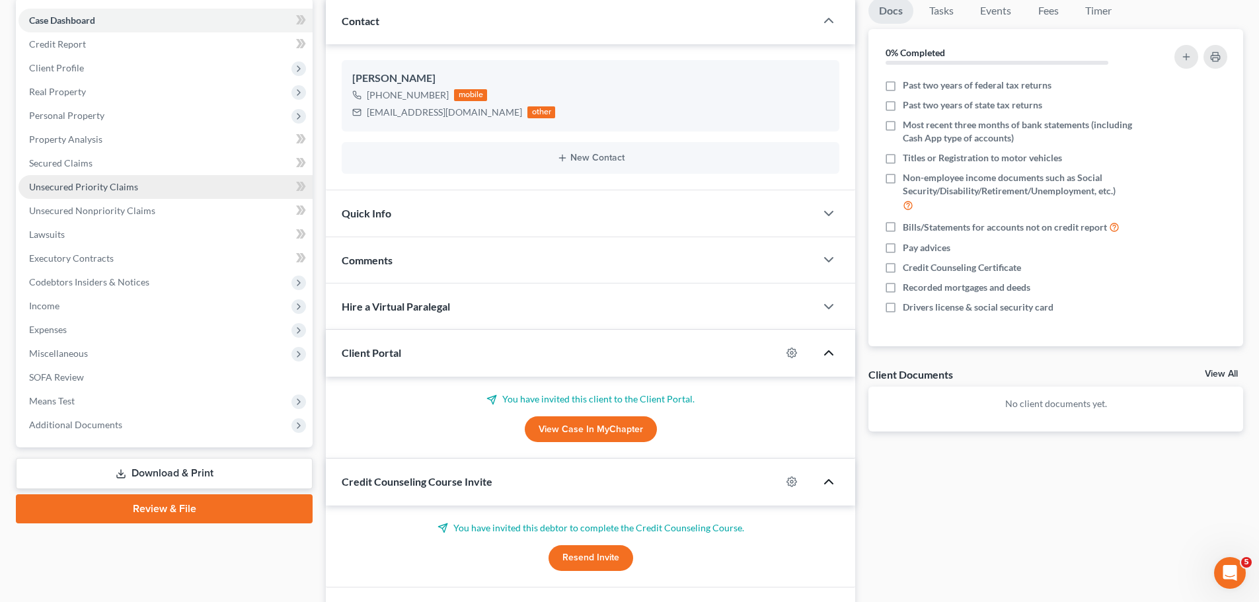
scroll to position [63, 0]
